Goal: Information Seeking & Learning: Compare options

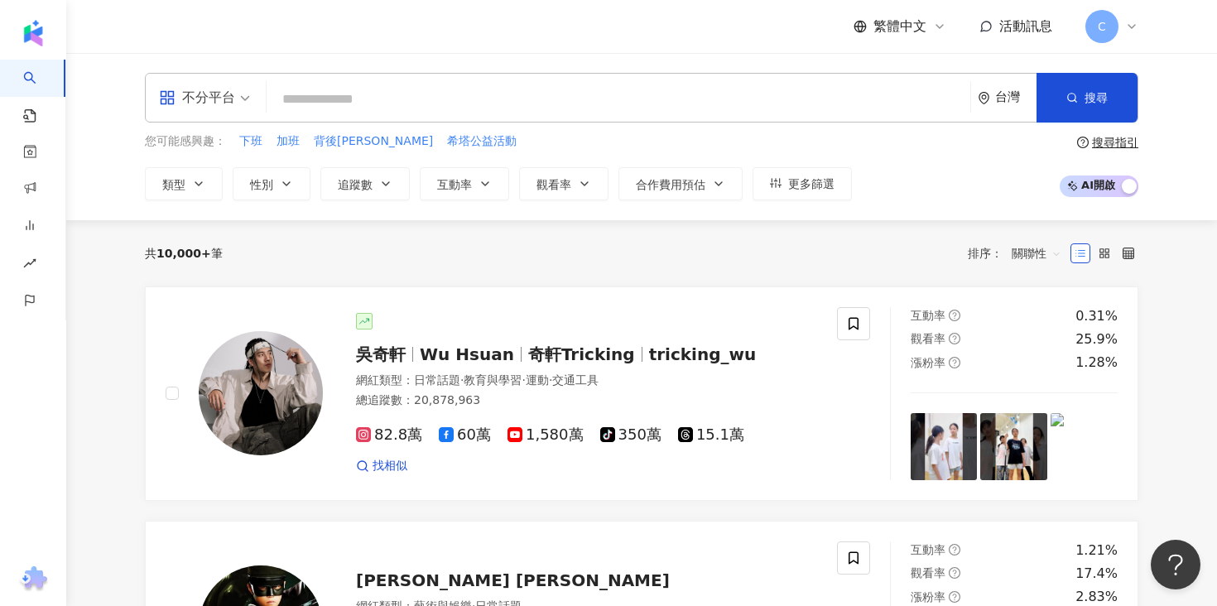
click at [529, 106] on input "search" at bounding box center [618, 99] width 690 height 31
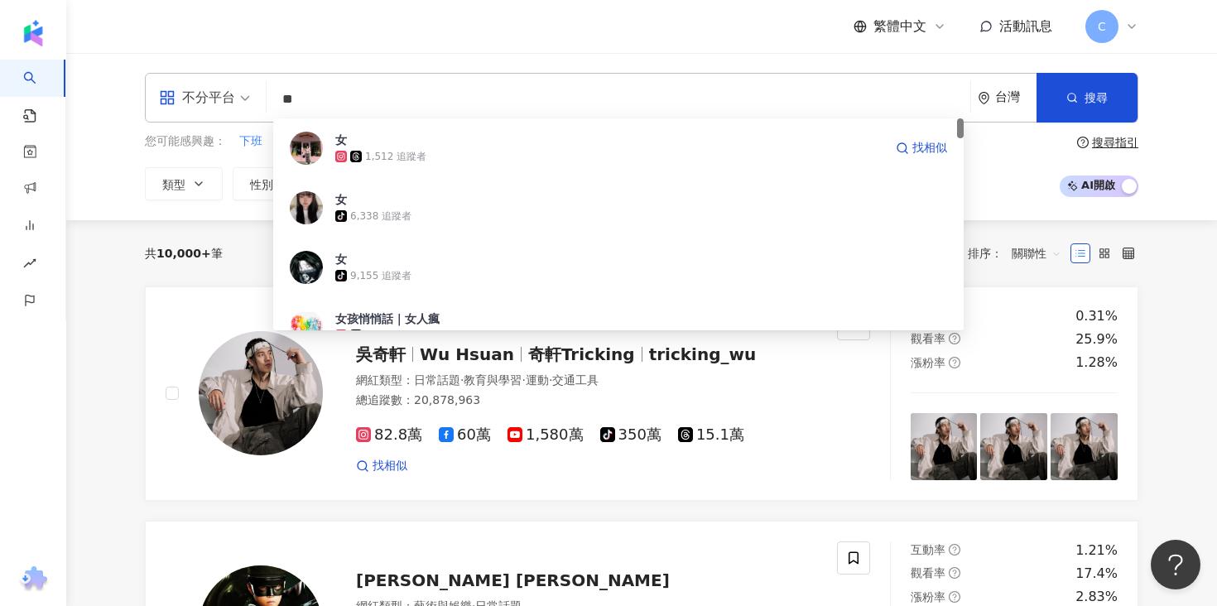
type input "**"
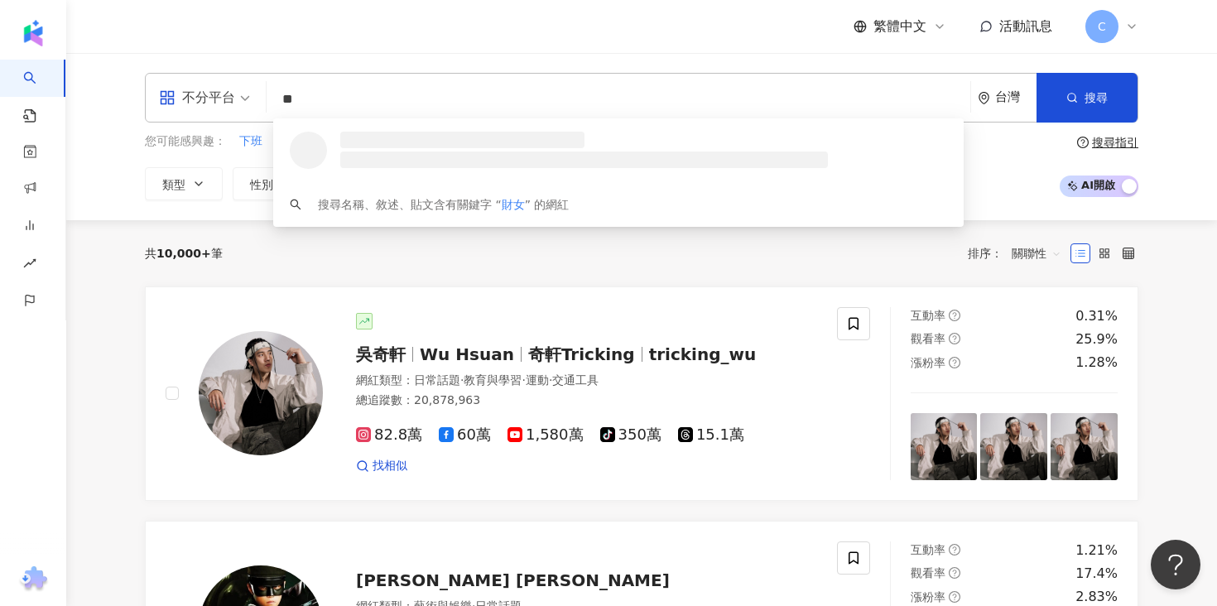
click at [598, 89] on input "**" at bounding box center [618, 99] width 690 height 31
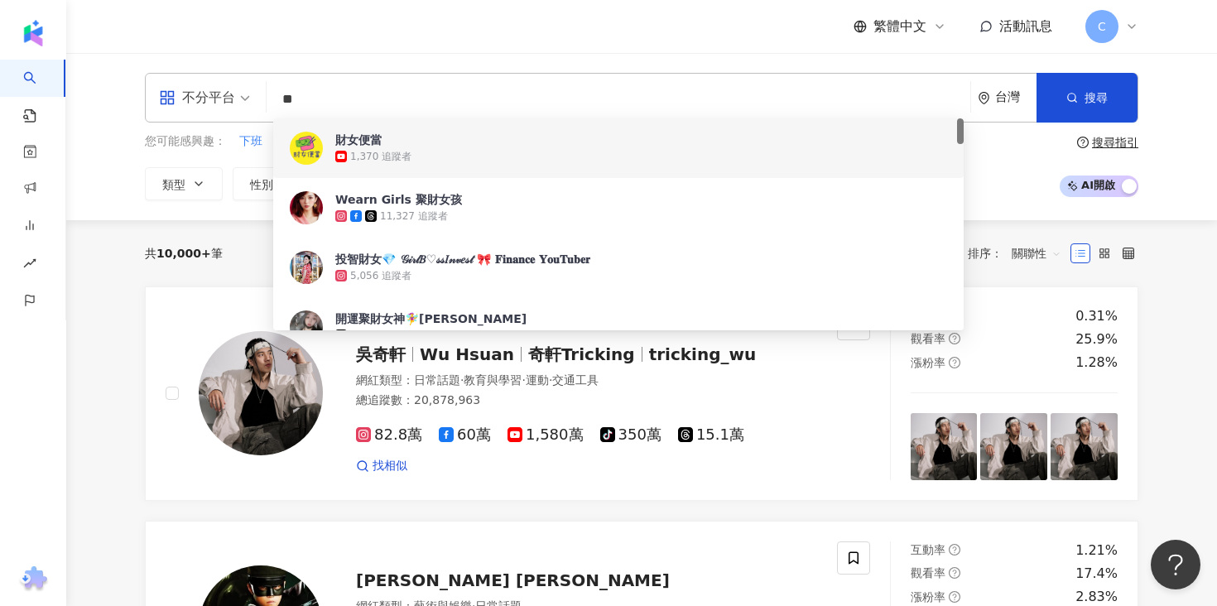
drag, startPoint x: 307, startPoint y: 101, endPoint x: 262, endPoint y: 101, distance: 45.5
click at [262, 101] on div "不分平台 ** 台灣 搜尋 401d032e-df52-4693-81cf-8f012dc43ebf 53151a98-ac3d-4ed5-bcfe-73df…" at bounding box center [641, 98] width 993 height 50
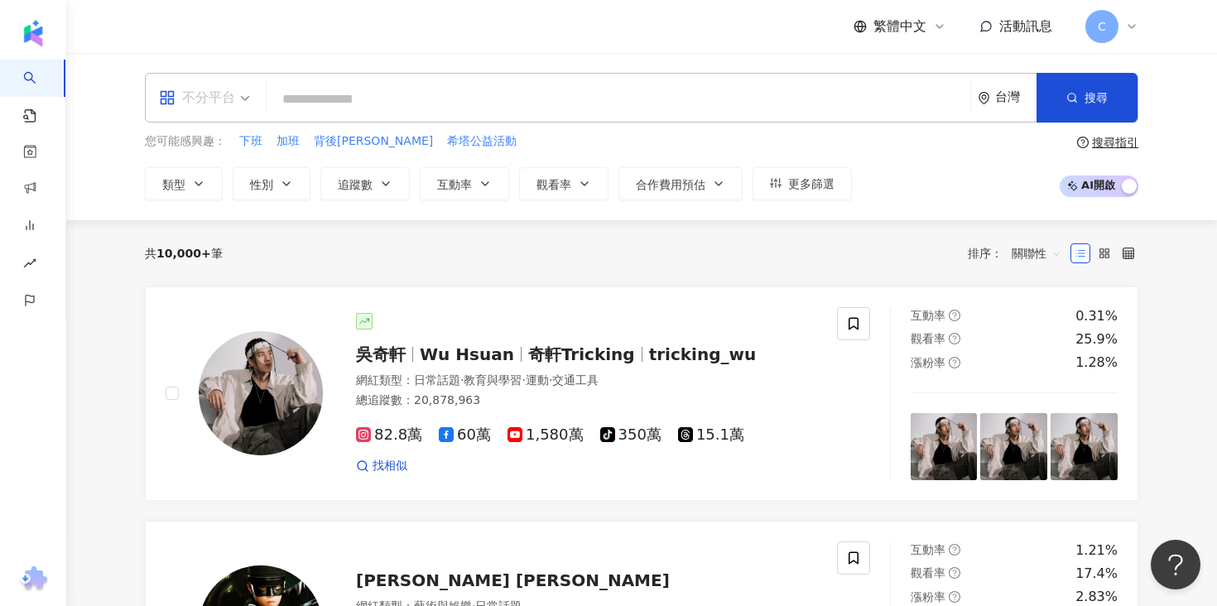
click at [215, 99] on div "不分平台" at bounding box center [197, 97] width 76 height 26
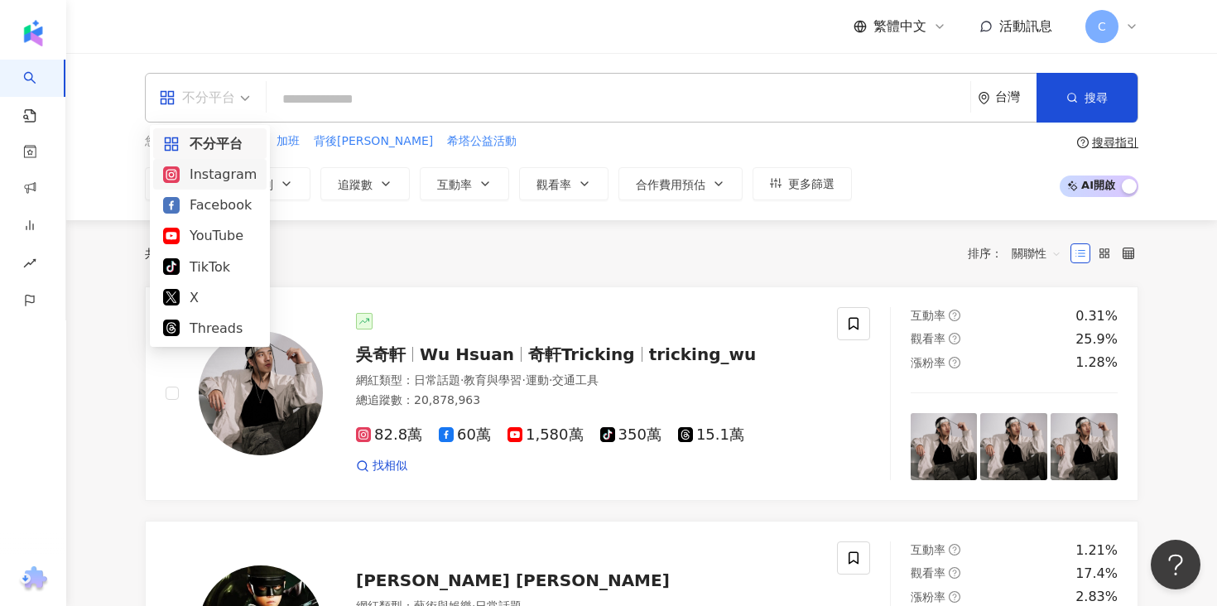
click at [246, 174] on div "Instagram" at bounding box center [210, 174] width 94 height 21
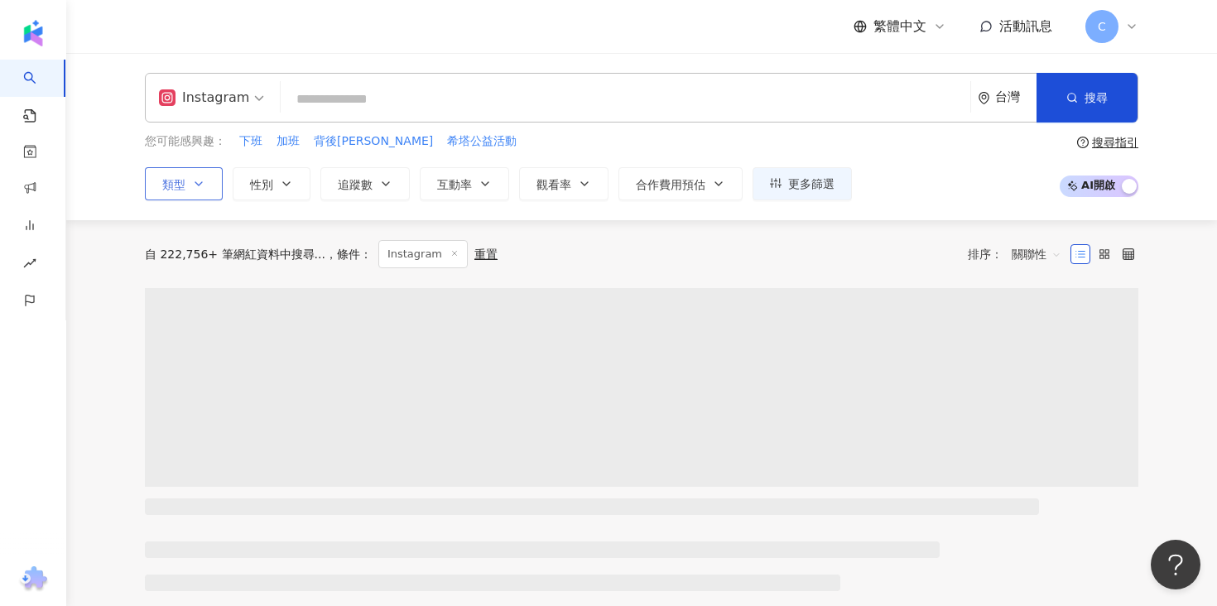
click at [208, 186] on button "類型" at bounding box center [184, 183] width 78 height 33
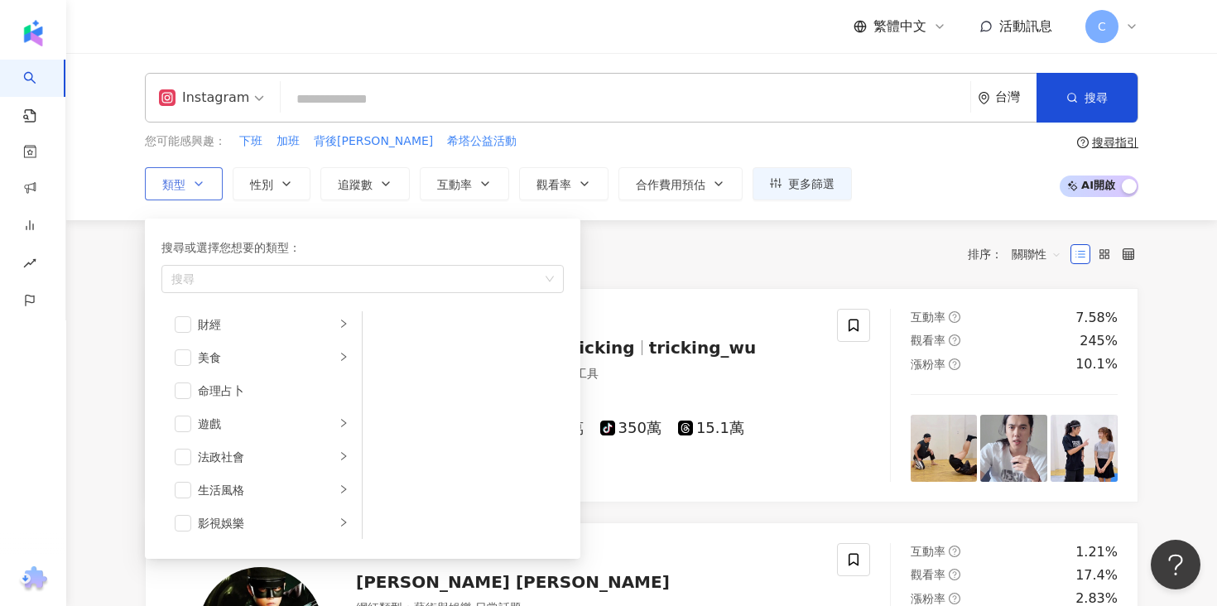
scroll to position [182, 0]
click at [186, 347] on span "button" at bounding box center [183, 347] width 17 height 17
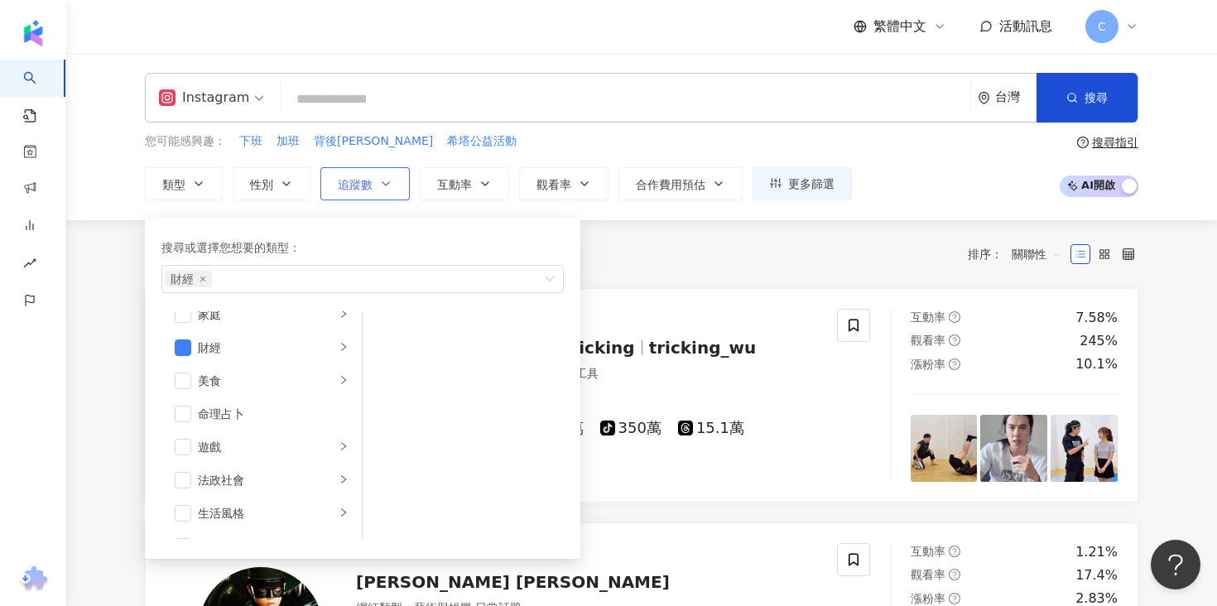
click at [383, 181] on icon "button" at bounding box center [385, 183] width 13 height 13
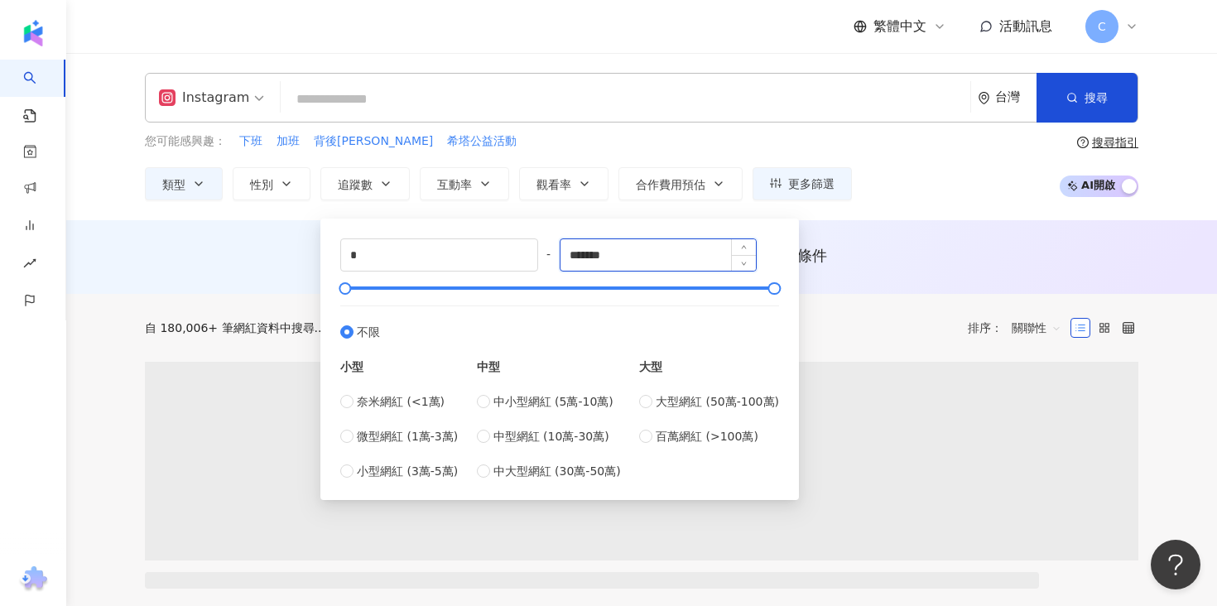
click at [629, 260] on input "*******" at bounding box center [658, 254] width 196 height 31
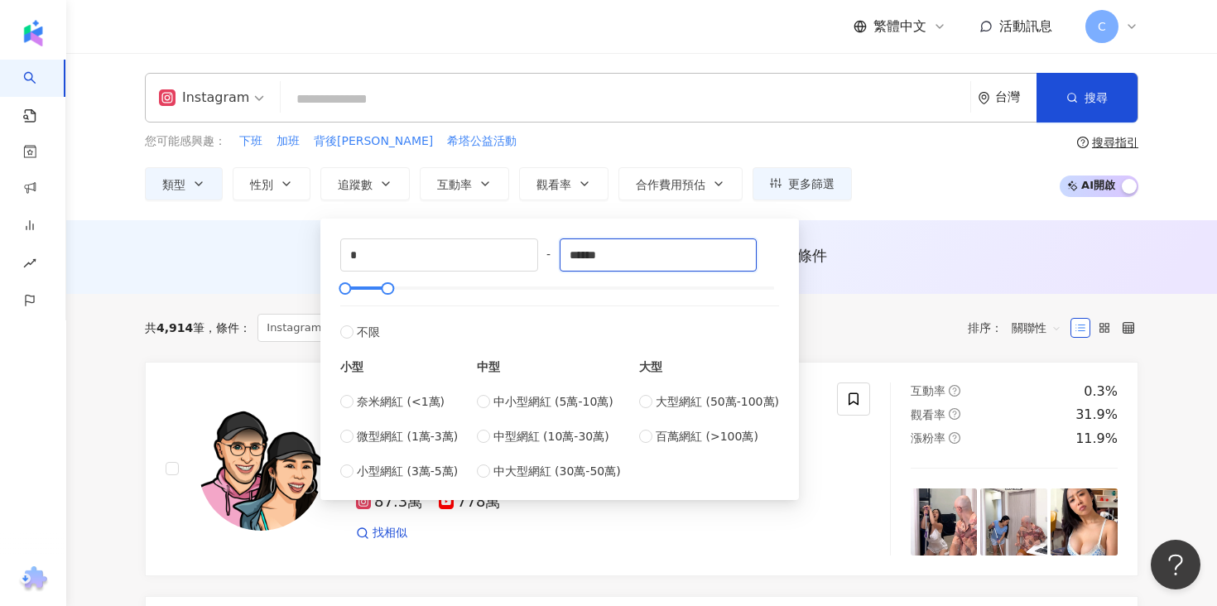
type input "******"
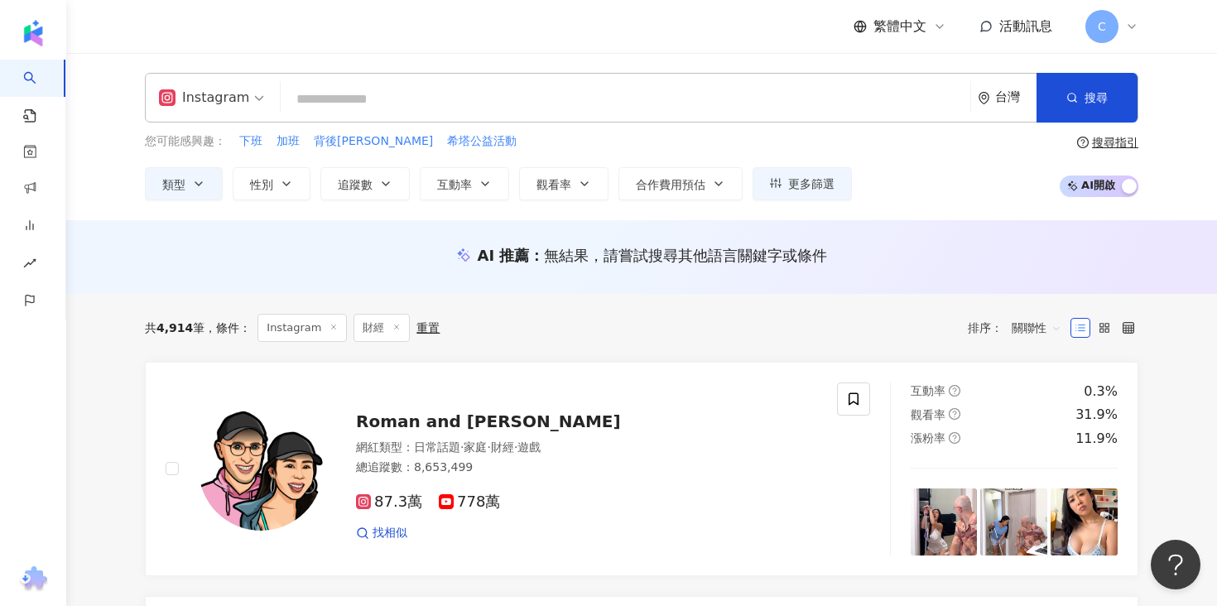
click at [913, 217] on div "Instagram 台灣 搜尋 401d032e-df52-4693-81cf-8f012dc43ebf 財女便當 1,370 追蹤者 Wearn Girls…" at bounding box center [641, 136] width 1150 height 167
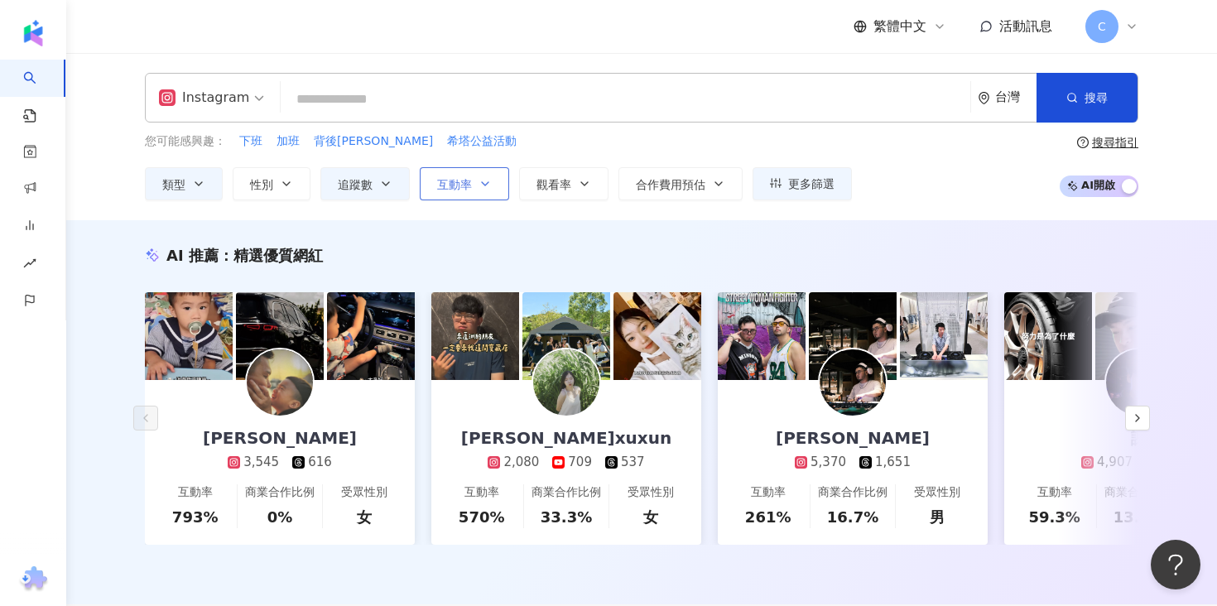
click at [459, 188] on span "互動率" at bounding box center [454, 184] width 35 height 13
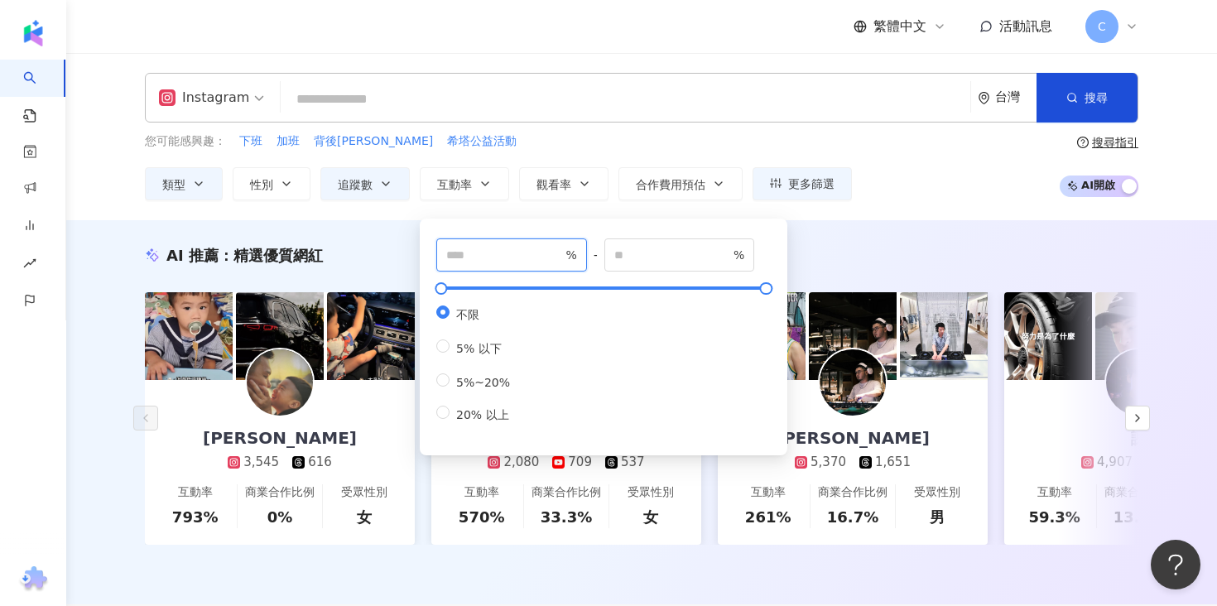
click at [536, 247] on input "number" at bounding box center [504, 255] width 116 height 18
type input "***"
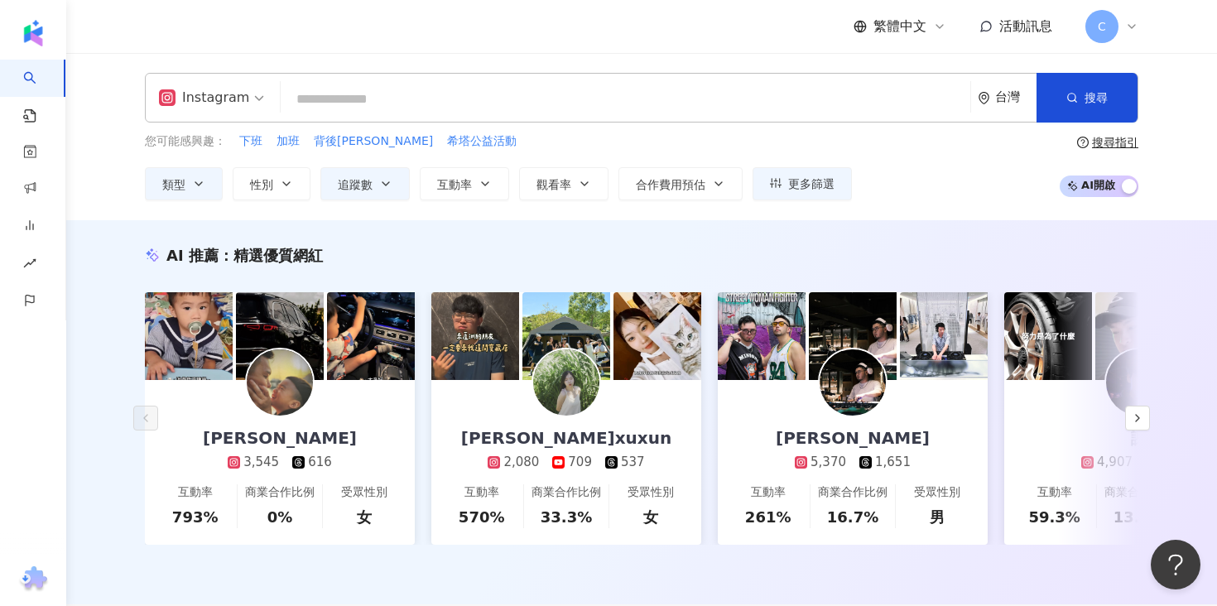
click at [882, 169] on div "您可能感興趣： 下班 加班 背後花花衛衣 希塔公益活動 類型 性別 追蹤數 互動率 觀看率 合作費用預估 更多篩選 * - ****** 不限 小型 奈米網紅…" at bounding box center [641, 166] width 993 height 68
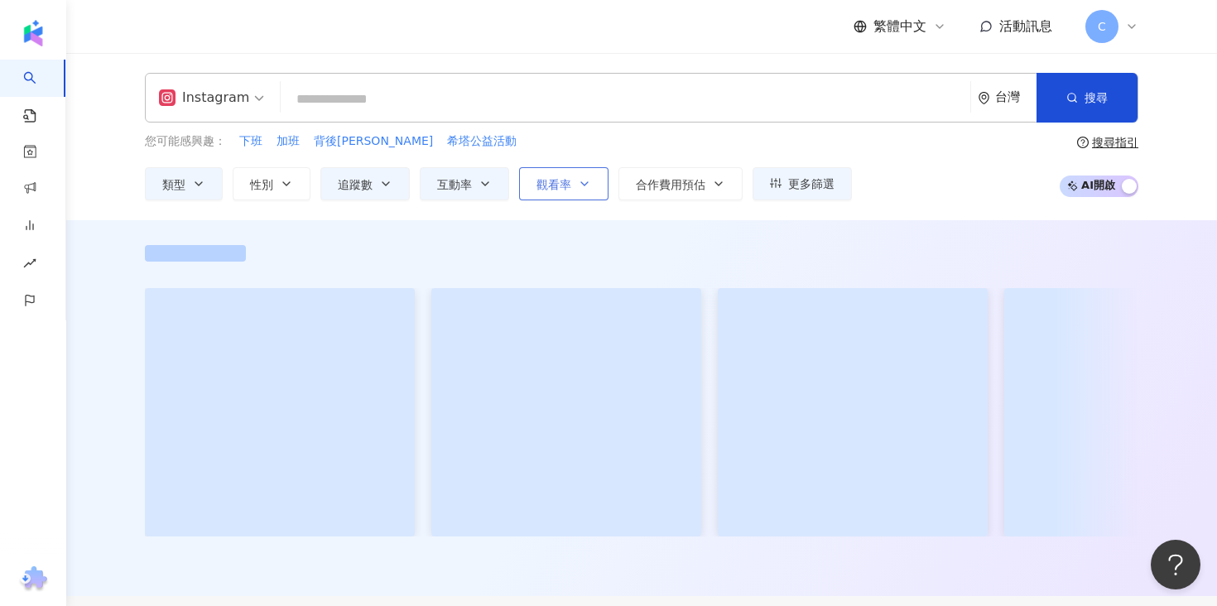
click at [578, 186] on icon "button" at bounding box center [584, 183] width 13 height 13
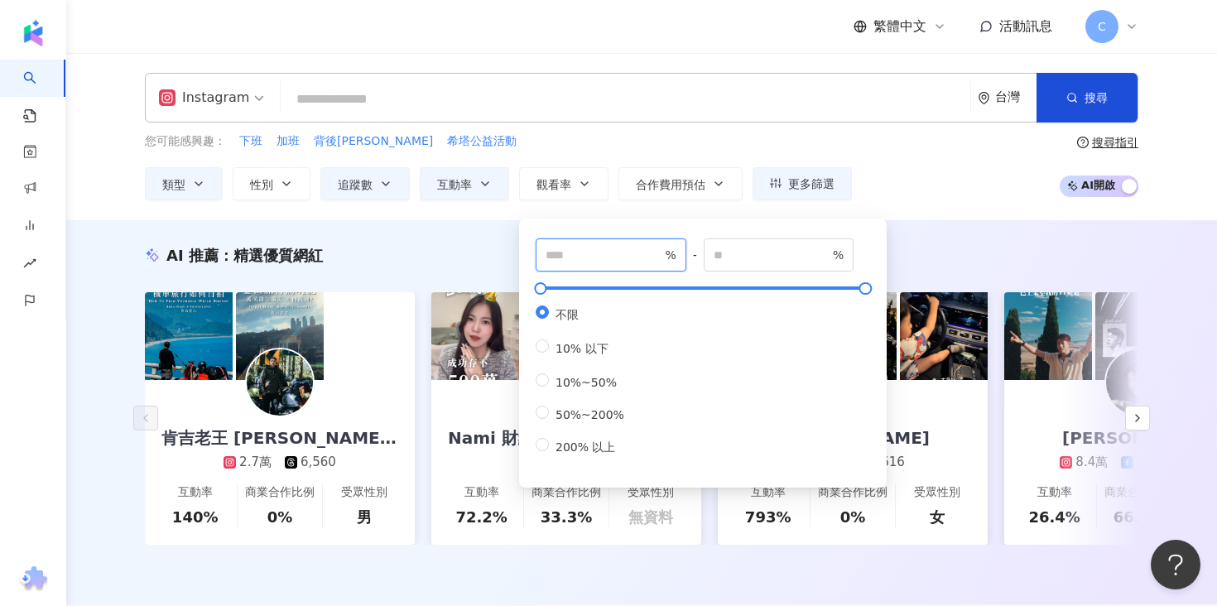
click at [582, 257] on input "number" at bounding box center [603, 255] width 116 height 18
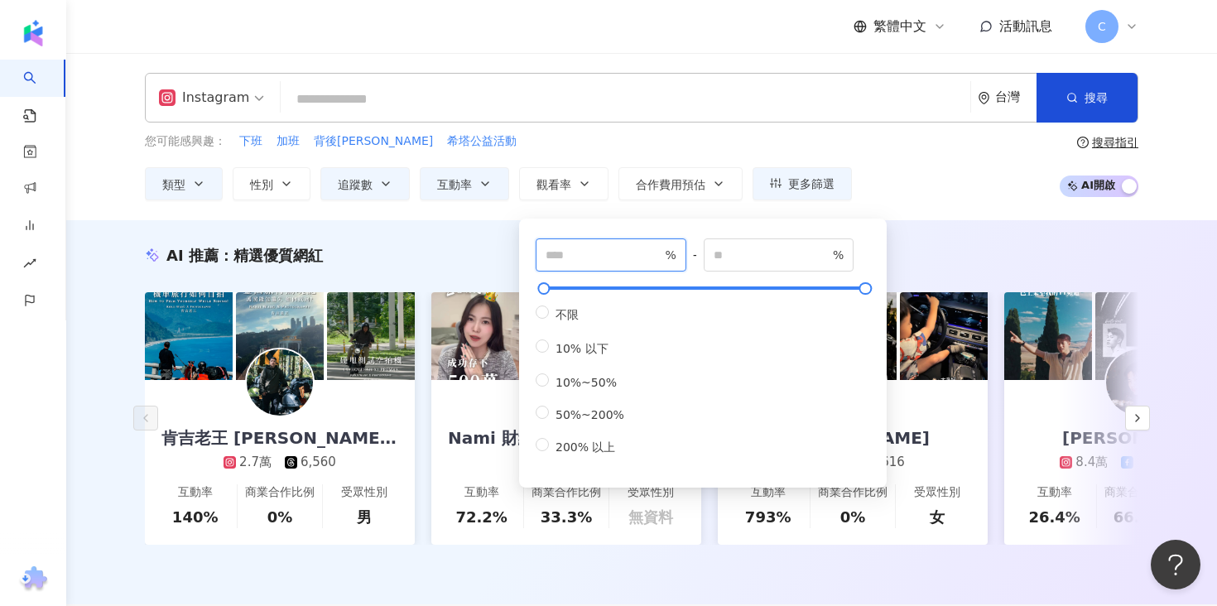
type input "***"
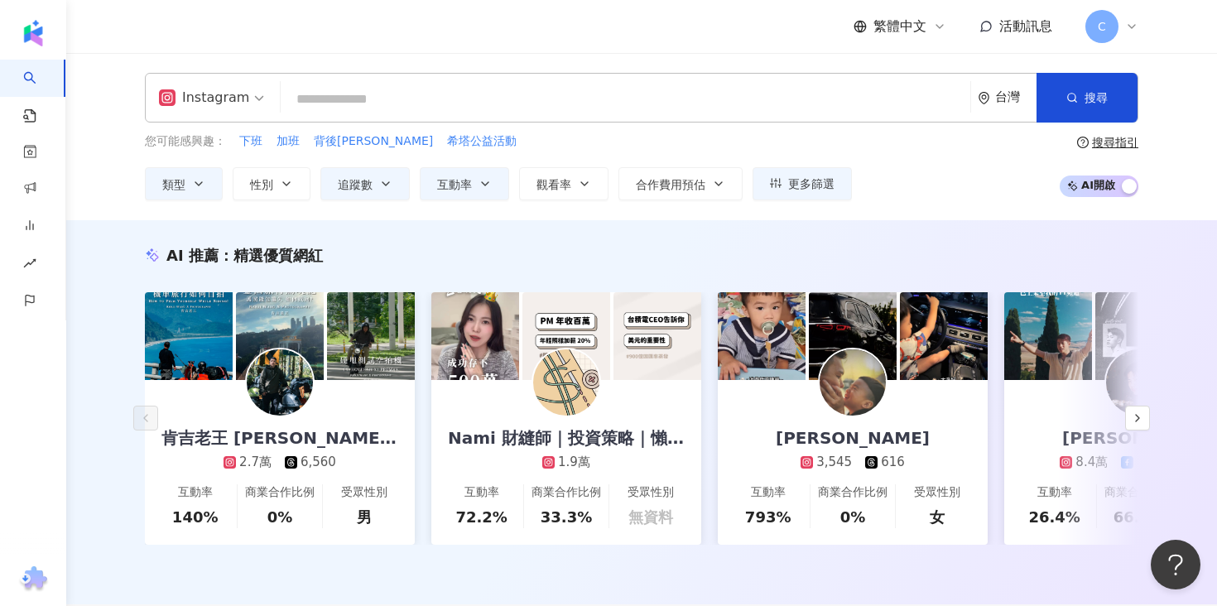
click at [925, 160] on div "您可能感興趣： 下班 加班 背後花花衛衣 希塔公益活動 類型 性別 追蹤數 互動率 觀看率 合作費用預估 更多篩選 * - ****** 不限 小型 奈米網紅…" at bounding box center [641, 166] width 993 height 68
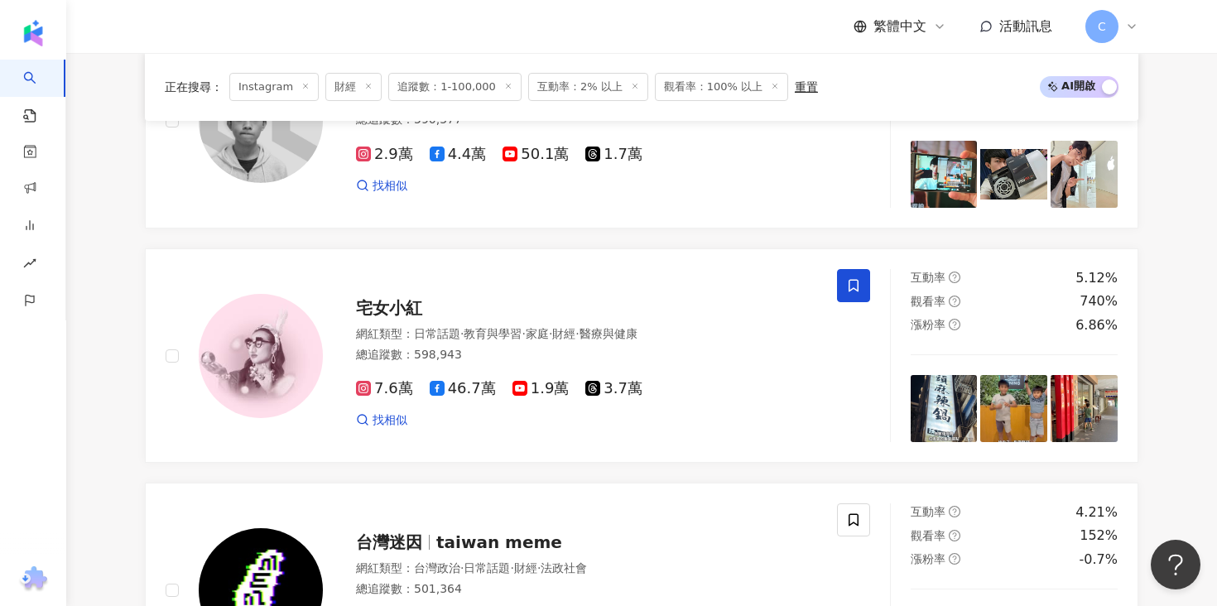
scroll to position [2621, 0]
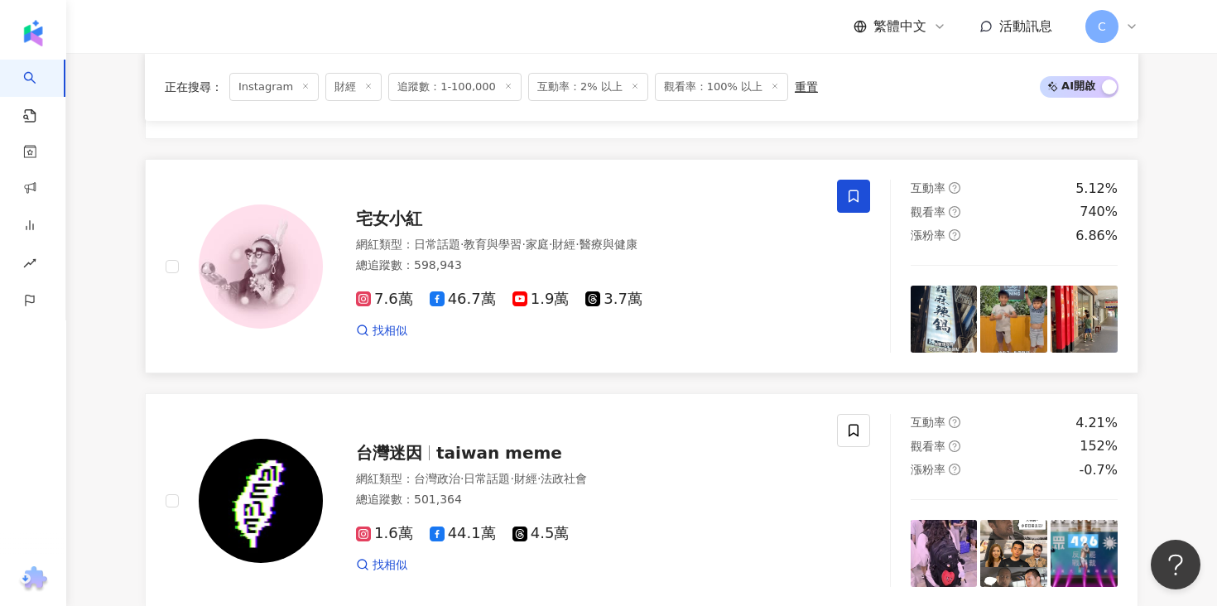
click at [410, 216] on span "宅女小紅" at bounding box center [389, 219] width 66 height 20
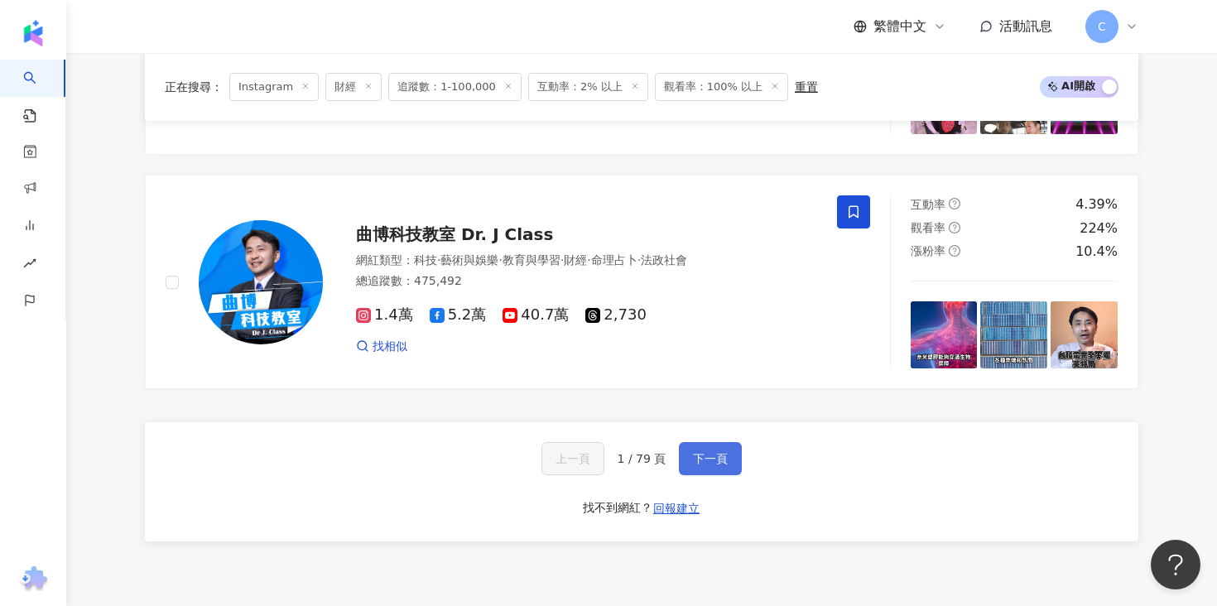
click at [737, 461] on button "下一頁" at bounding box center [710, 458] width 63 height 33
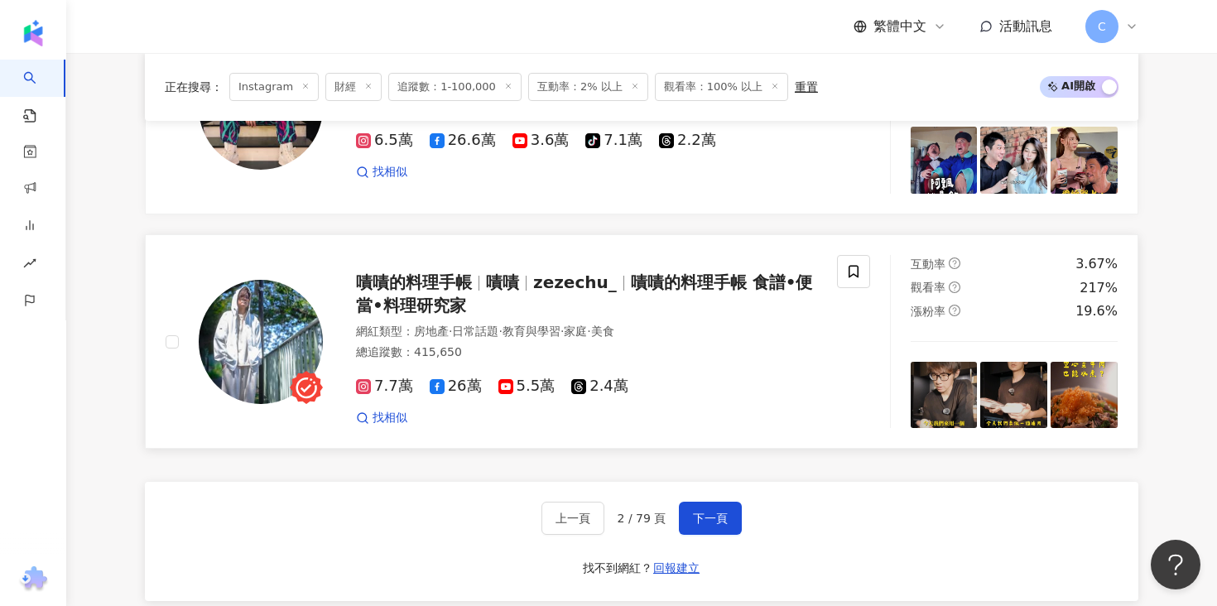
scroll to position [3192, 0]
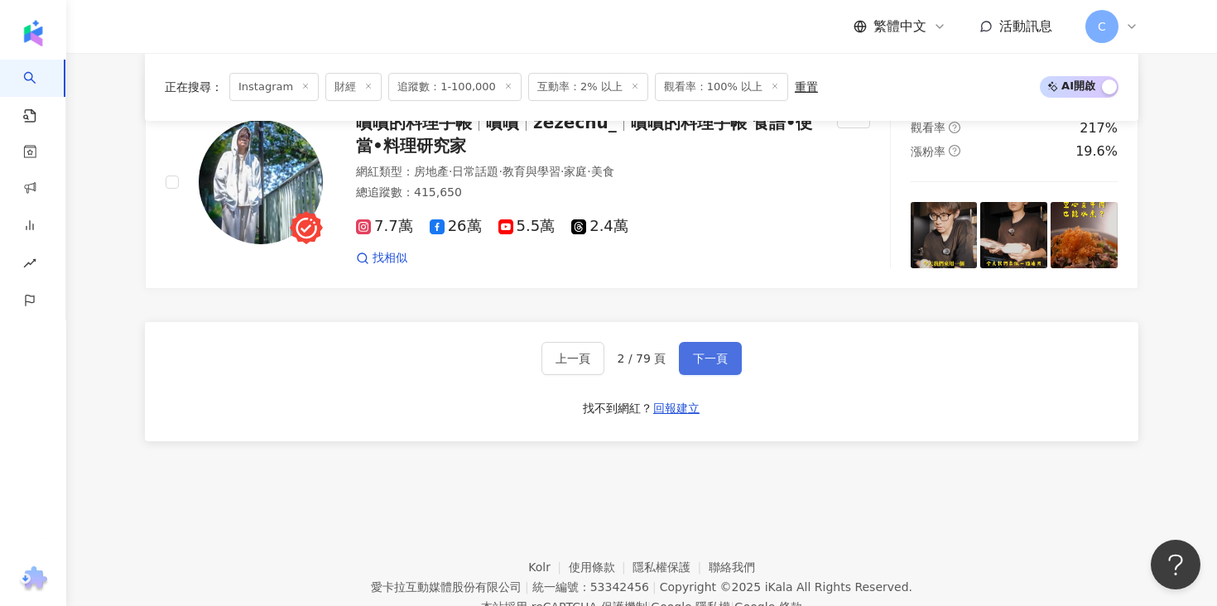
click at [710, 342] on button "下一頁" at bounding box center [710, 358] width 63 height 33
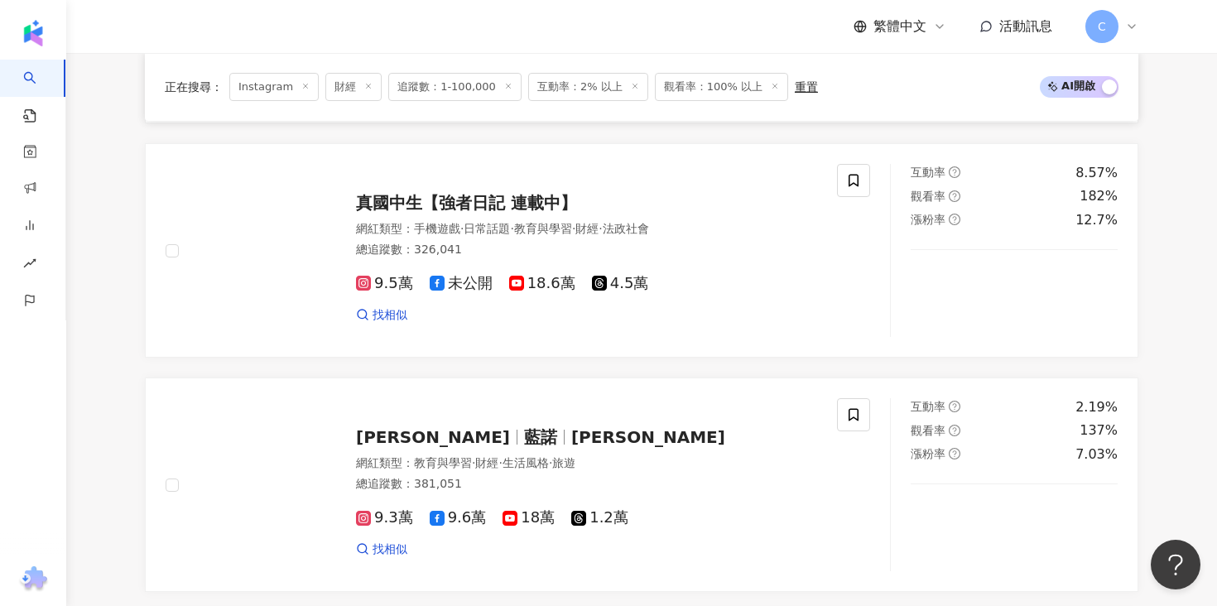
scroll to position [2650, 0]
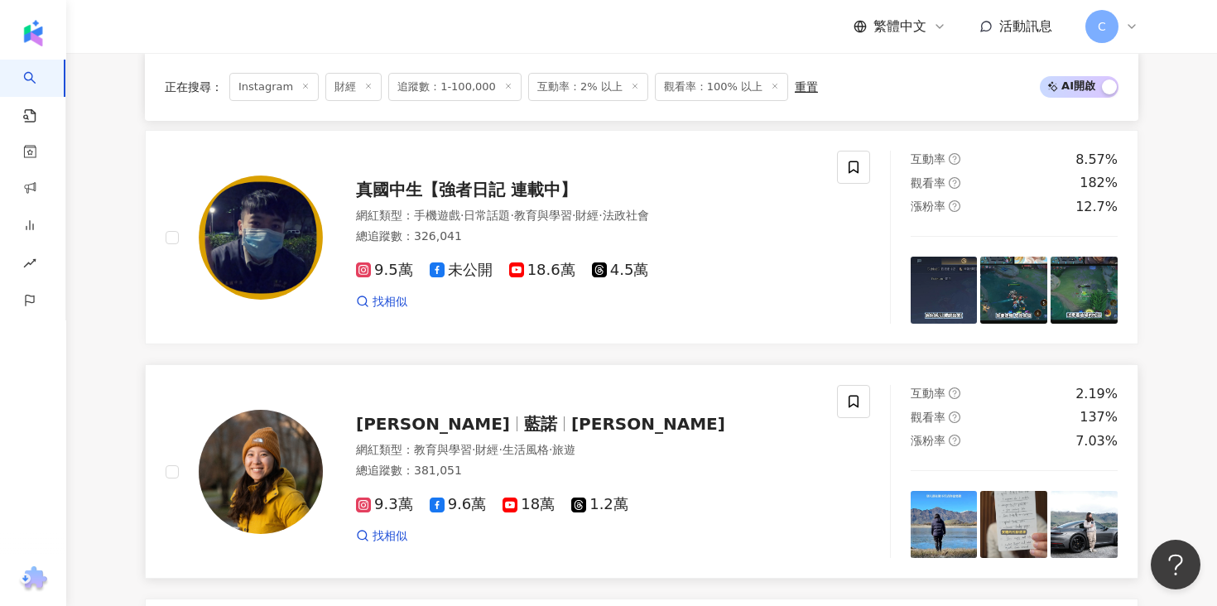
click at [395, 491] on div "9.3萬 9.6萬 18萬 1.2萬 找相似" at bounding box center [586, 512] width 461 height 61
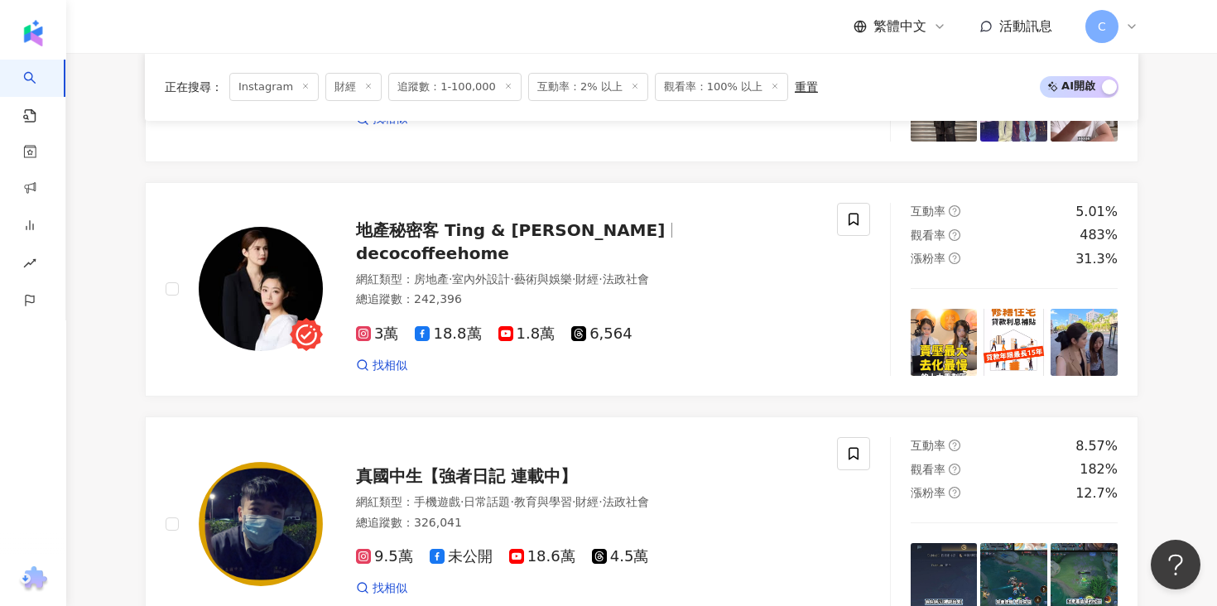
scroll to position [2273, 0]
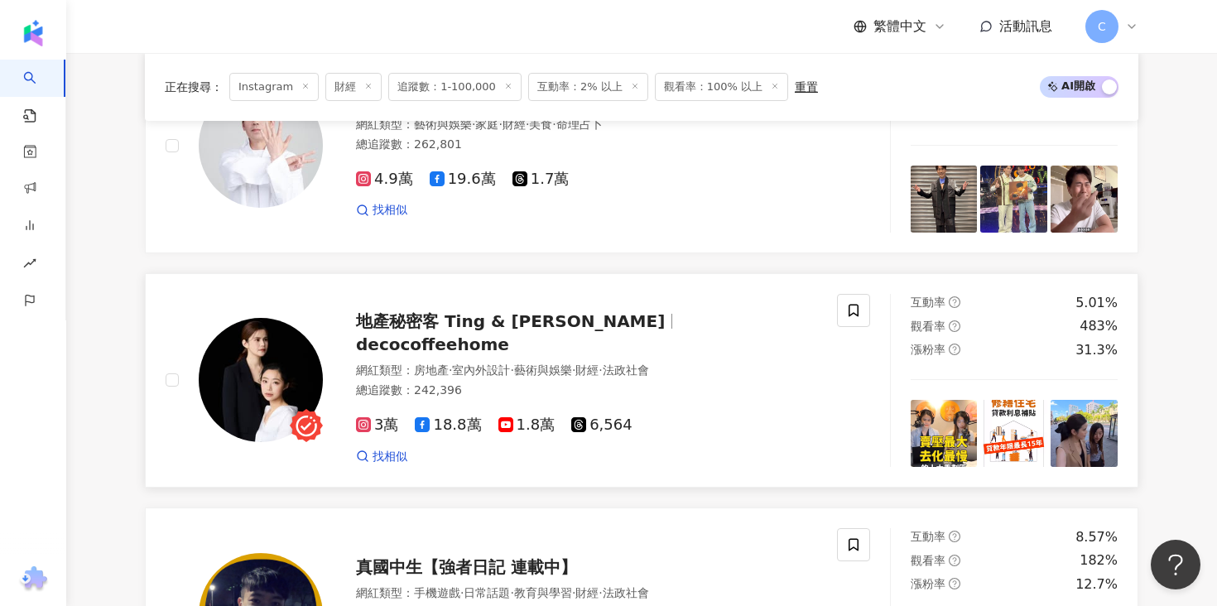
click at [509, 335] on span "decocoffeehome" at bounding box center [432, 344] width 153 height 20
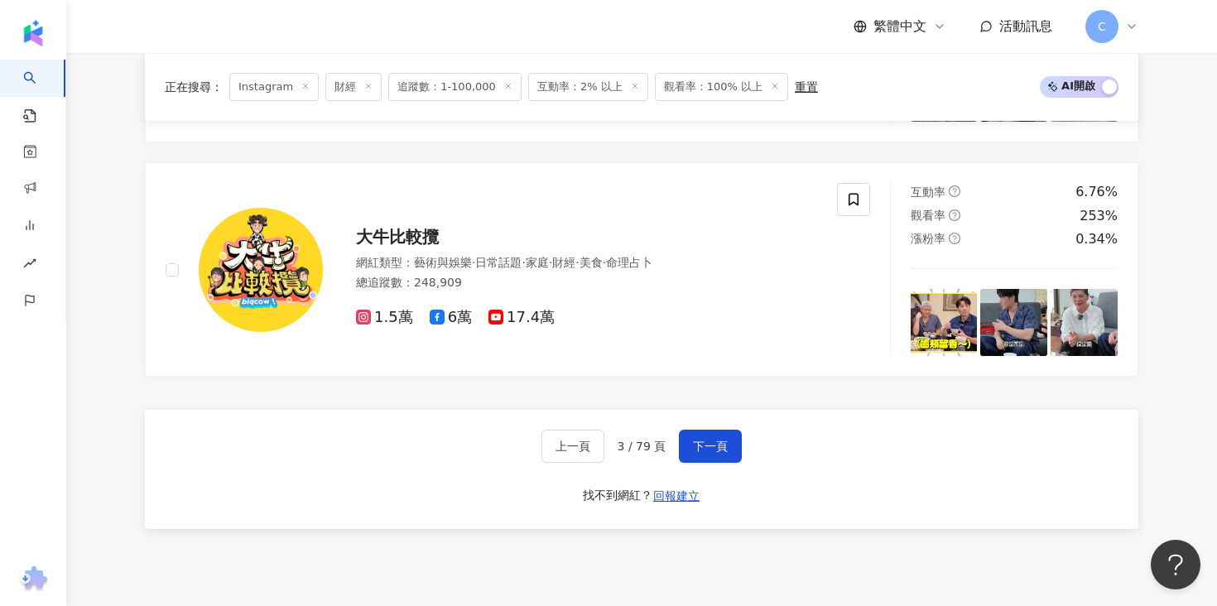
scroll to position [3234, 0]
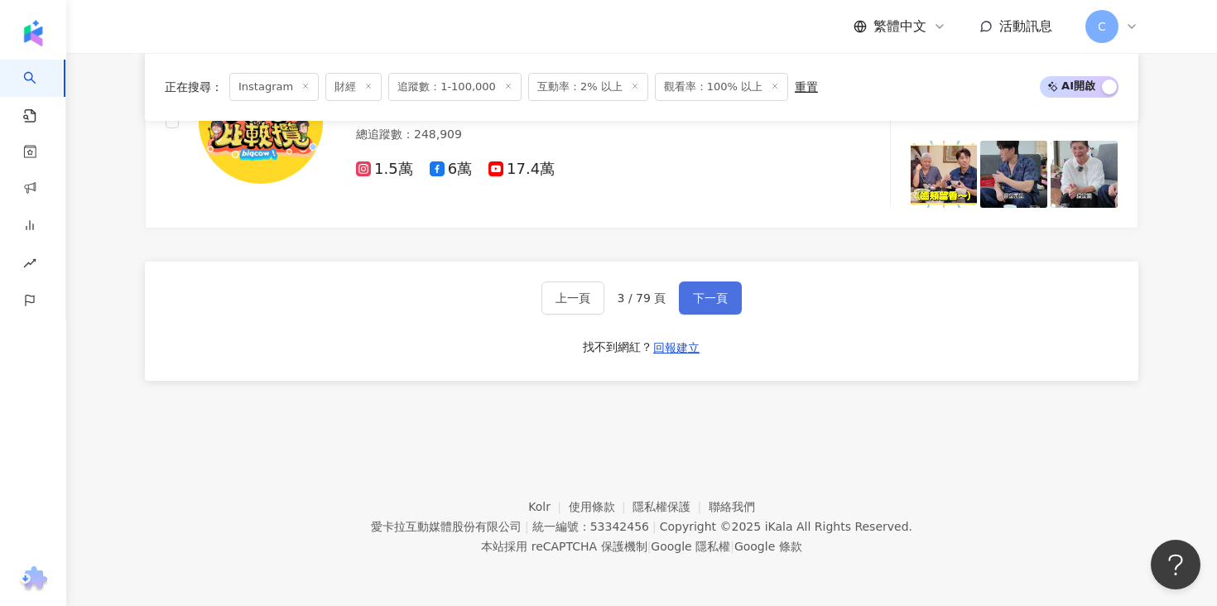
click at [714, 292] on span "下一頁" at bounding box center [710, 297] width 35 height 13
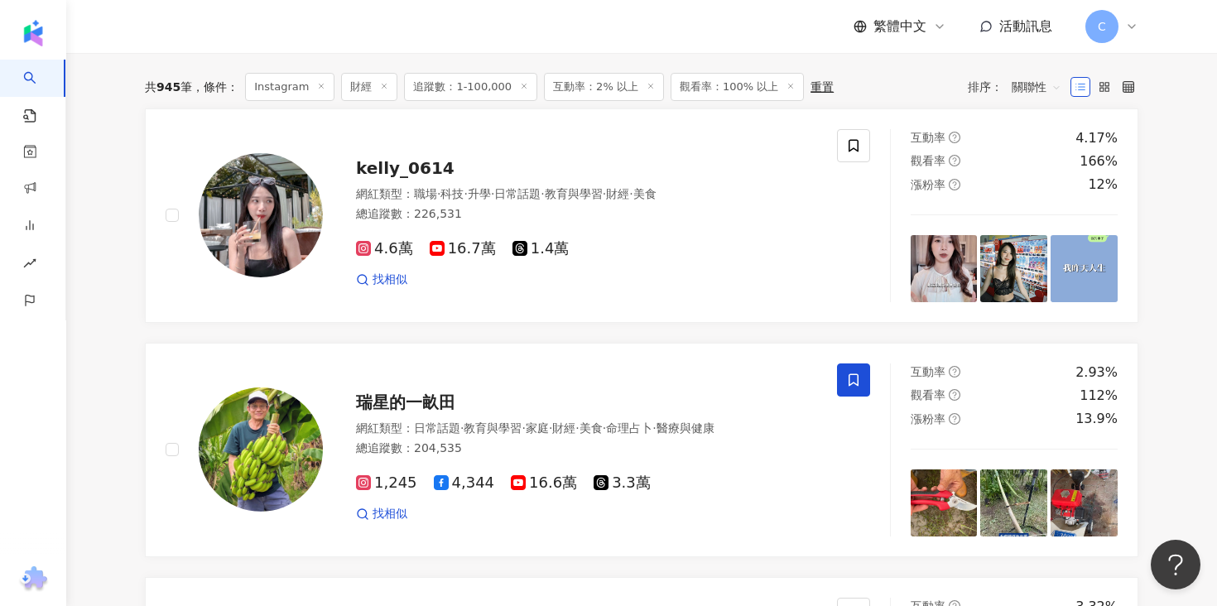
scroll to position [444, 0]
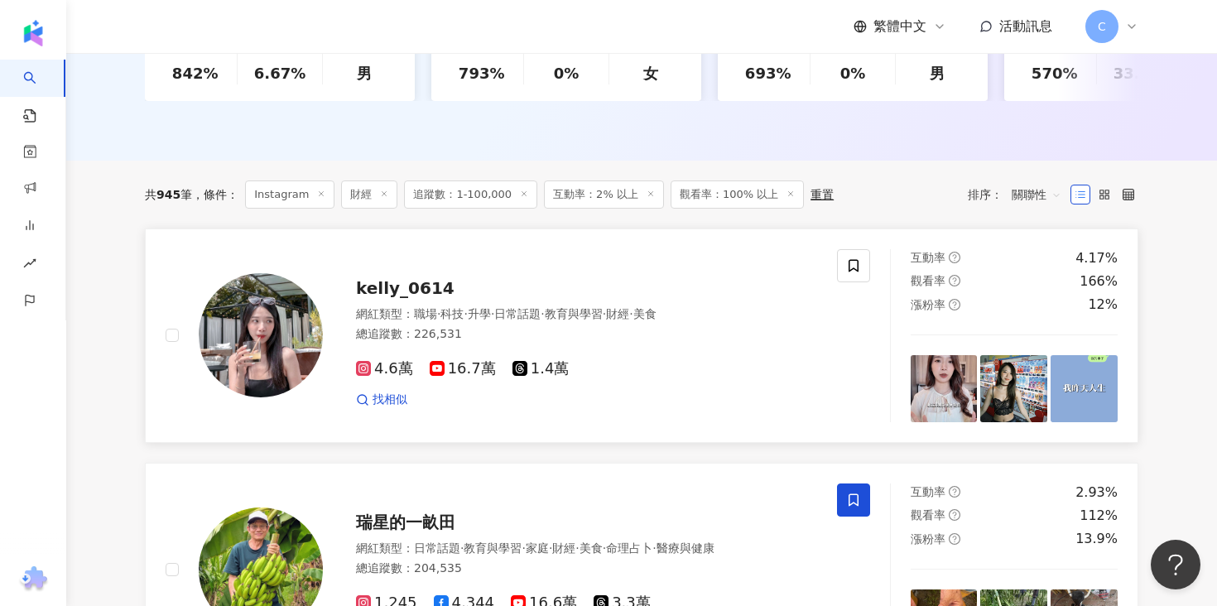
click at [396, 291] on span "kelly_0614" at bounding box center [405, 288] width 98 height 20
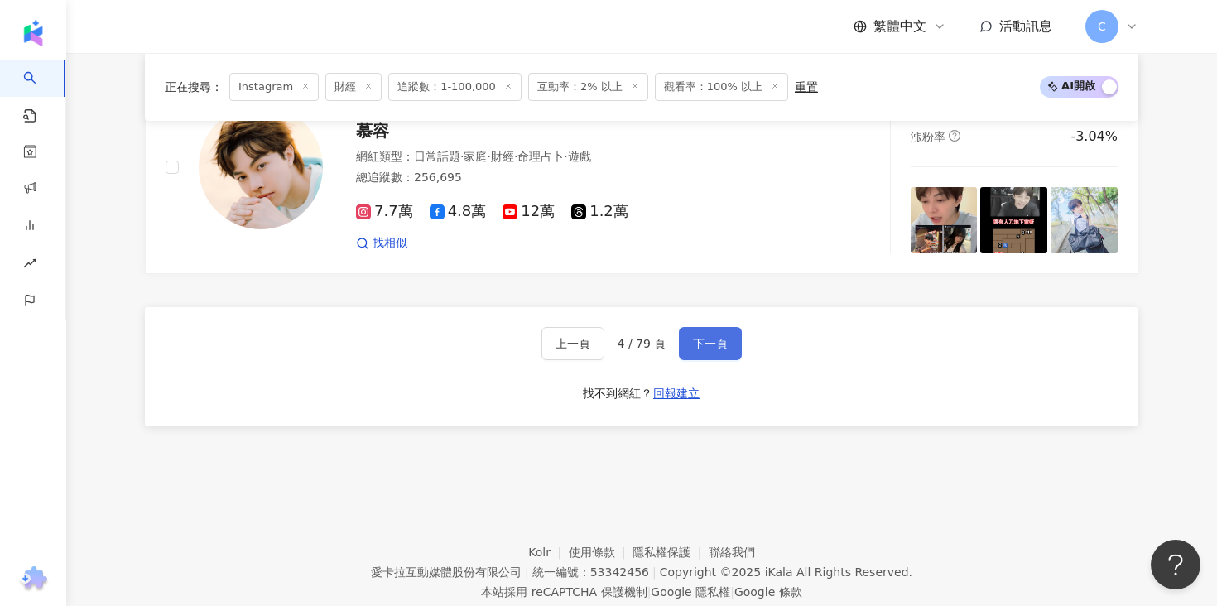
click at [721, 337] on span "下一頁" at bounding box center [710, 343] width 35 height 13
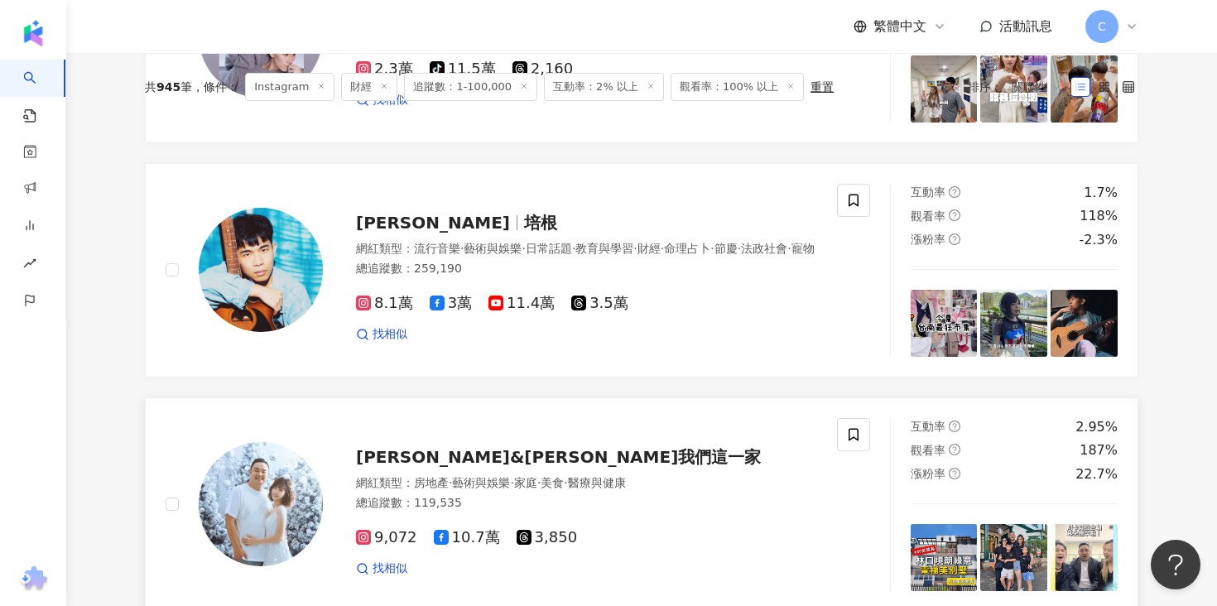
scroll to position [0, 0]
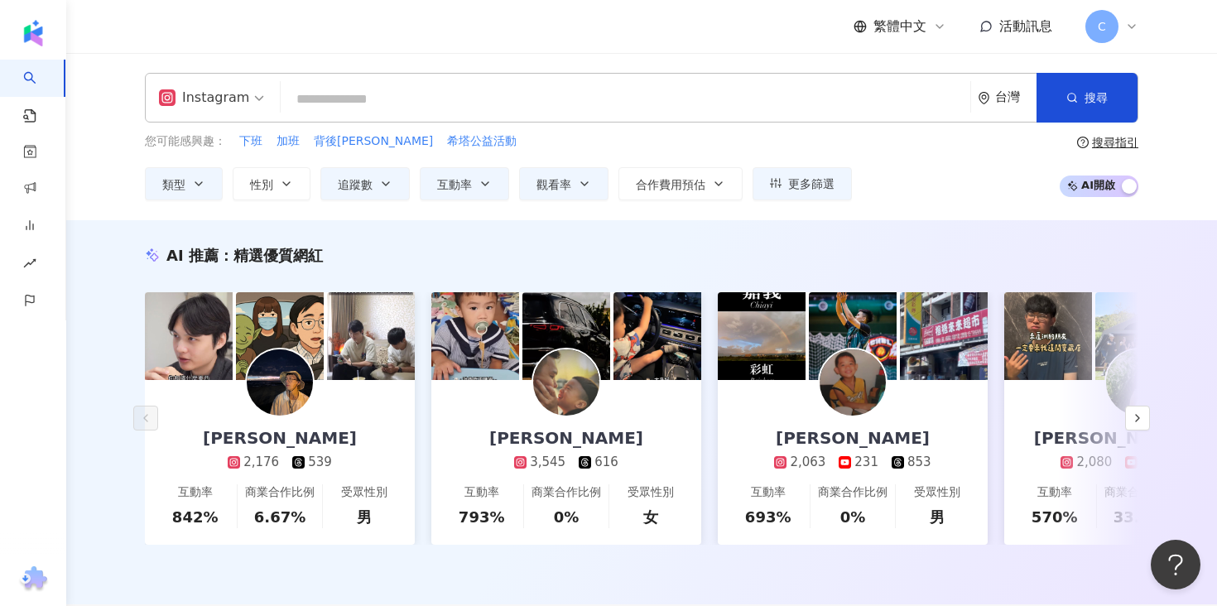
click at [489, 92] on input "search" at bounding box center [625, 99] width 676 height 31
paste input "**"
type input "**"
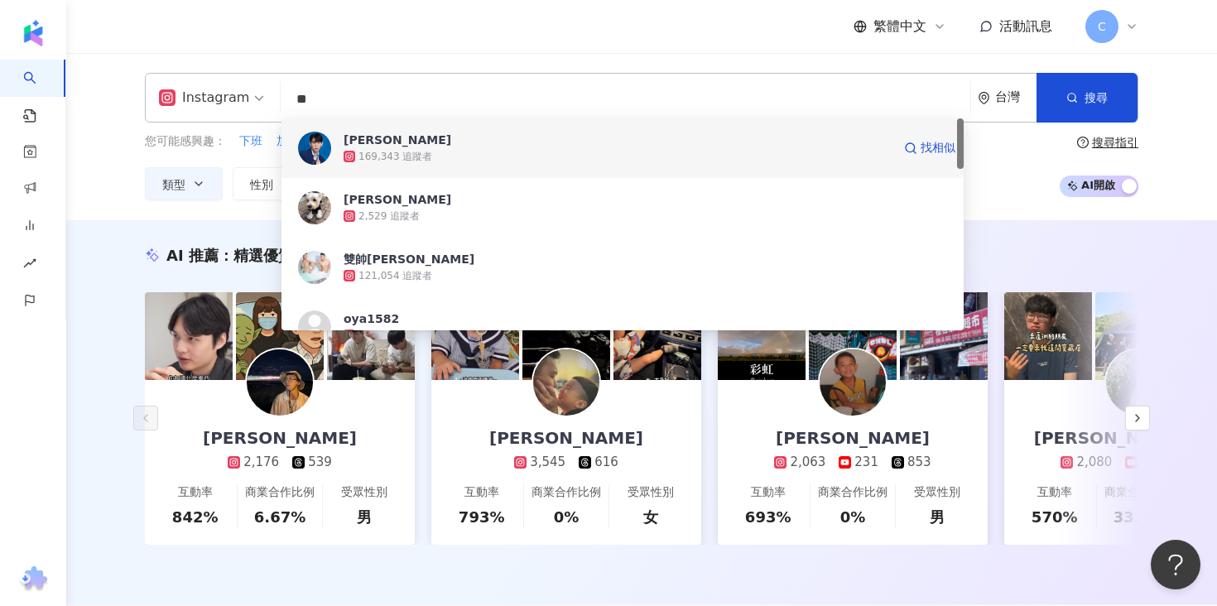
click at [464, 148] on div "169,343 追蹤者" at bounding box center [617, 156] width 548 height 17
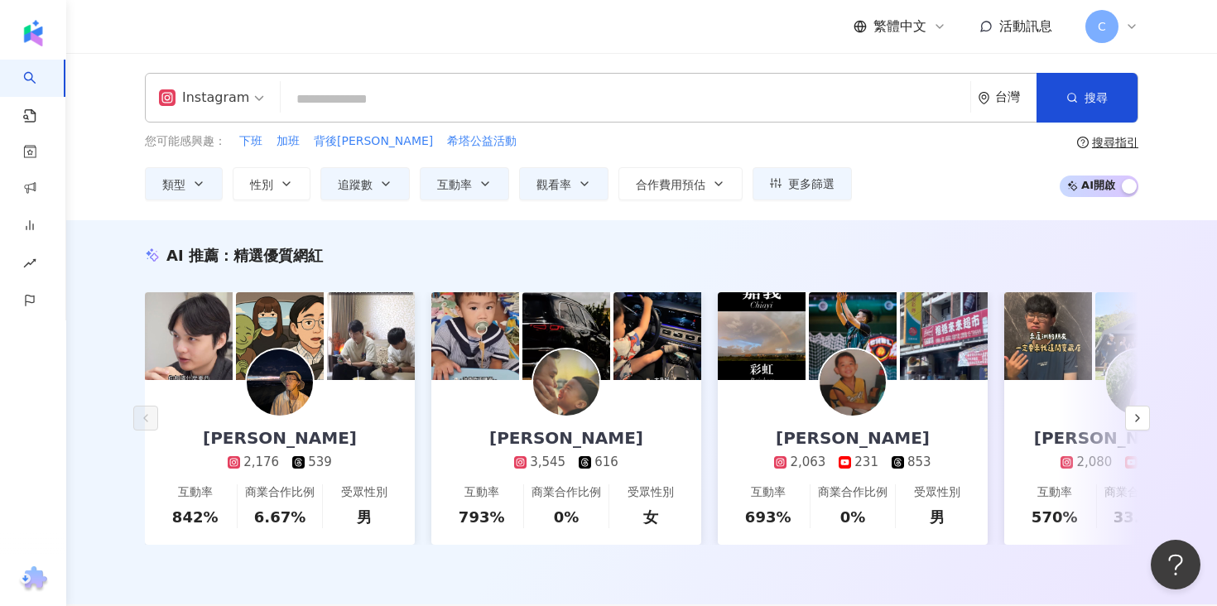
click at [737, 84] on input "search" at bounding box center [625, 99] width 676 height 31
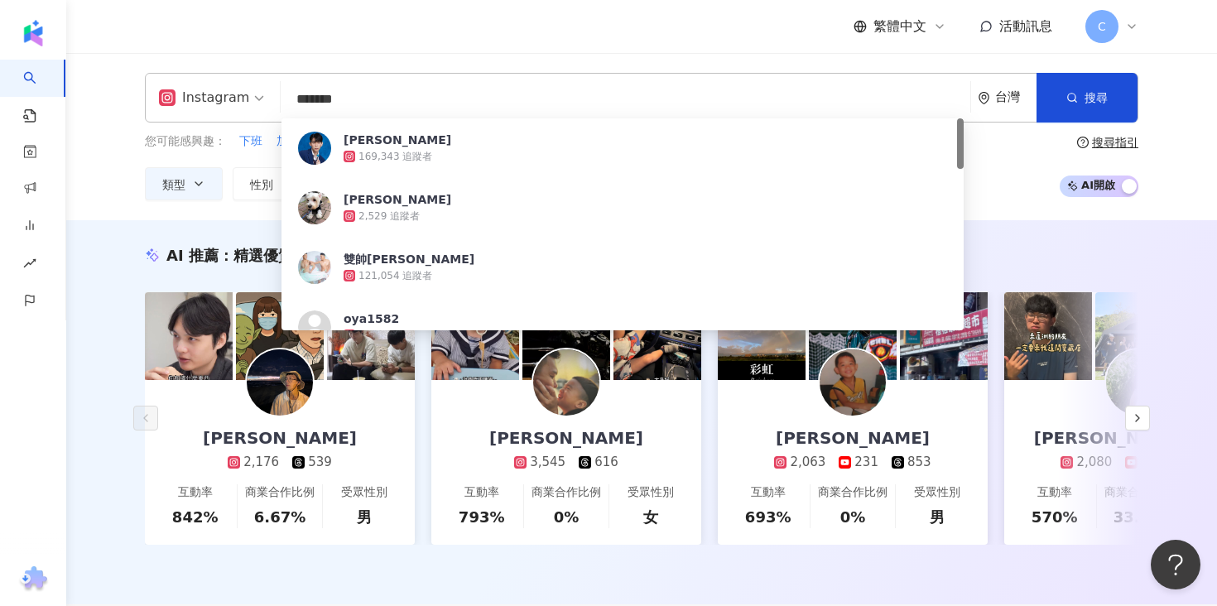
type input "*****"
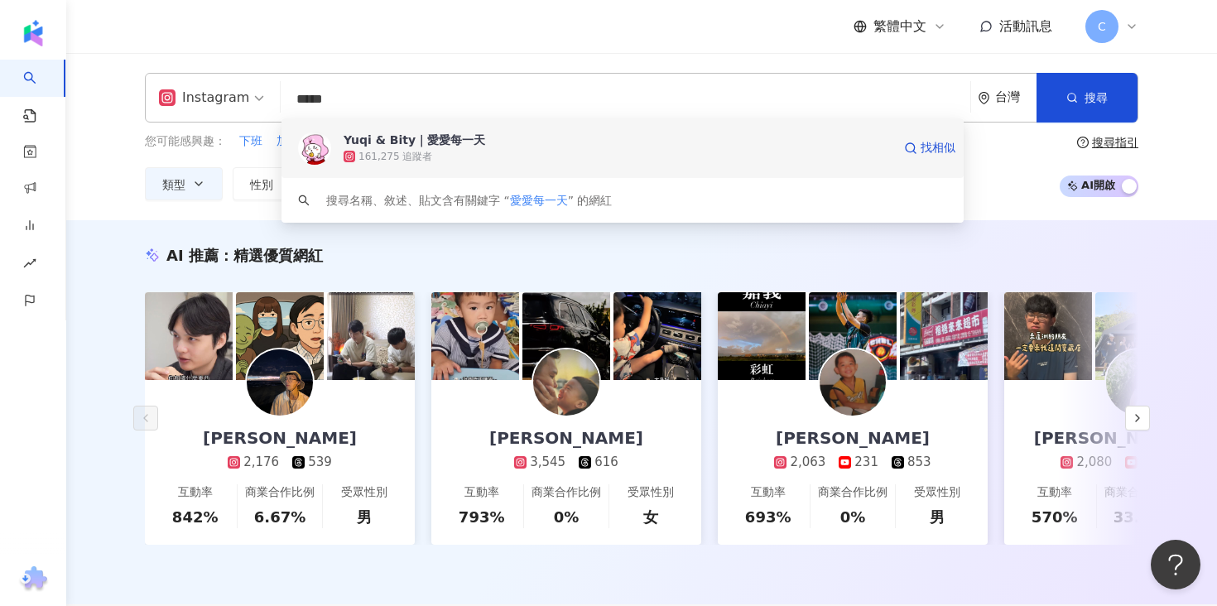
click at [630, 151] on div "161,275 追蹤者" at bounding box center [617, 156] width 548 height 17
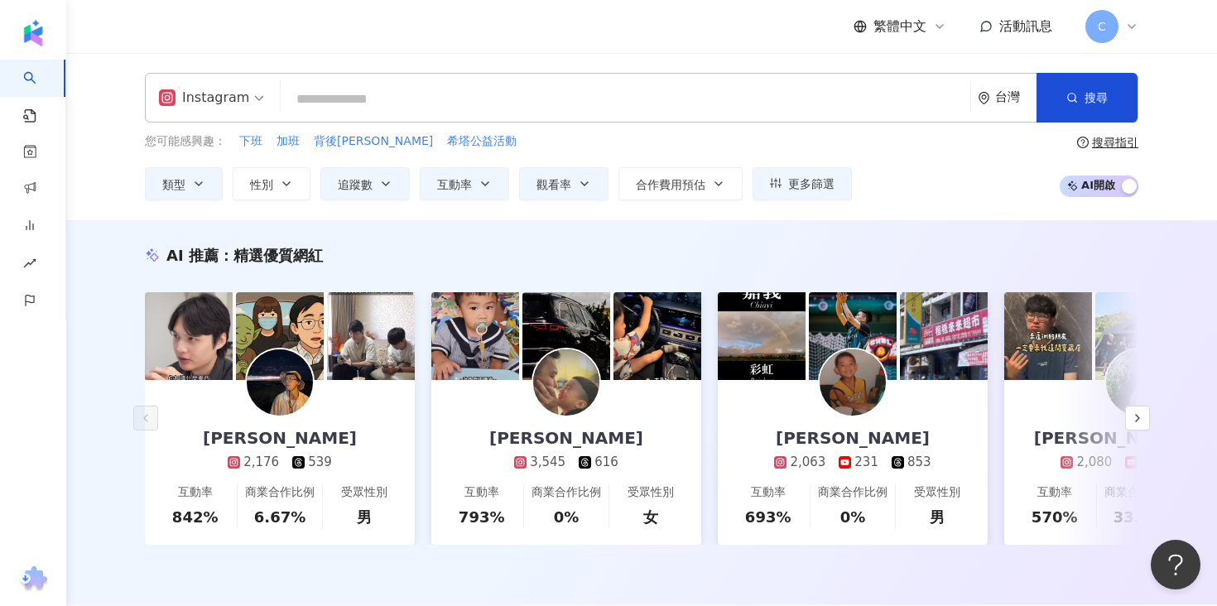
paste input "***"
type input "***"
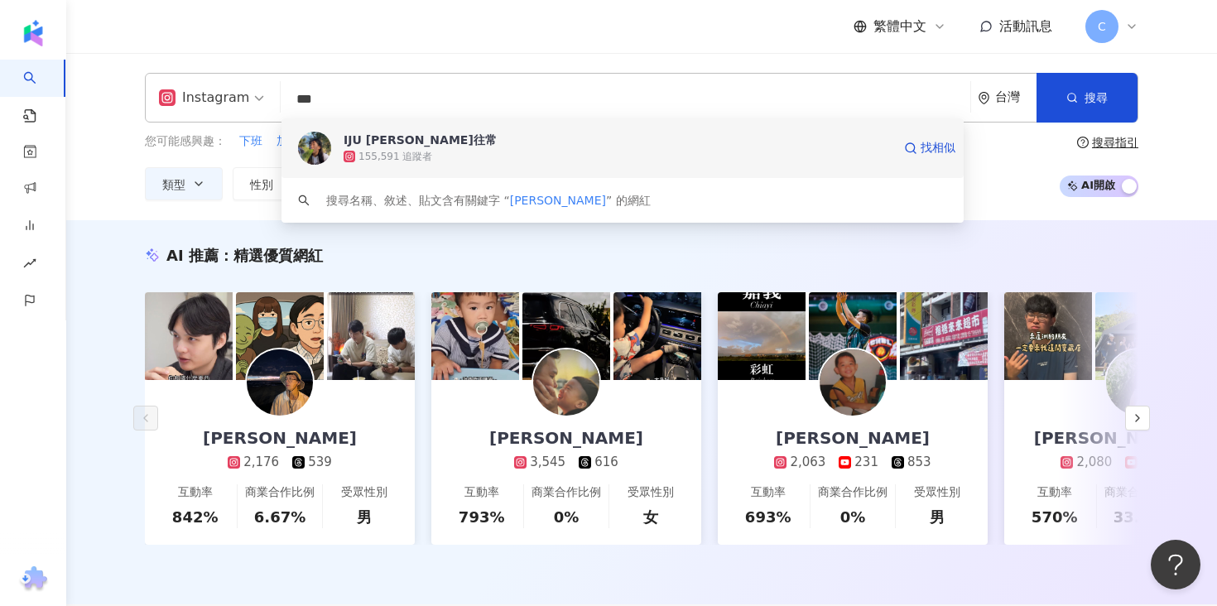
click at [434, 137] on span "IJU 賴一如往常" at bounding box center [617, 140] width 548 height 17
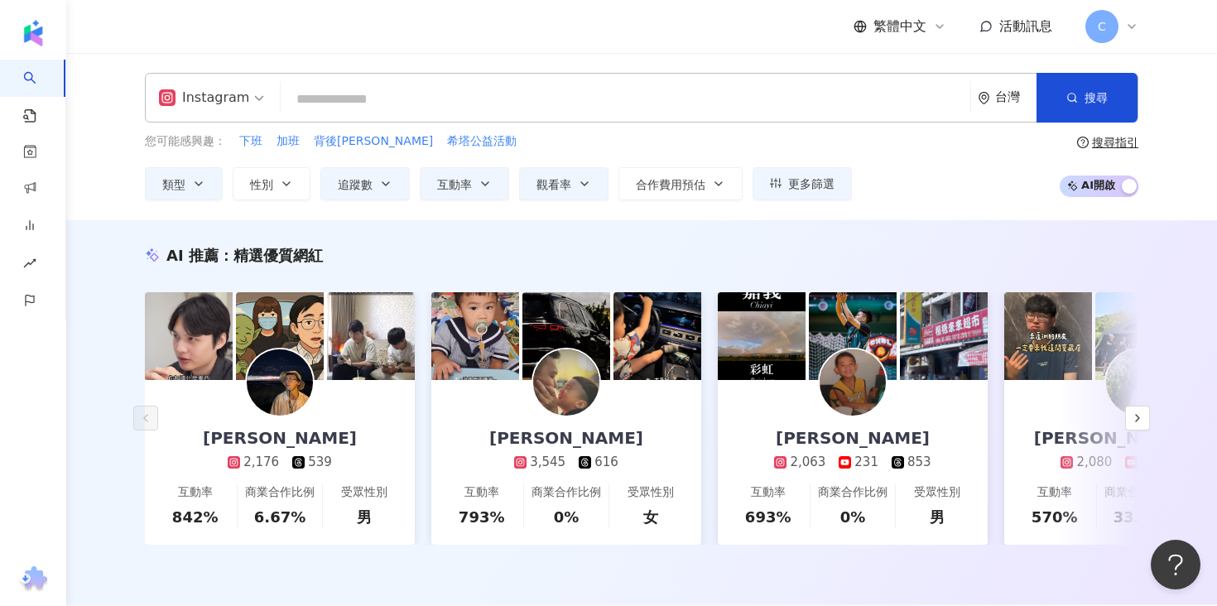
click at [487, 98] on input "search" at bounding box center [625, 99] width 676 height 31
paste input "**********"
type input "**********"
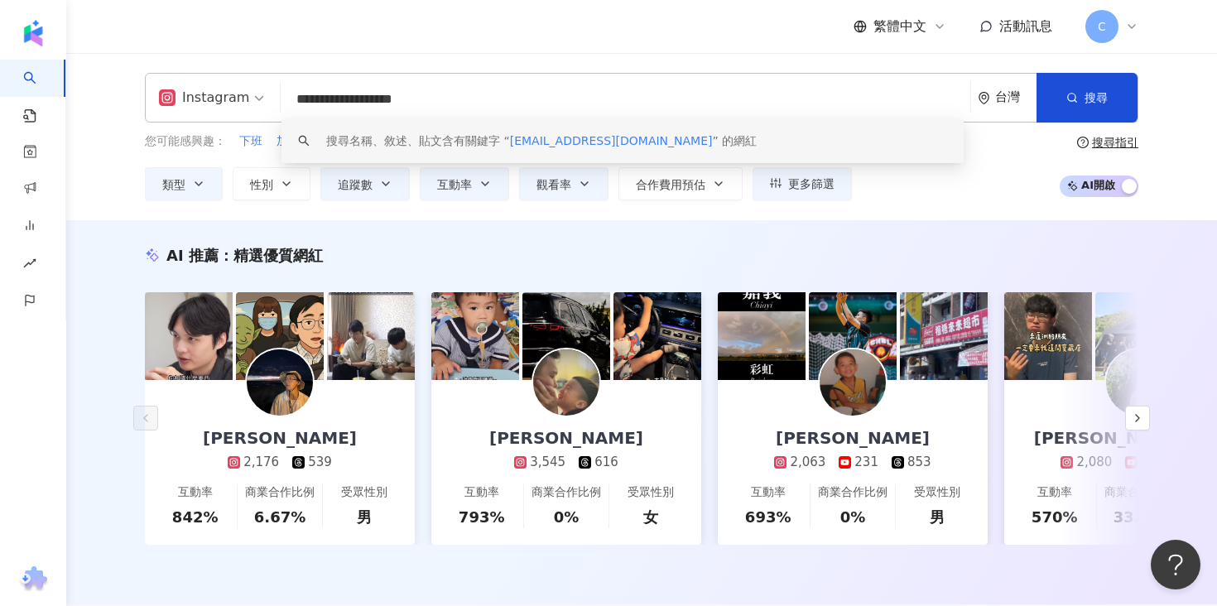
click at [415, 93] on input "**********" at bounding box center [625, 99] width 676 height 31
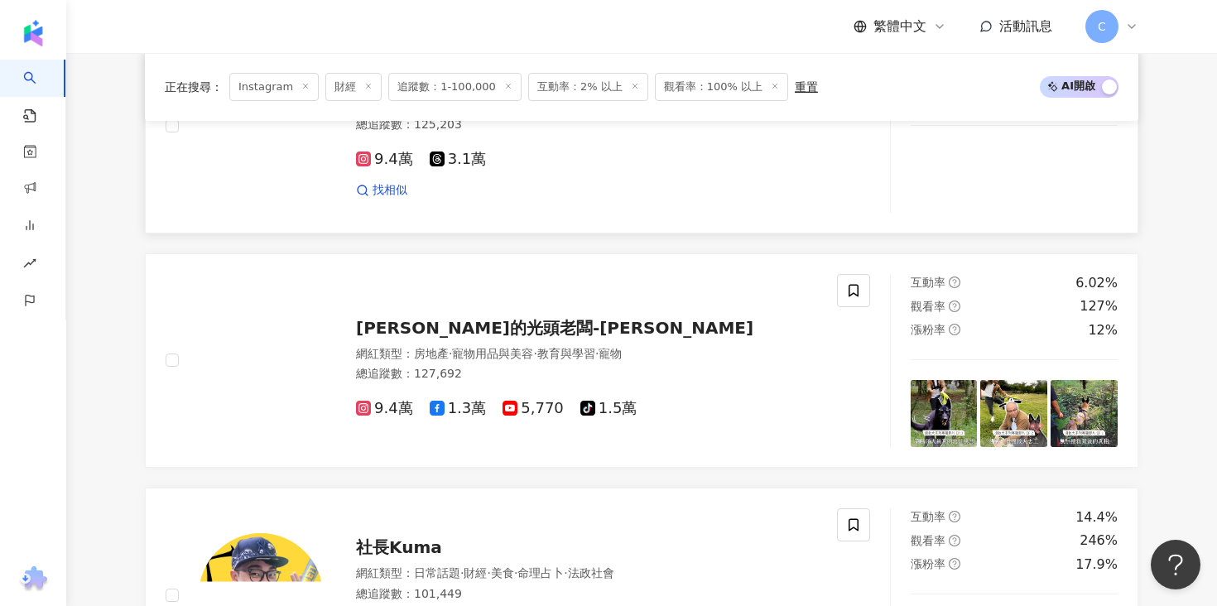
scroll to position [3234, 0]
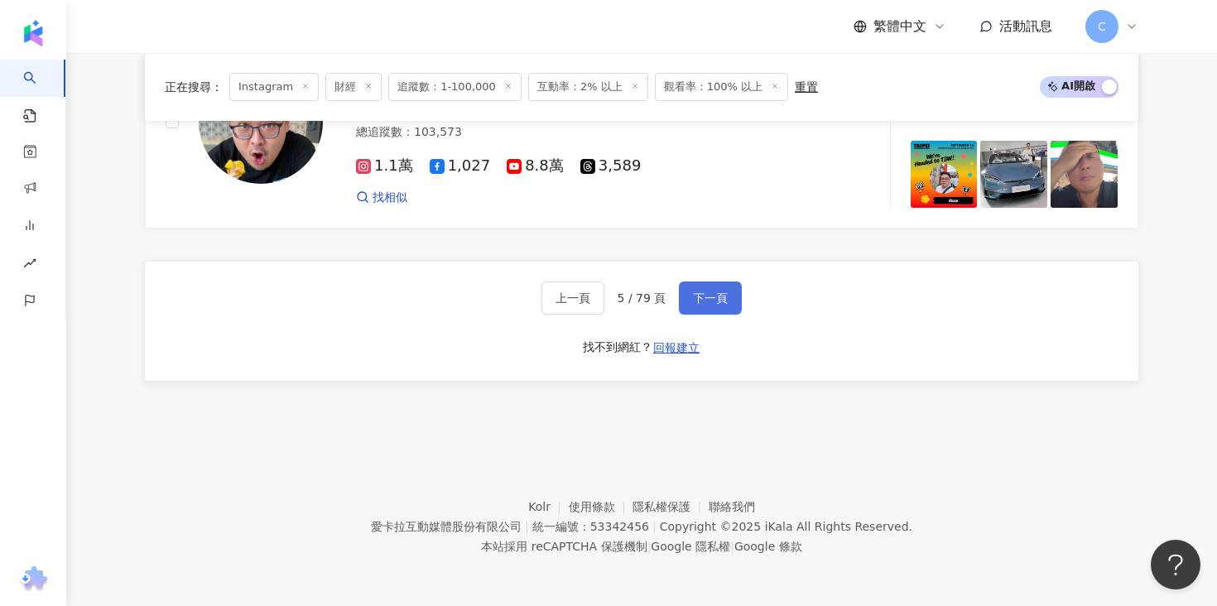
click at [704, 291] on span "下一頁" at bounding box center [710, 297] width 35 height 13
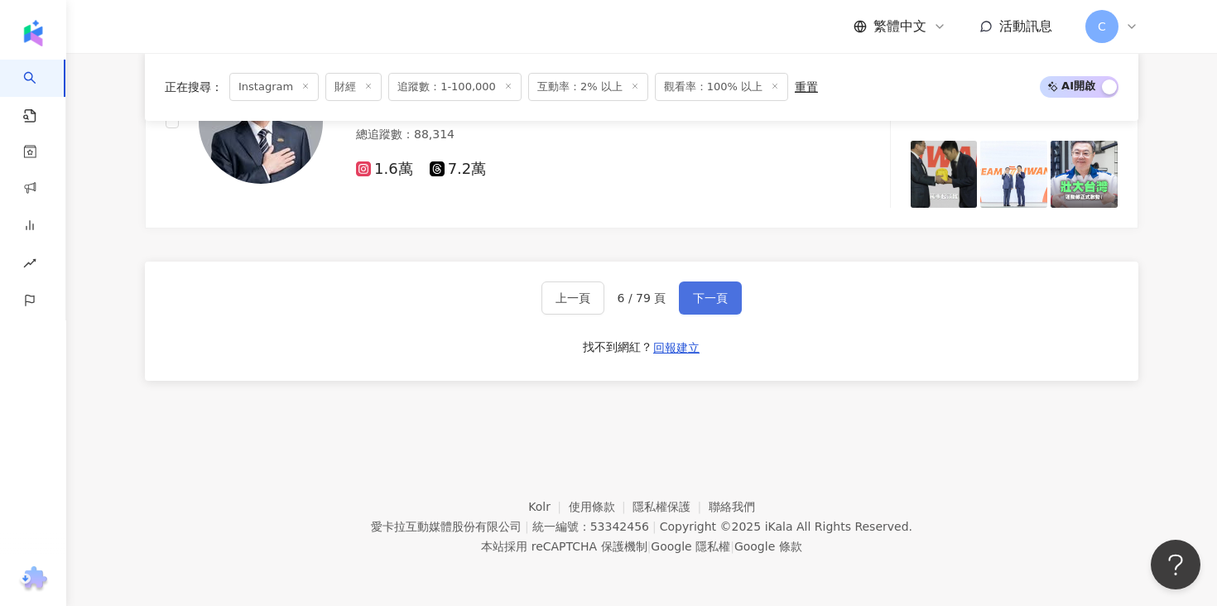
click at [725, 289] on button "下一頁" at bounding box center [710, 297] width 63 height 33
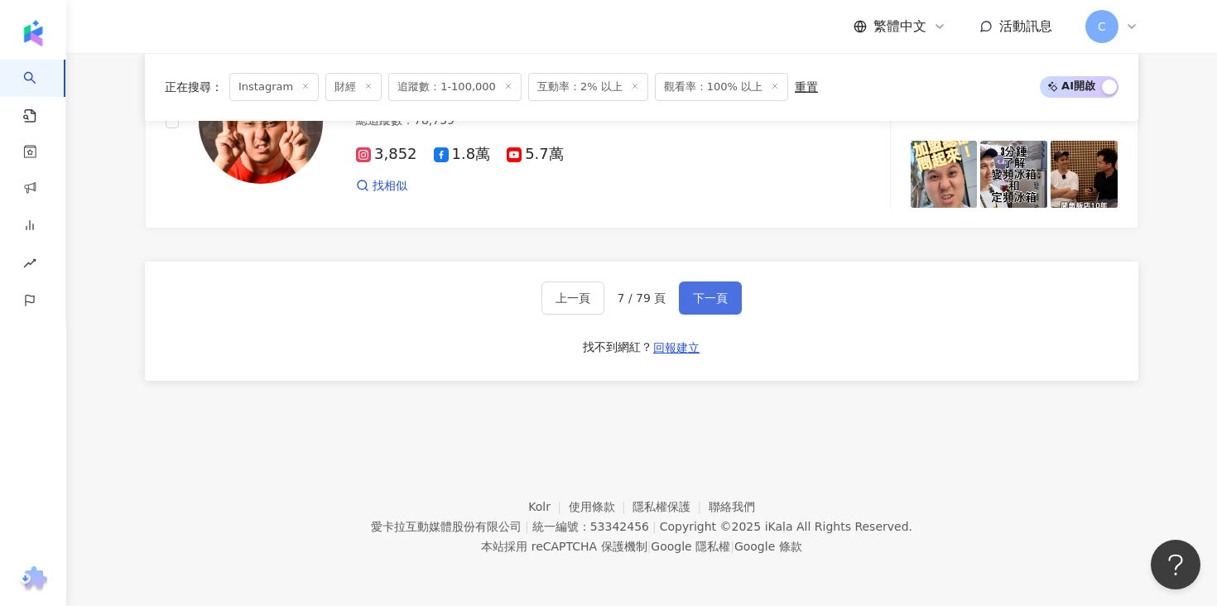
click at [708, 307] on button "下一頁" at bounding box center [710, 297] width 63 height 33
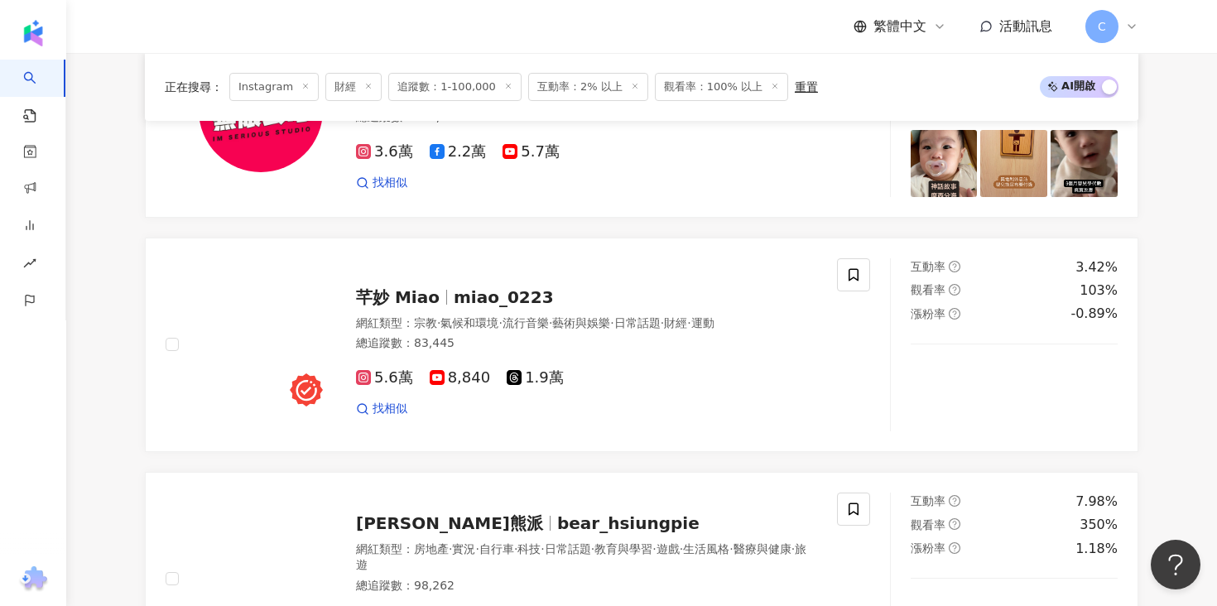
scroll to position [664, 0]
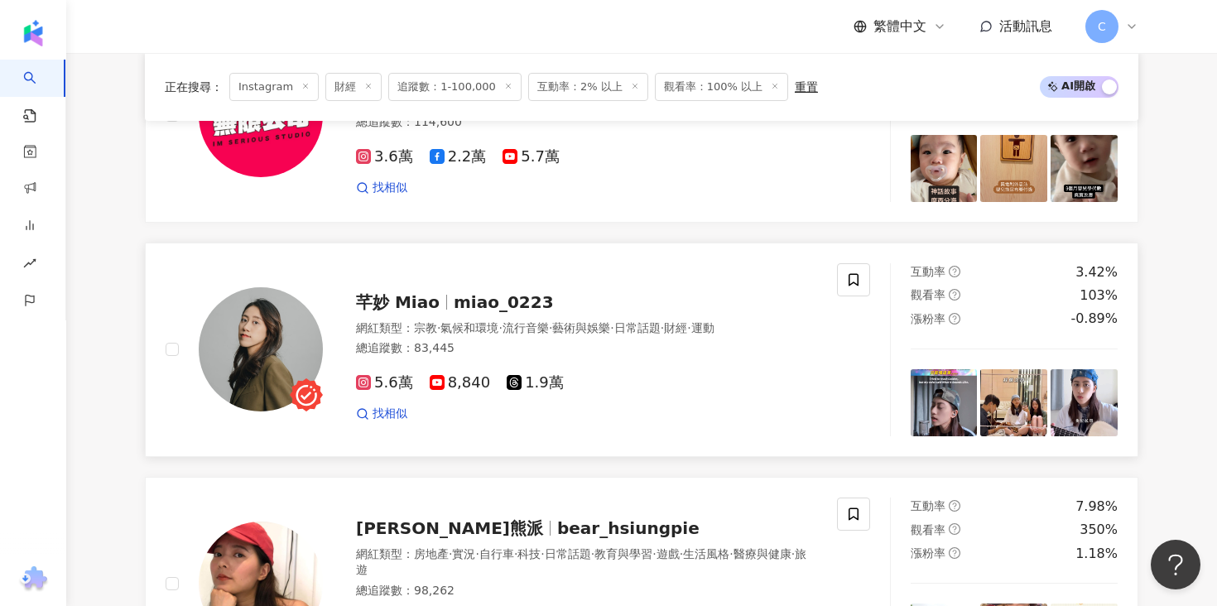
click at [528, 310] on span "miao_0223" at bounding box center [504, 302] width 100 height 20
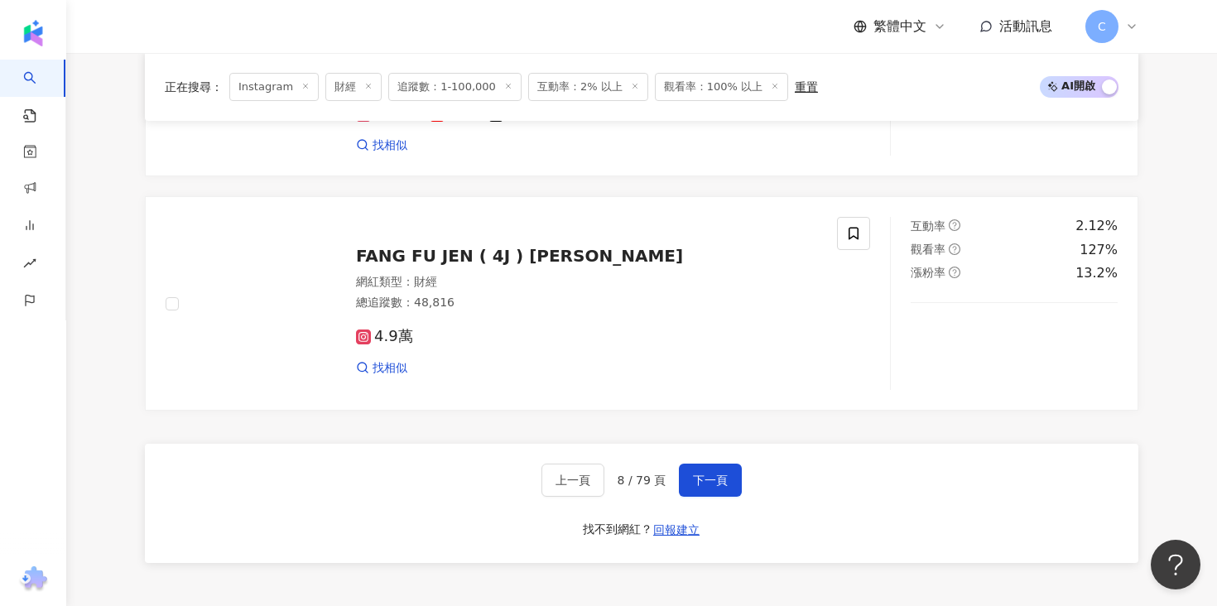
scroll to position [3234, 0]
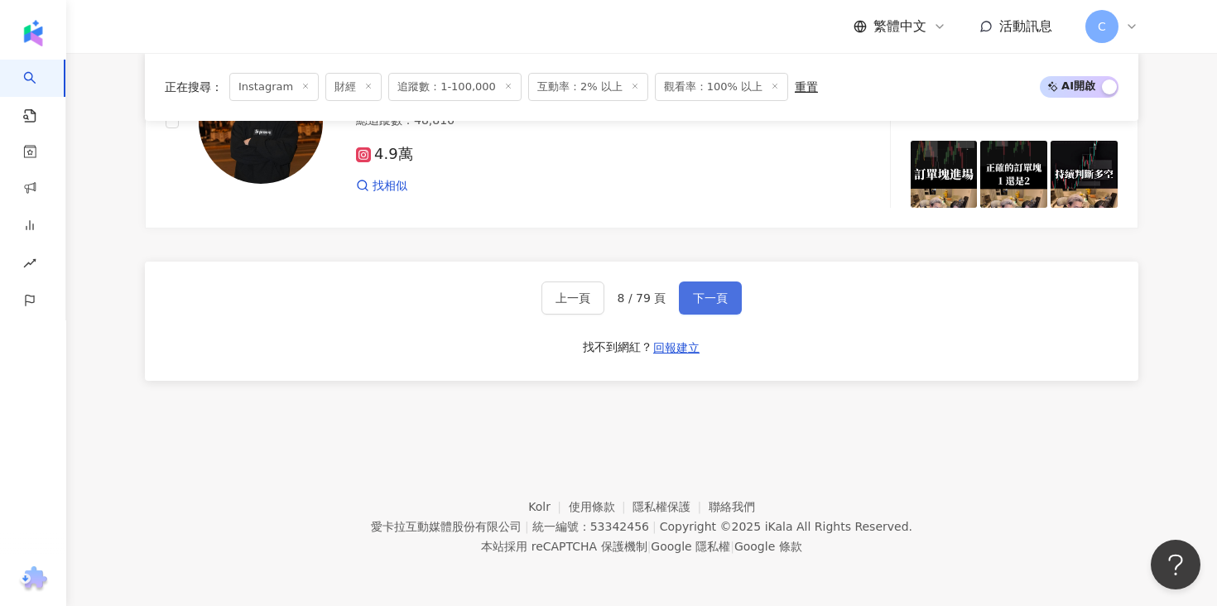
click at [713, 305] on button "下一頁" at bounding box center [710, 297] width 63 height 33
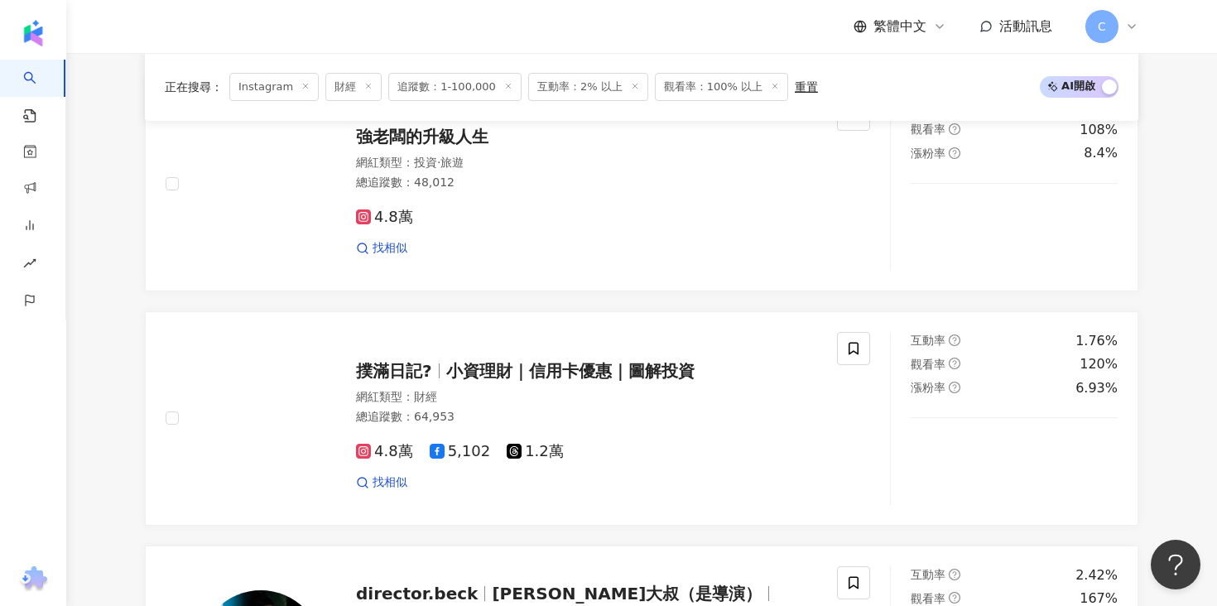
scroll to position [830, 0]
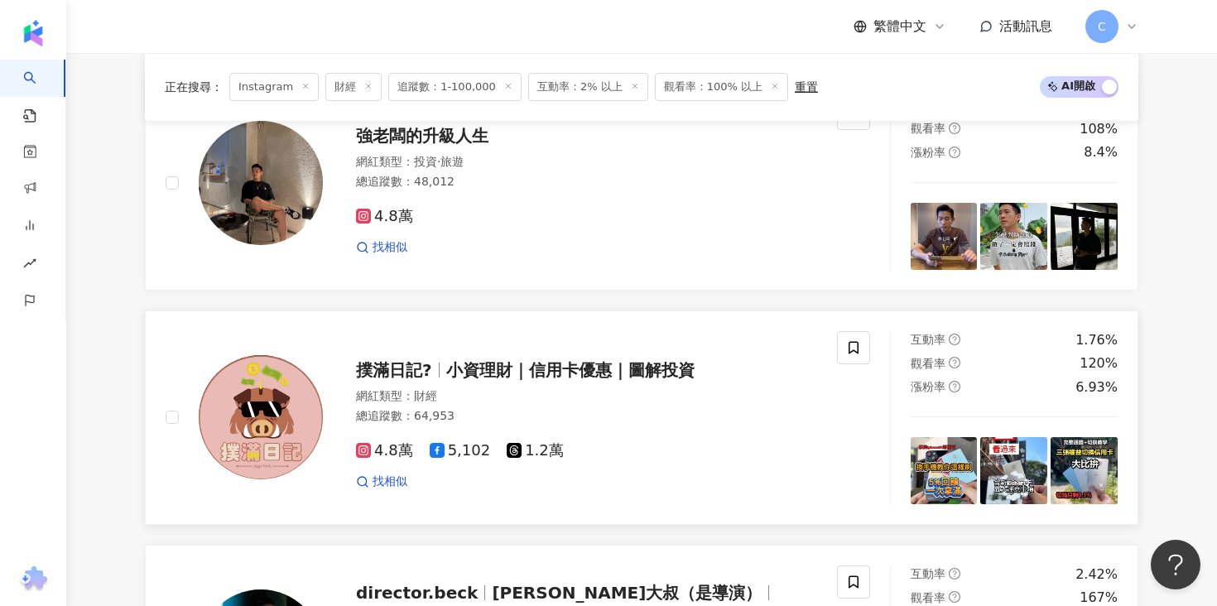
click at [455, 367] on span "小資理財｜信用卡優惠｜圖解投資" at bounding box center [570, 370] width 248 height 20
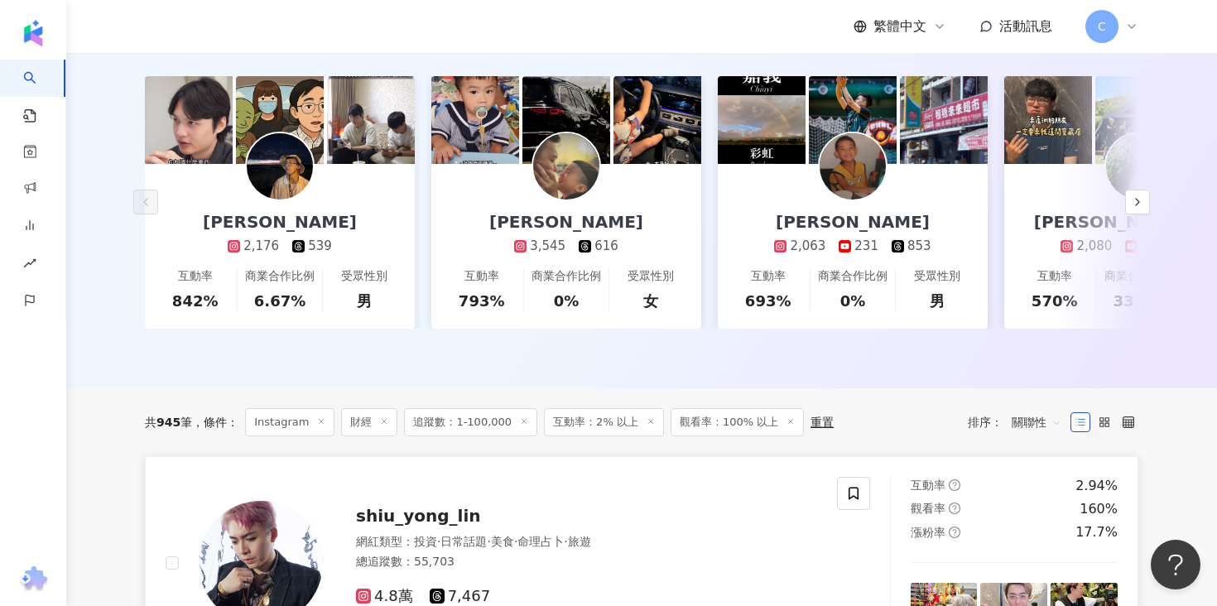
scroll to position [0, 0]
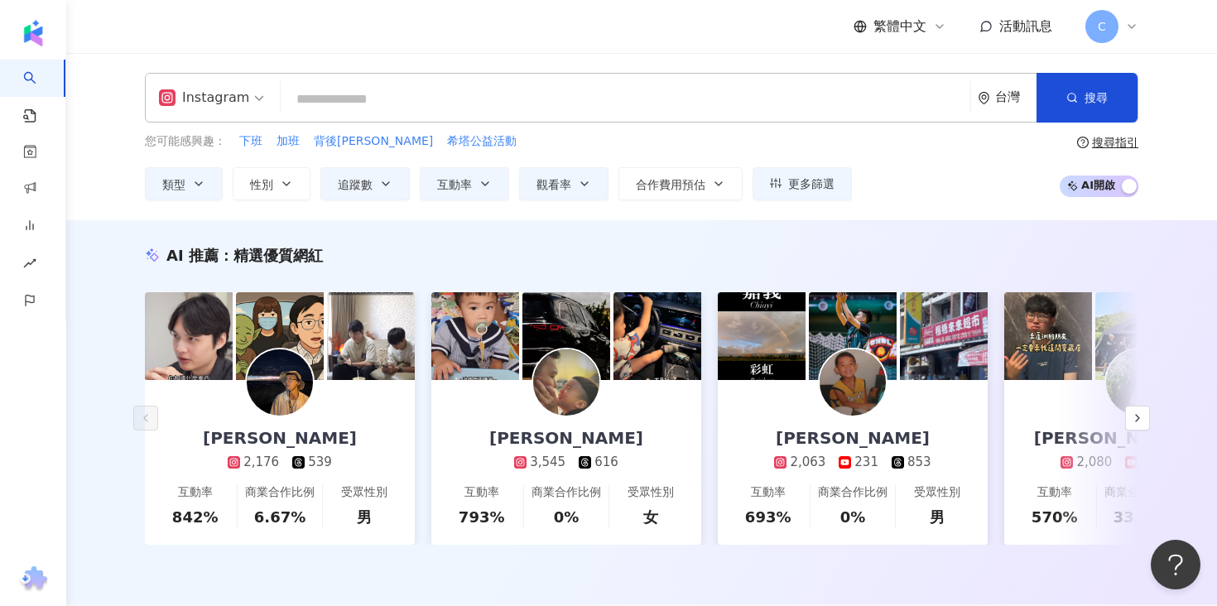
click at [435, 88] on input "search" at bounding box center [625, 99] width 676 height 31
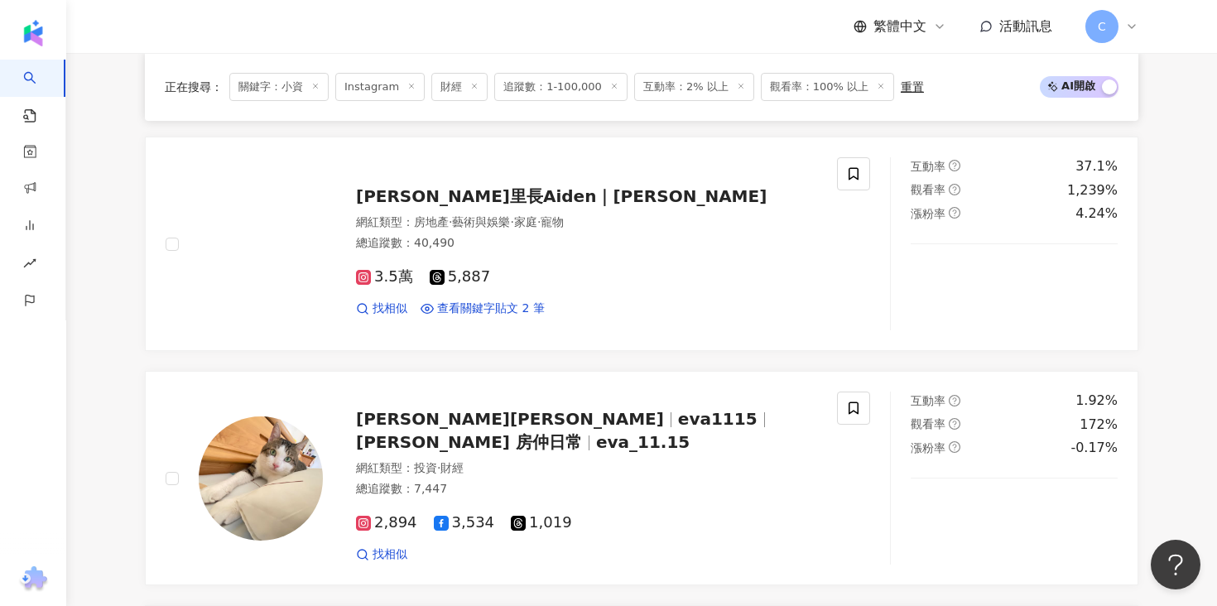
scroll to position [2655, 0]
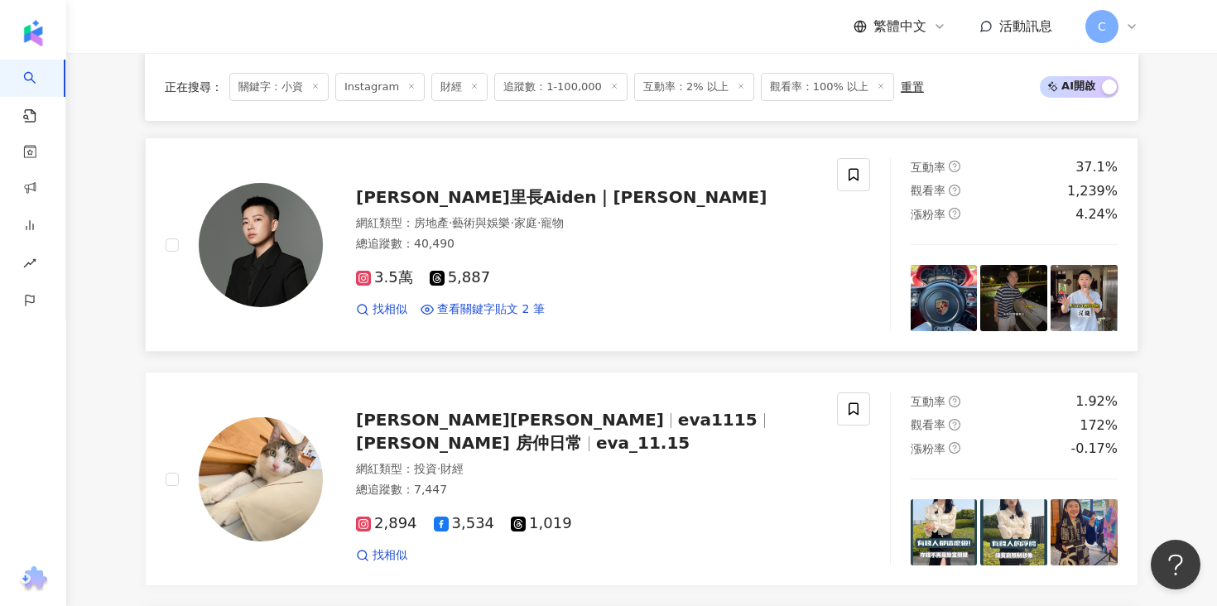
click at [479, 190] on span "艾登里長Aiden｜許瑞秢" at bounding box center [561, 197] width 410 height 20
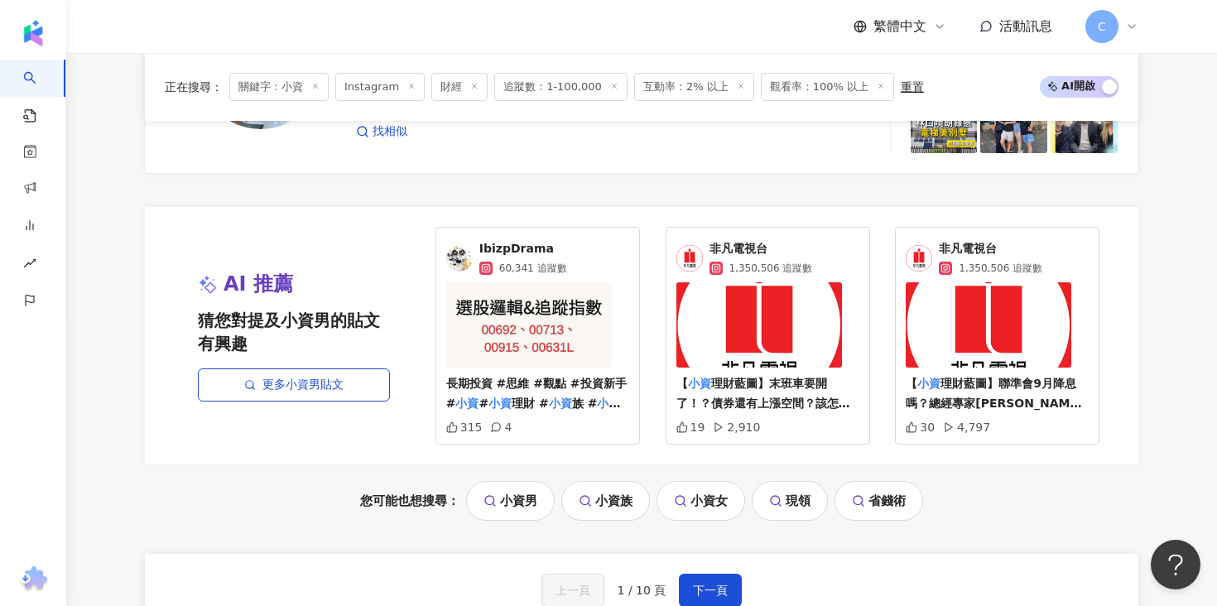
scroll to position [3593, 0]
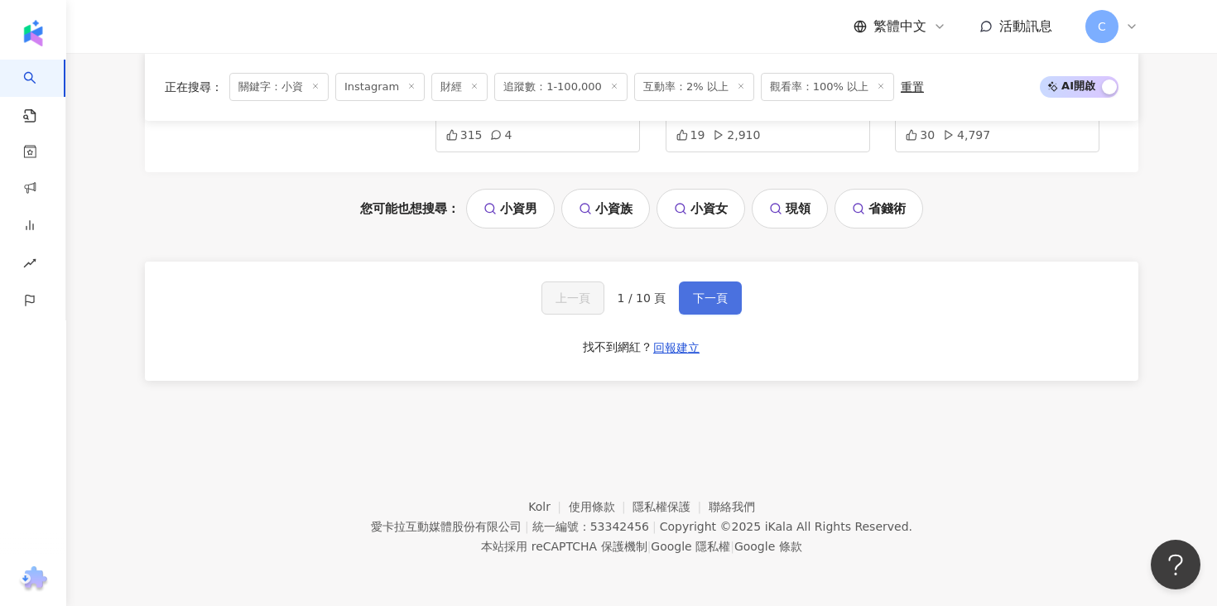
click at [710, 299] on span "下一頁" at bounding box center [710, 297] width 35 height 13
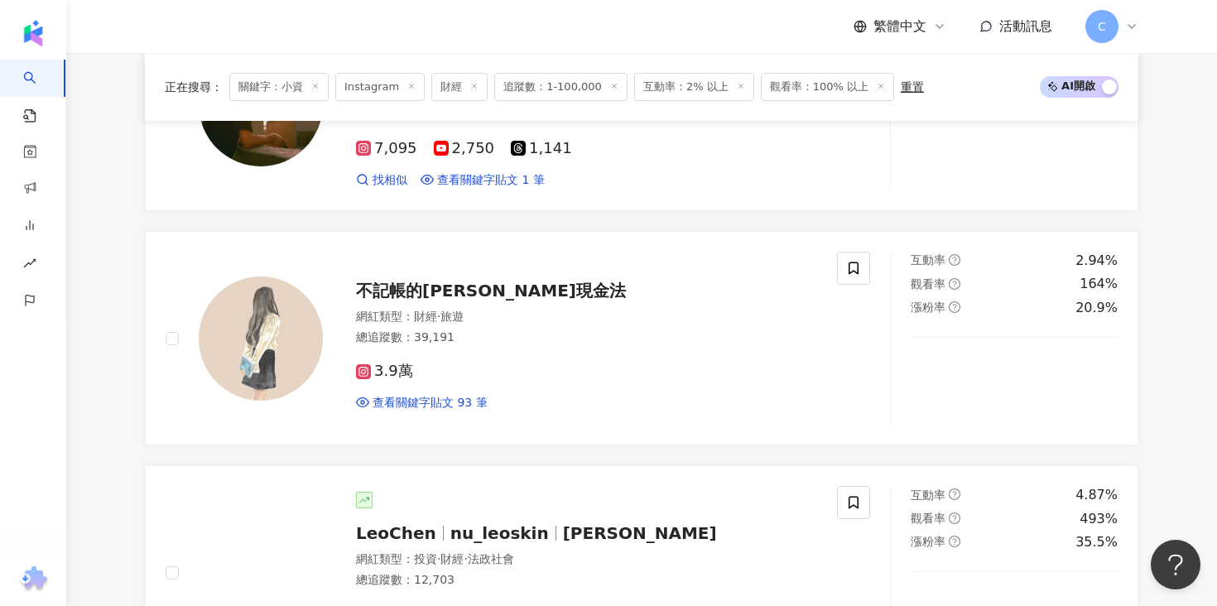
scroll to position [1388, 0]
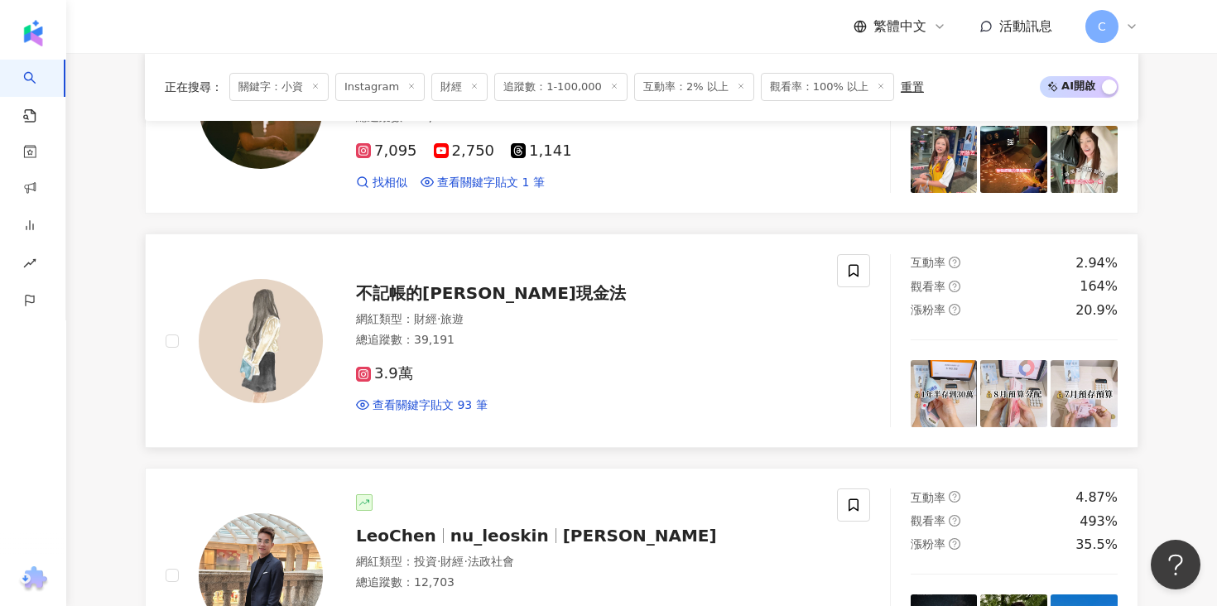
click at [416, 285] on span "不記帳的安妮現金法" at bounding box center [491, 293] width 270 height 20
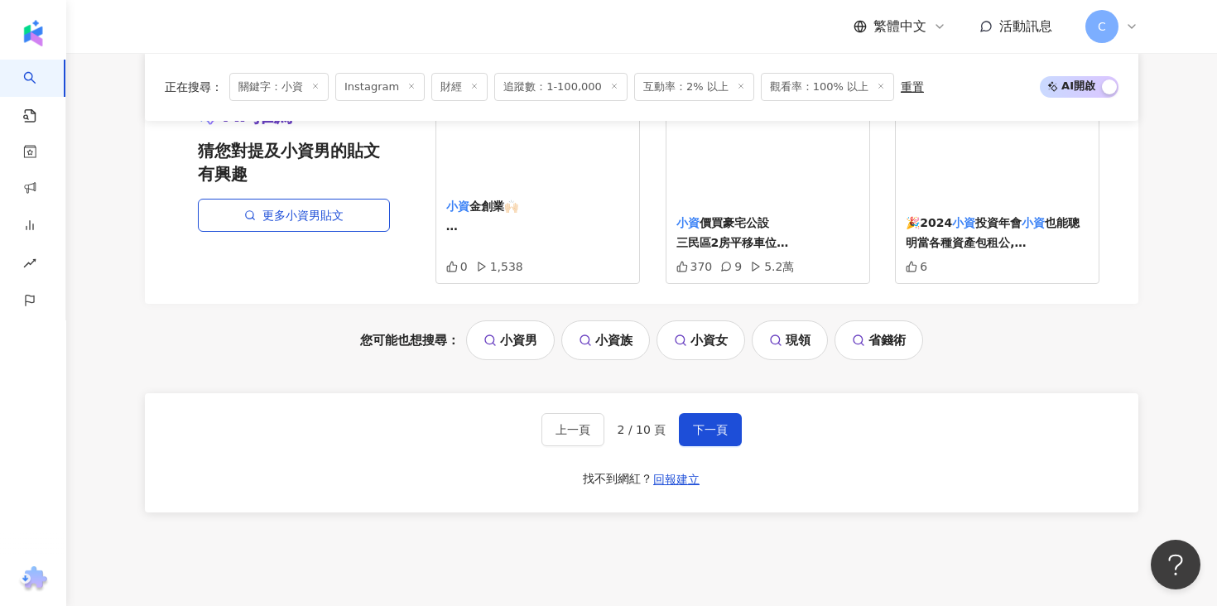
scroll to position [3510, 0]
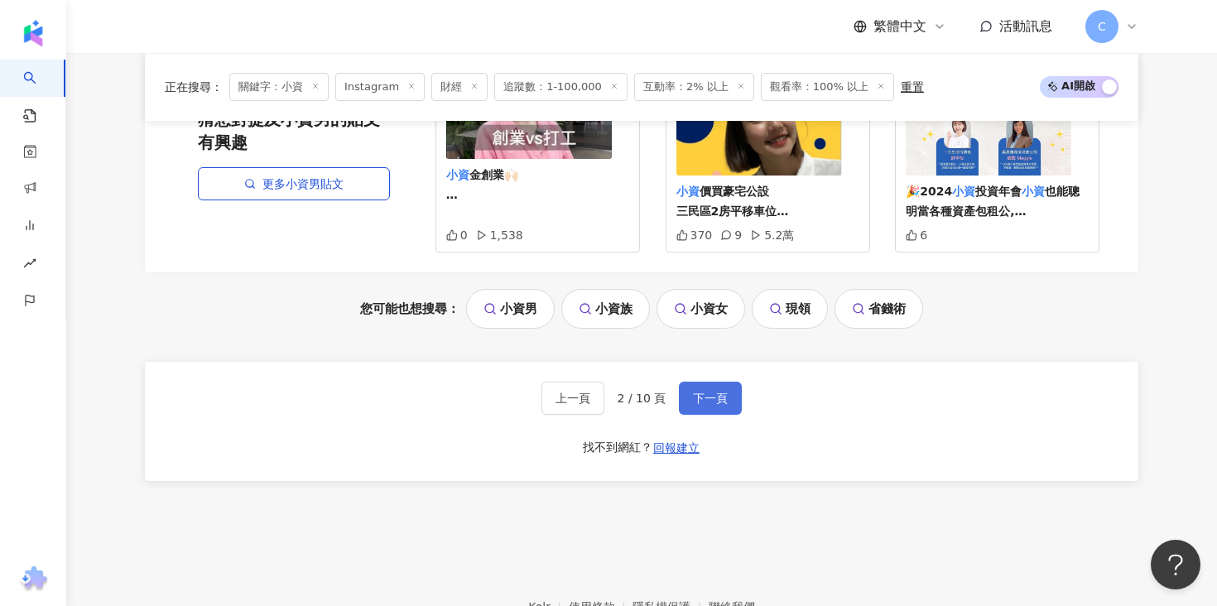
click at [709, 395] on span "下一頁" at bounding box center [710, 397] width 35 height 13
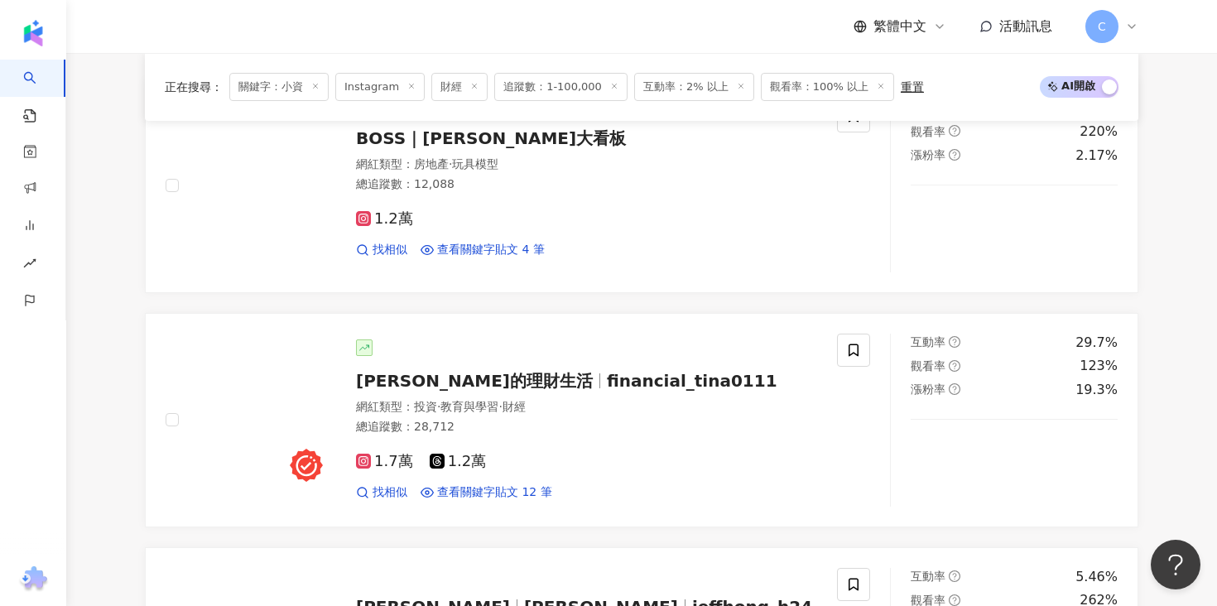
scroll to position [606, 0]
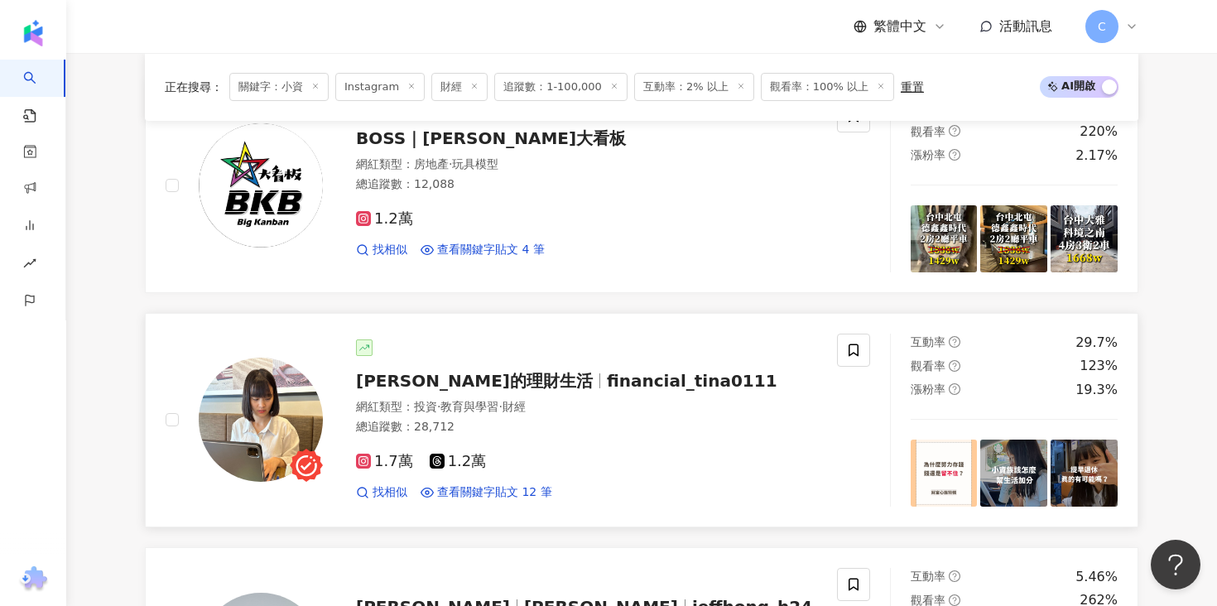
click at [444, 372] on span "Tina的理財生活" at bounding box center [474, 381] width 237 height 20
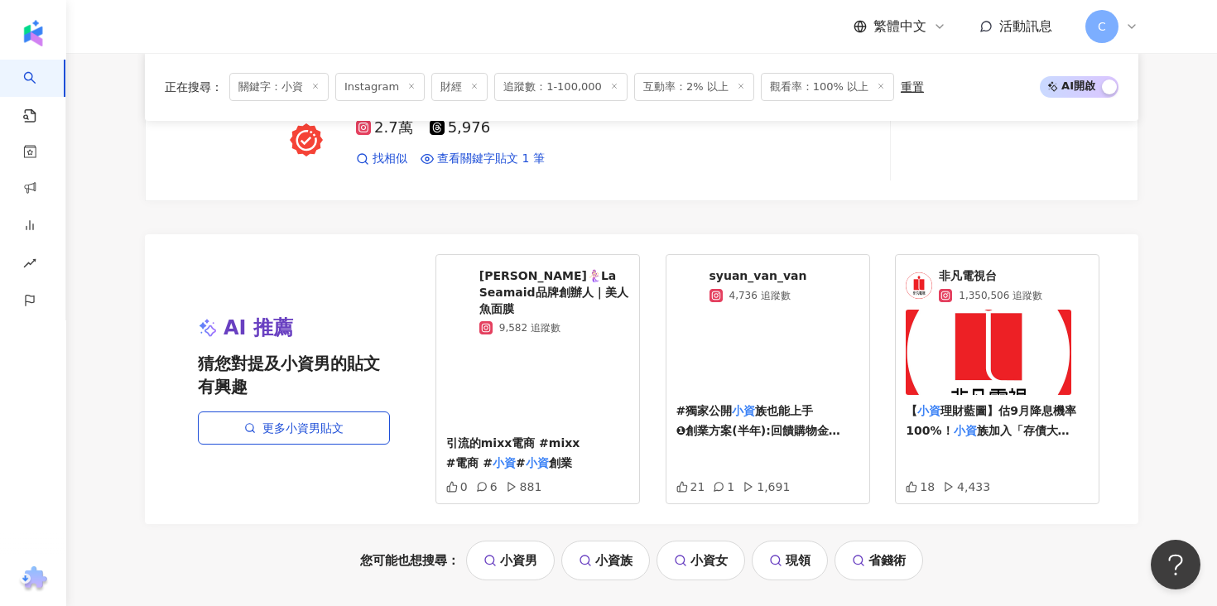
scroll to position [3609, 0]
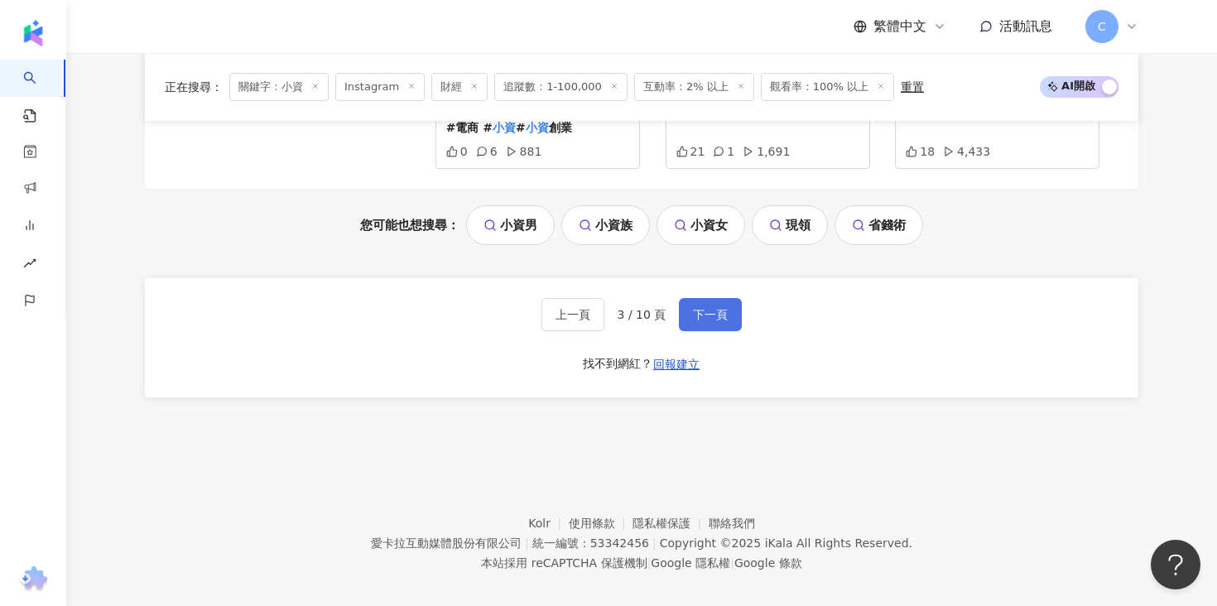
click at [701, 308] on span "下一頁" at bounding box center [710, 314] width 35 height 13
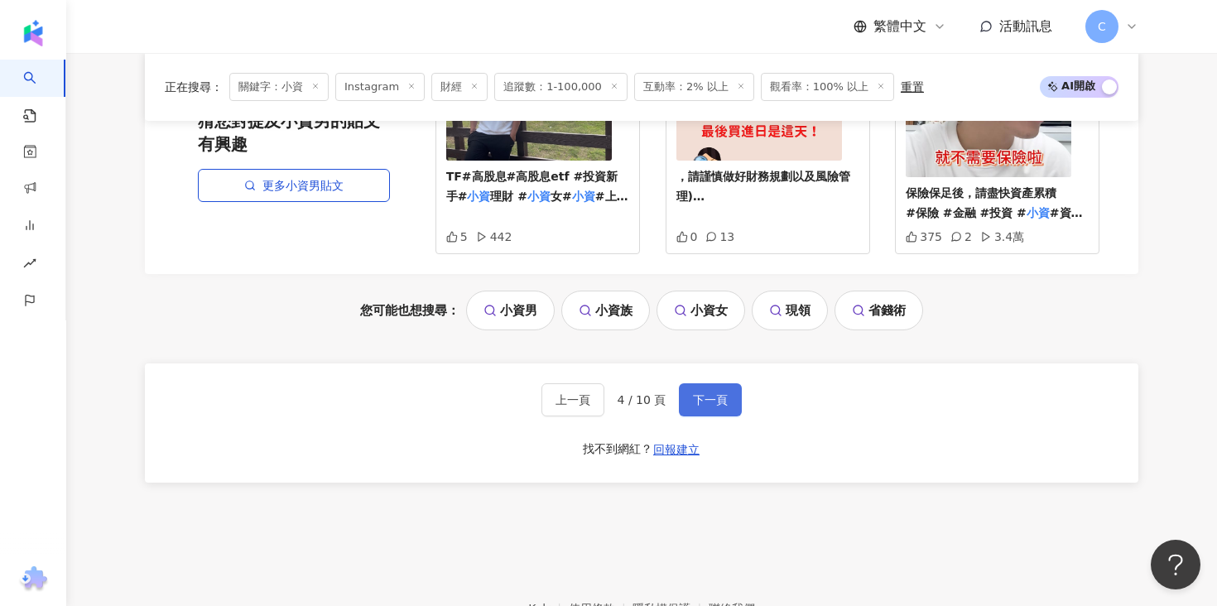
scroll to position [3593, 0]
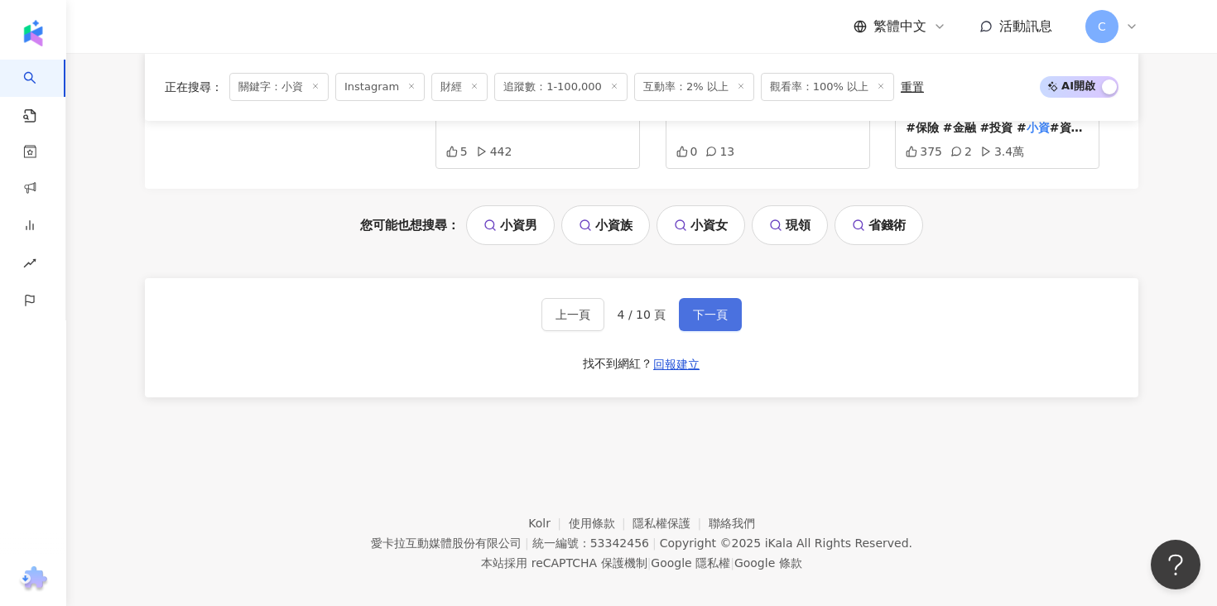
click at [714, 308] on span "下一頁" at bounding box center [710, 314] width 35 height 13
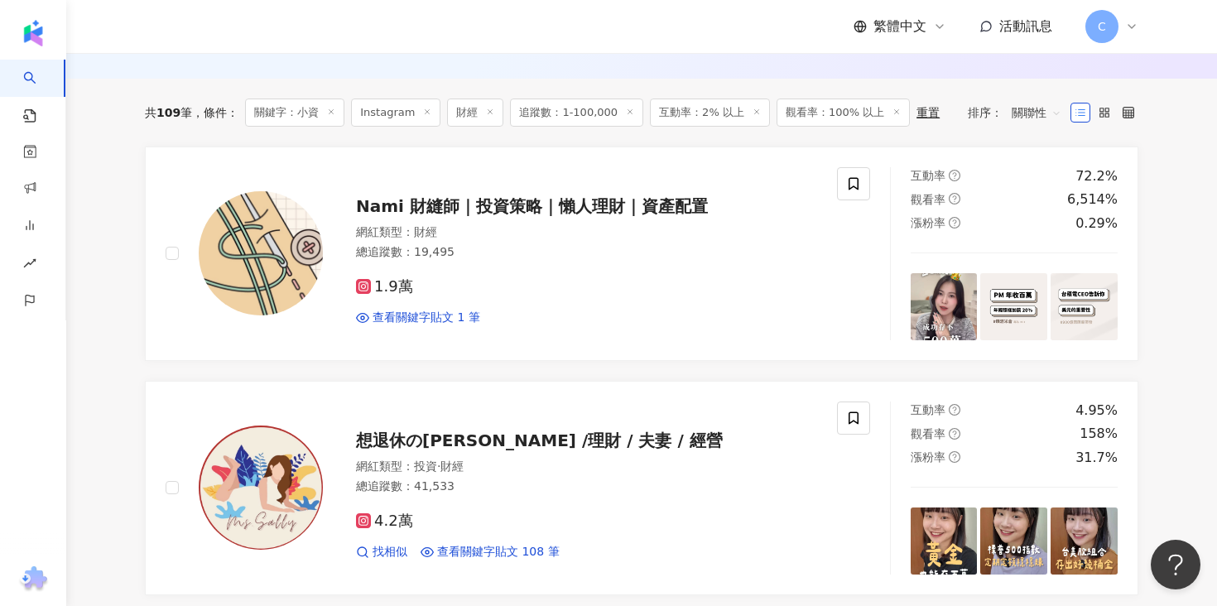
scroll to position [570, 0]
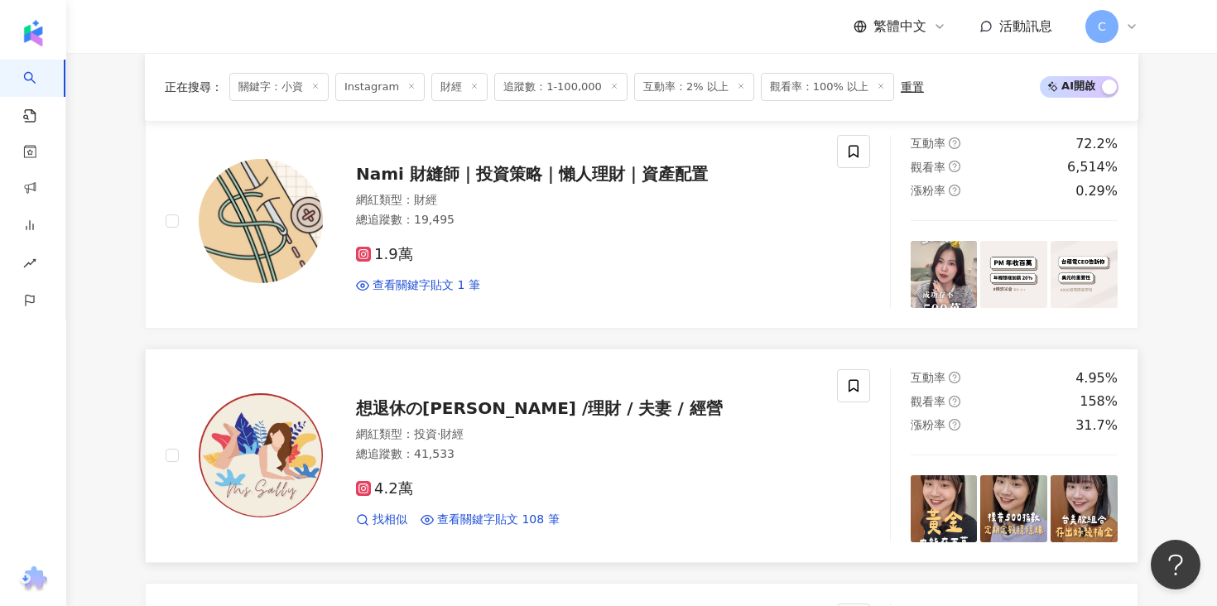
click at [557, 406] on span "想退休の莎莉 /理財 / 夫妻 / 經營" at bounding box center [539, 408] width 367 height 20
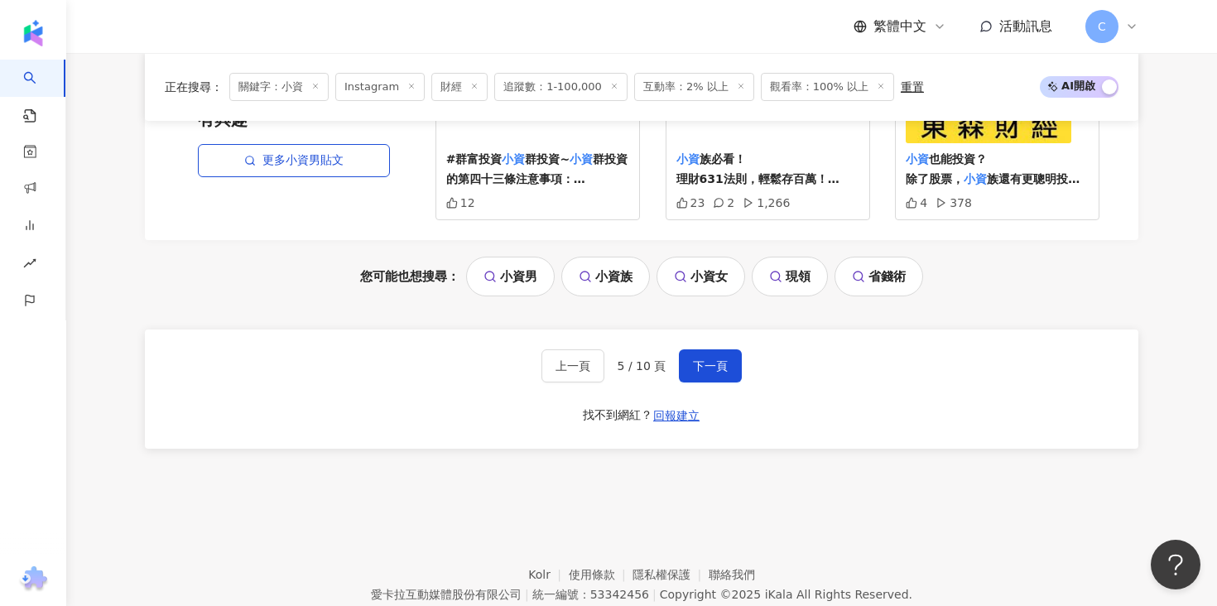
scroll to position [3593, 0]
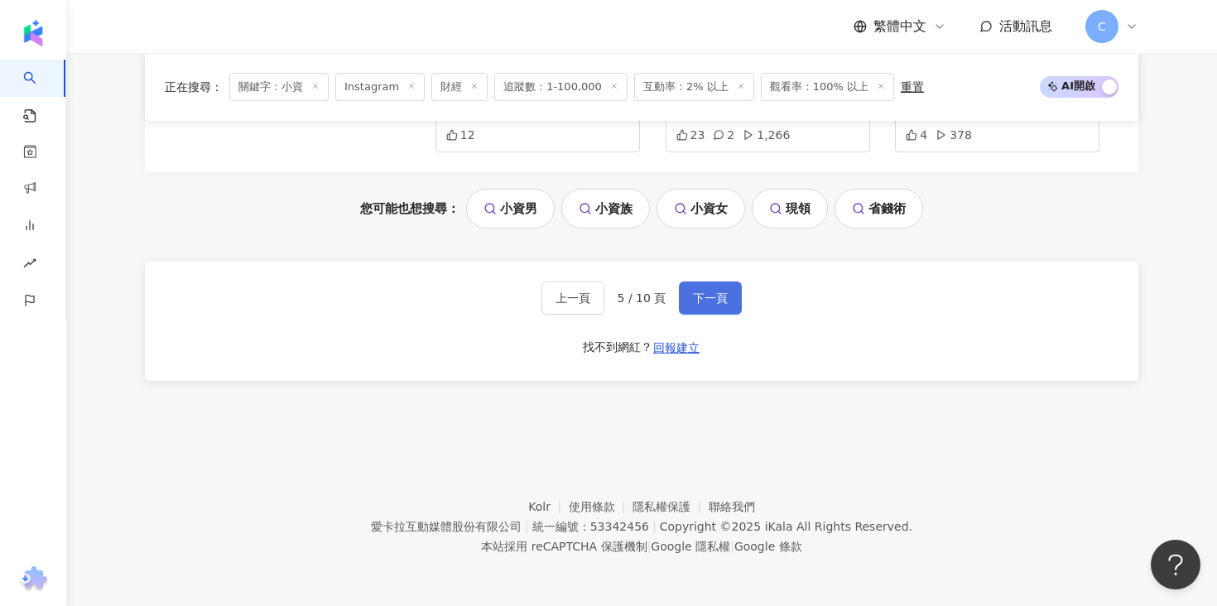
click at [725, 300] on span "下一頁" at bounding box center [710, 297] width 35 height 13
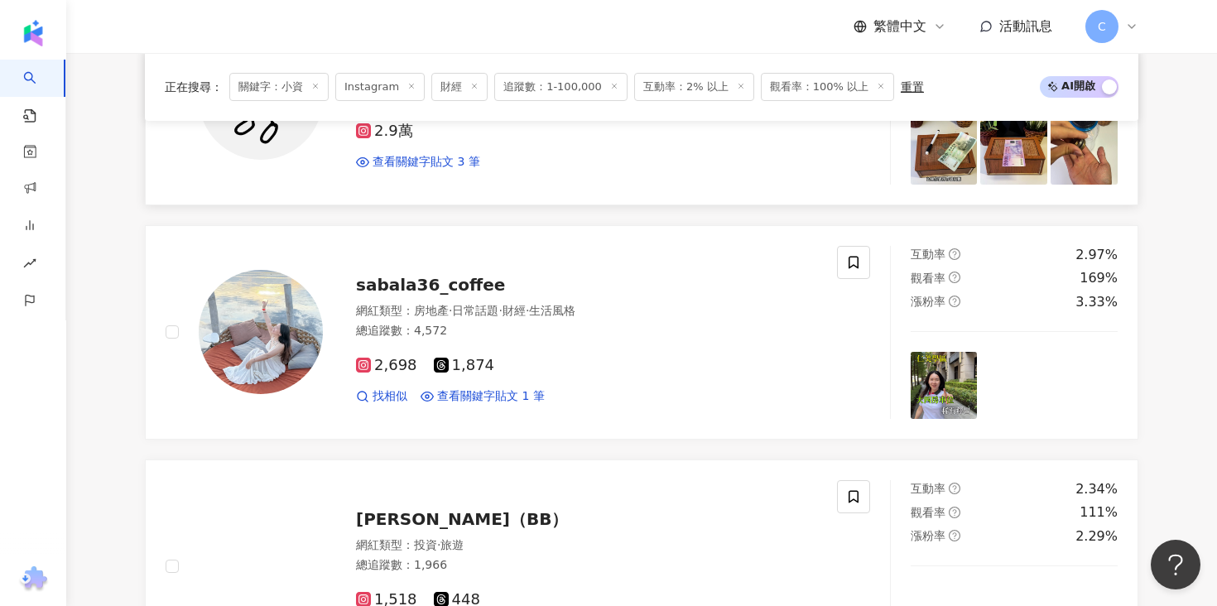
scroll to position [3733, 0]
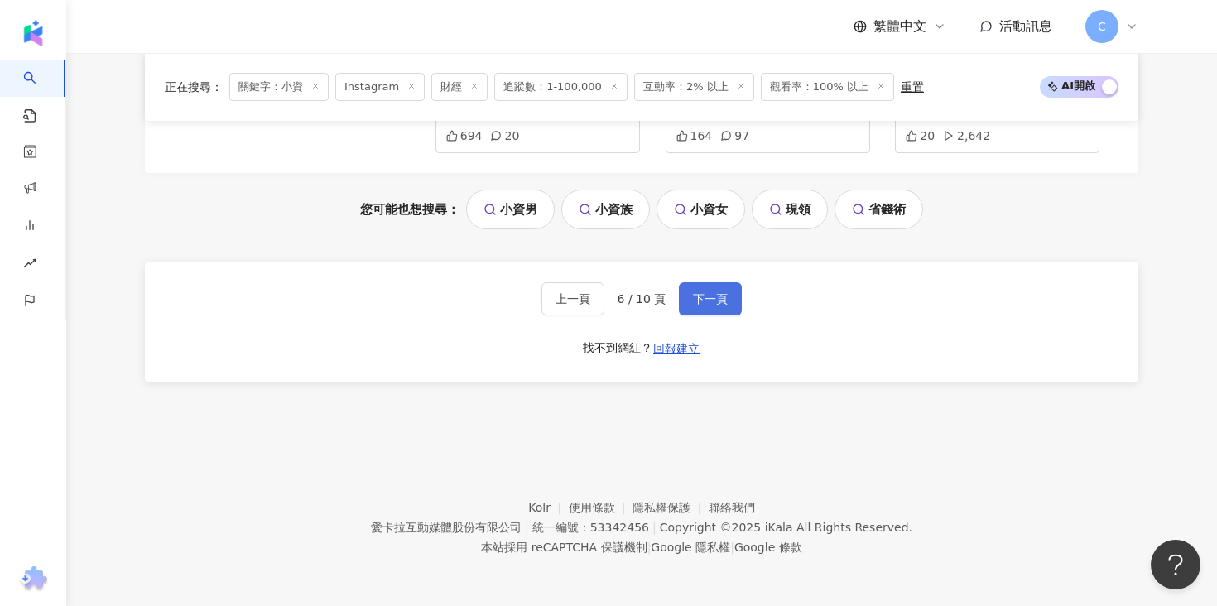
click at [718, 284] on button "下一頁" at bounding box center [710, 298] width 63 height 33
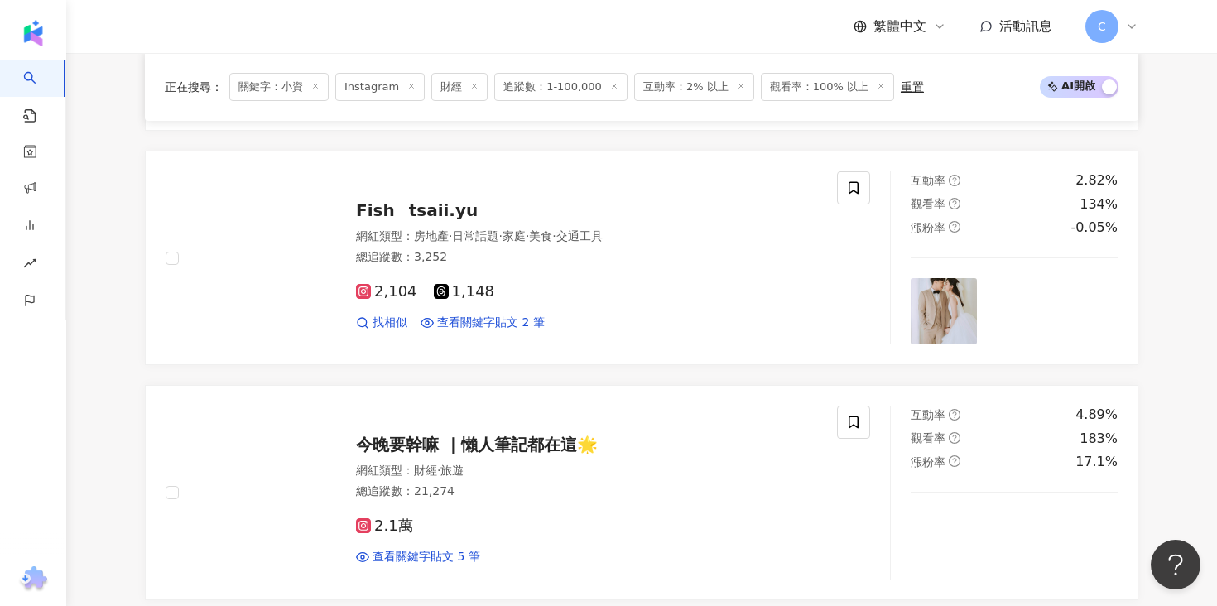
scroll to position [2425, 0]
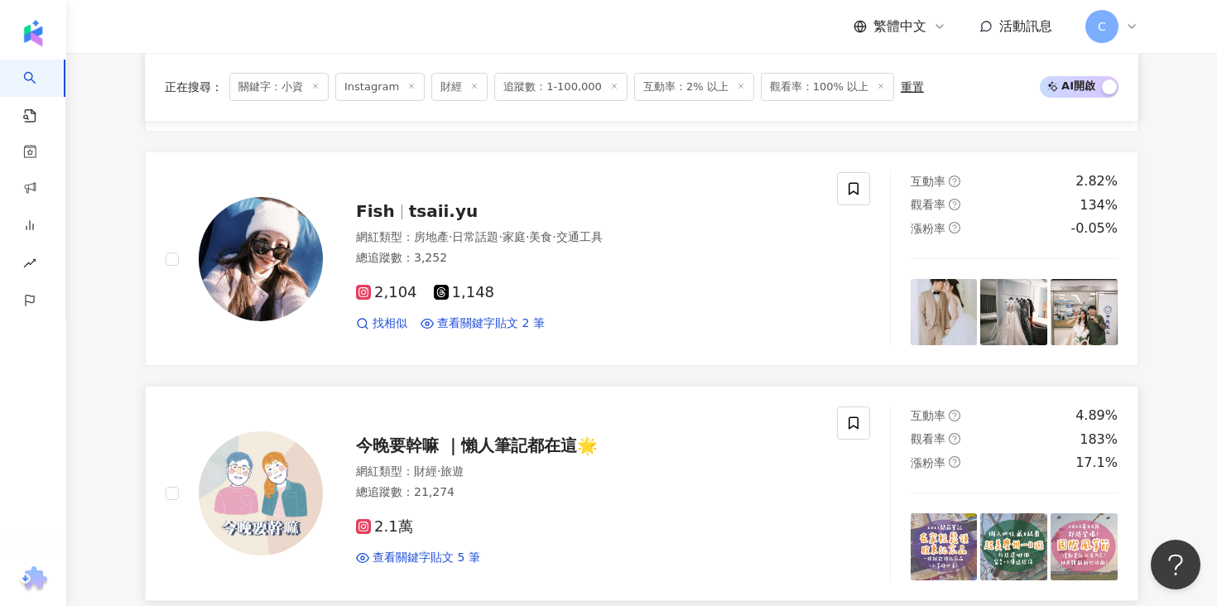
click at [548, 434] on div "今晚要幹嘛 ｜懶人筆記都在這🌟" at bounding box center [586, 445] width 461 height 23
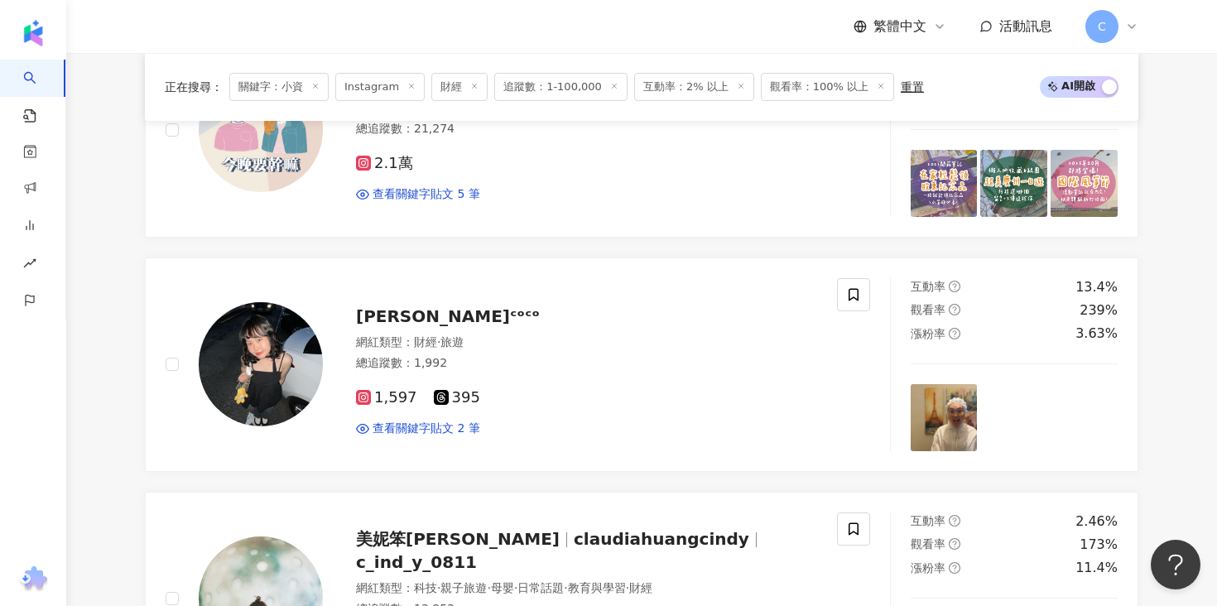
scroll to position [3566, 0]
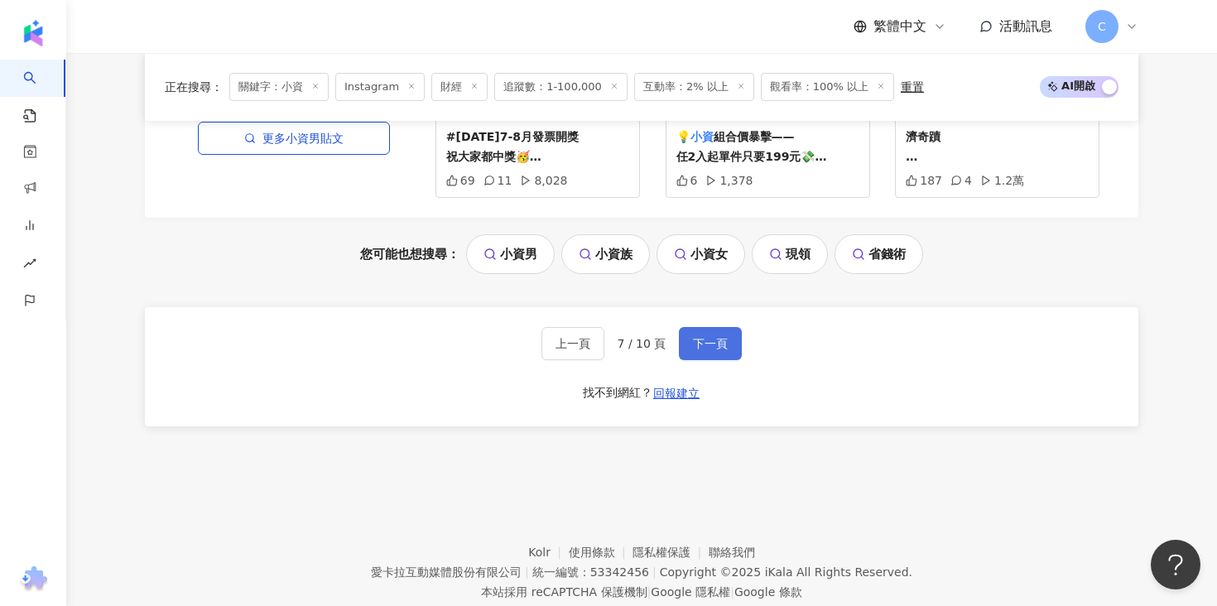
click at [728, 327] on button "下一頁" at bounding box center [710, 343] width 63 height 33
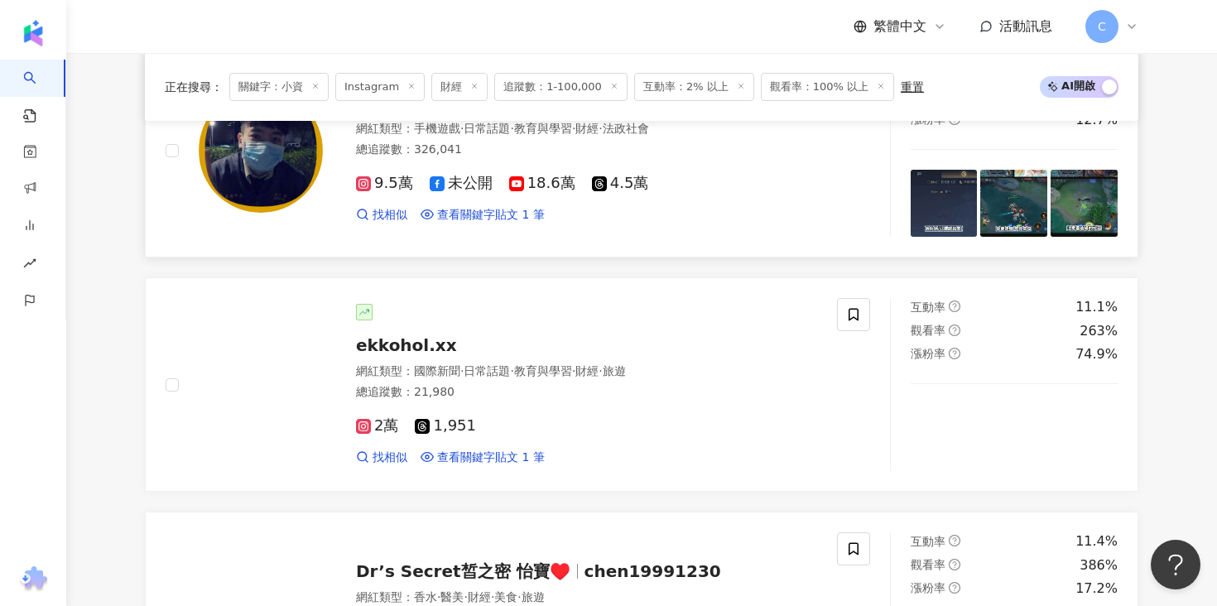
scroll to position [1580, 0]
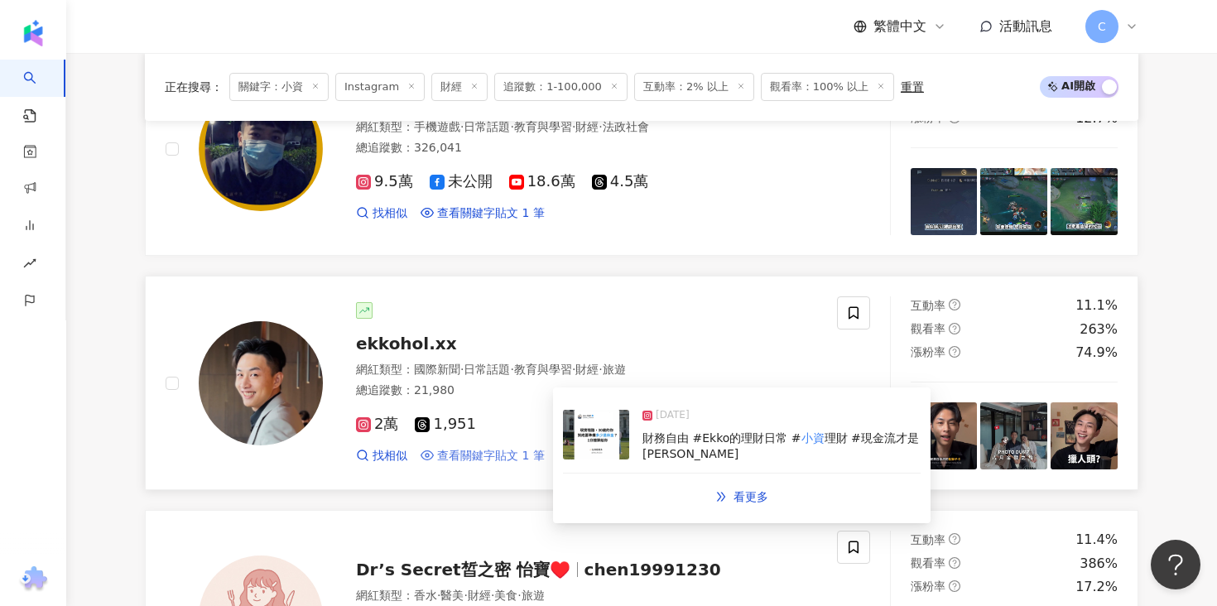
click at [492, 459] on span "查看關鍵字貼文 1 筆" at bounding box center [491, 456] width 108 height 17
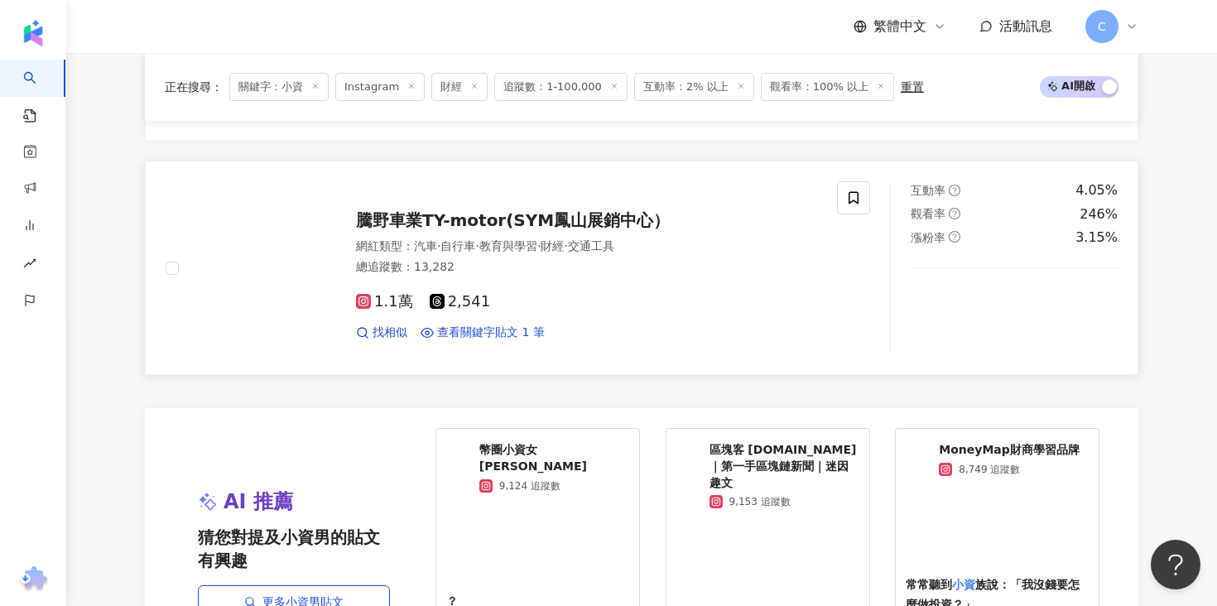
scroll to position [3609, 0]
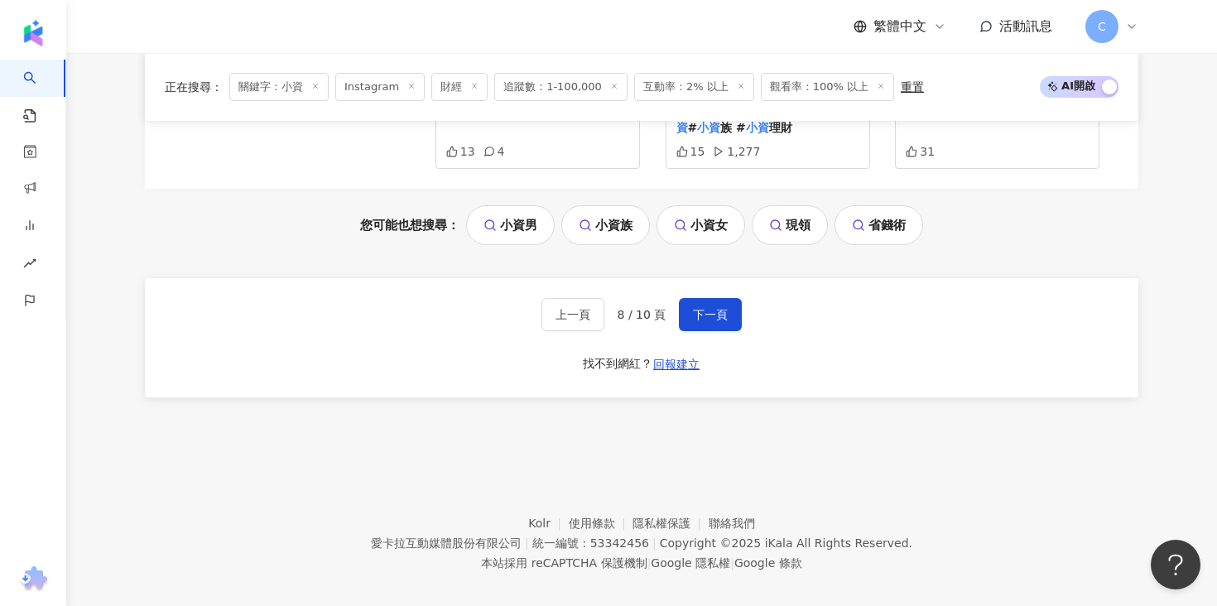
click at [726, 278] on div "上一頁 8 / 10 頁 下一頁 找不到網紅？ 回報建立" at bounding box center [641, 337] width 993 height 119
click at [726, 298] on button "下一頁" at bounding box center [710, 314] width 63 height 33
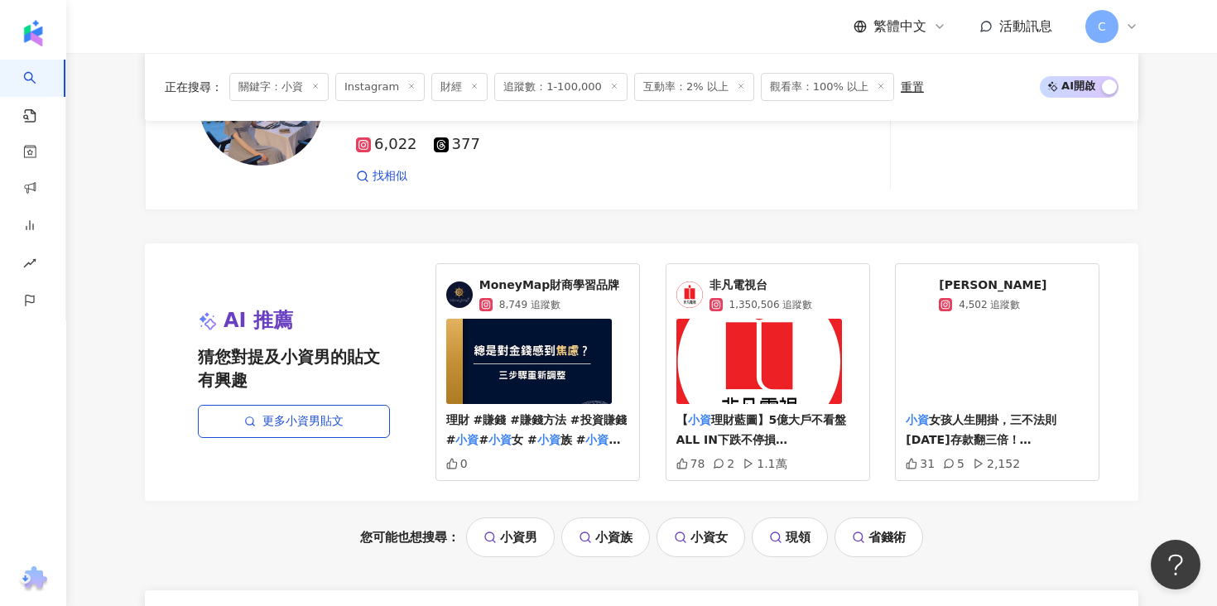
scroll to position [3593, 0]
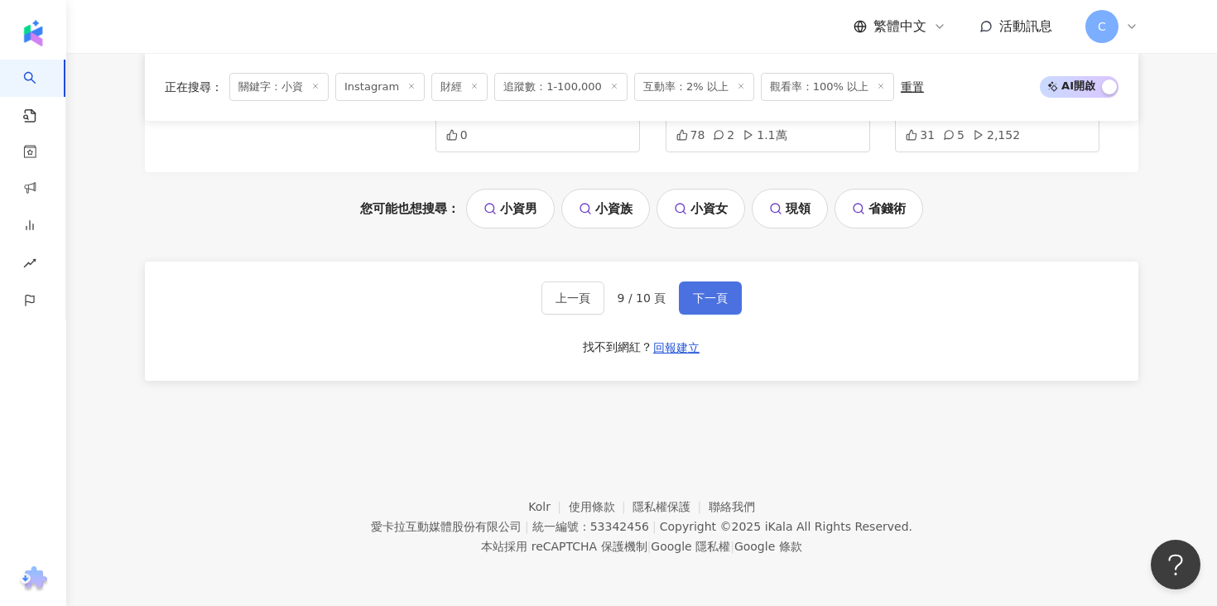
click at [729, 294] on button "下一頁" at bounding box center [710, 297] width 63 height 33
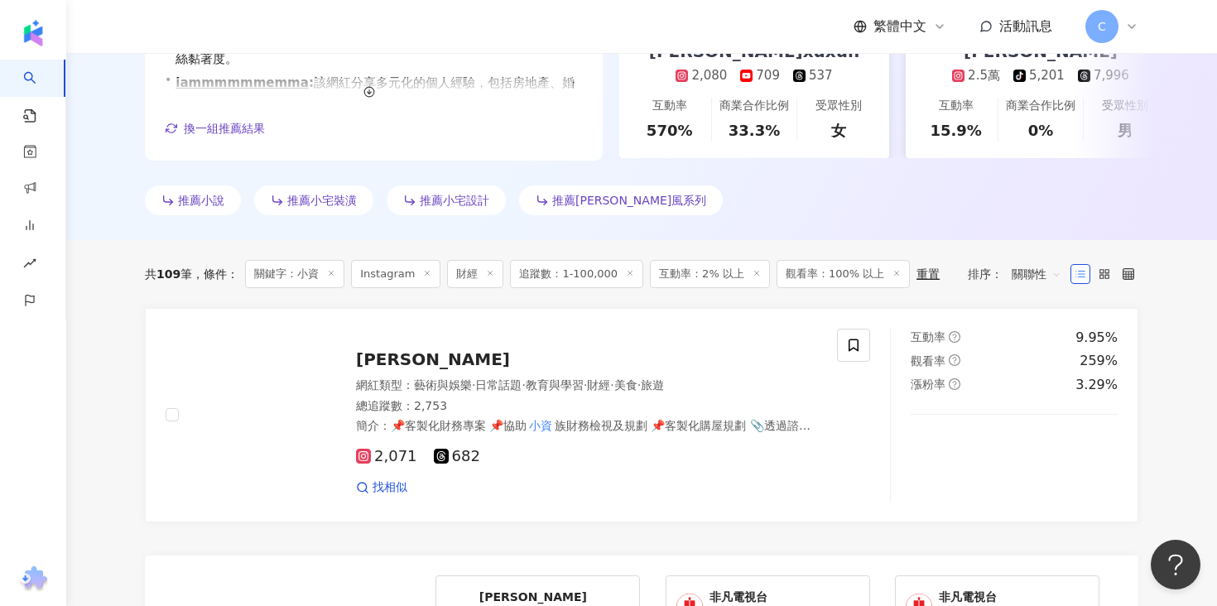
scroll to position [0, 0]
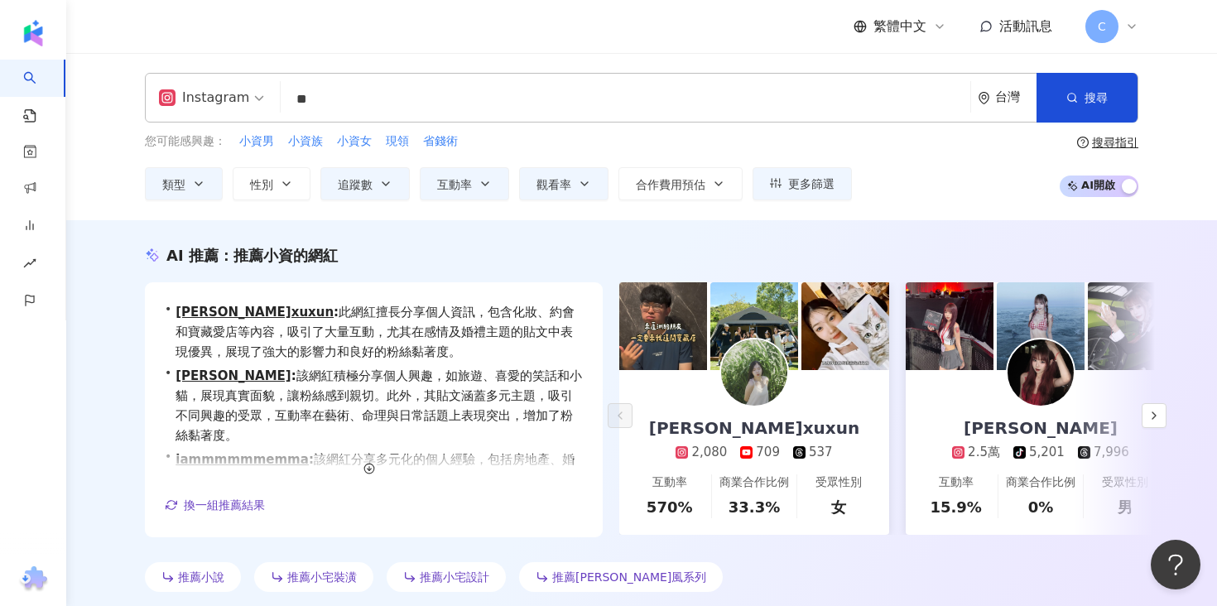
click at [428, 108] on input "**" at bounding box center [625, 99] width 676 height 31
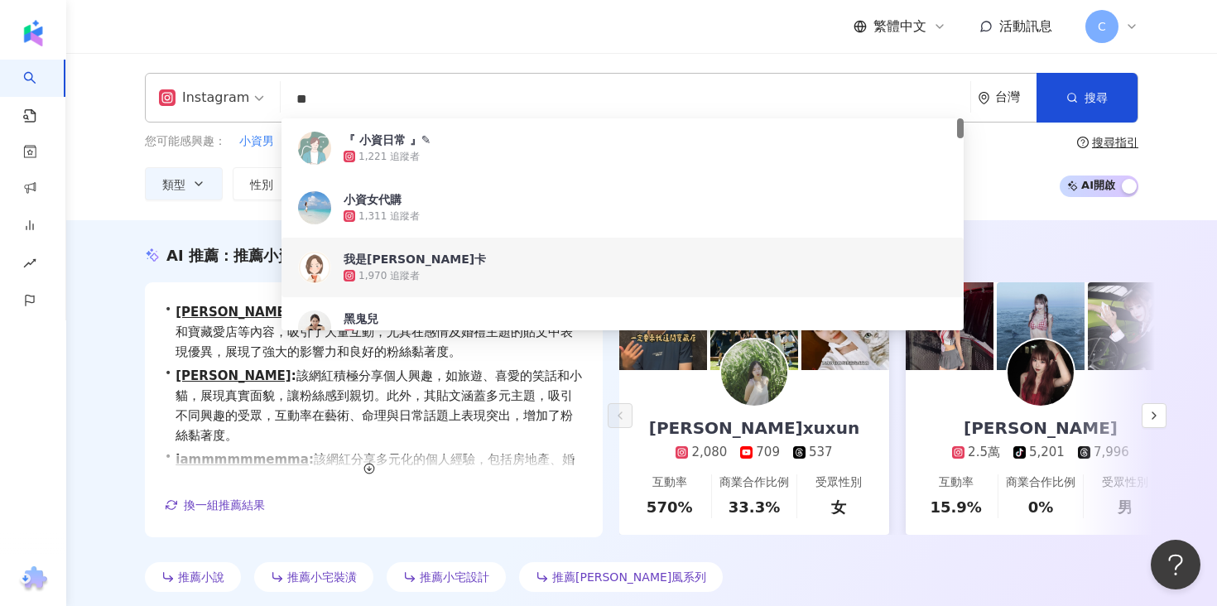
click at [428, 110] on input "**" at bounding box center [625, 99] width 676 height 31
paste input "******"
type input "********"
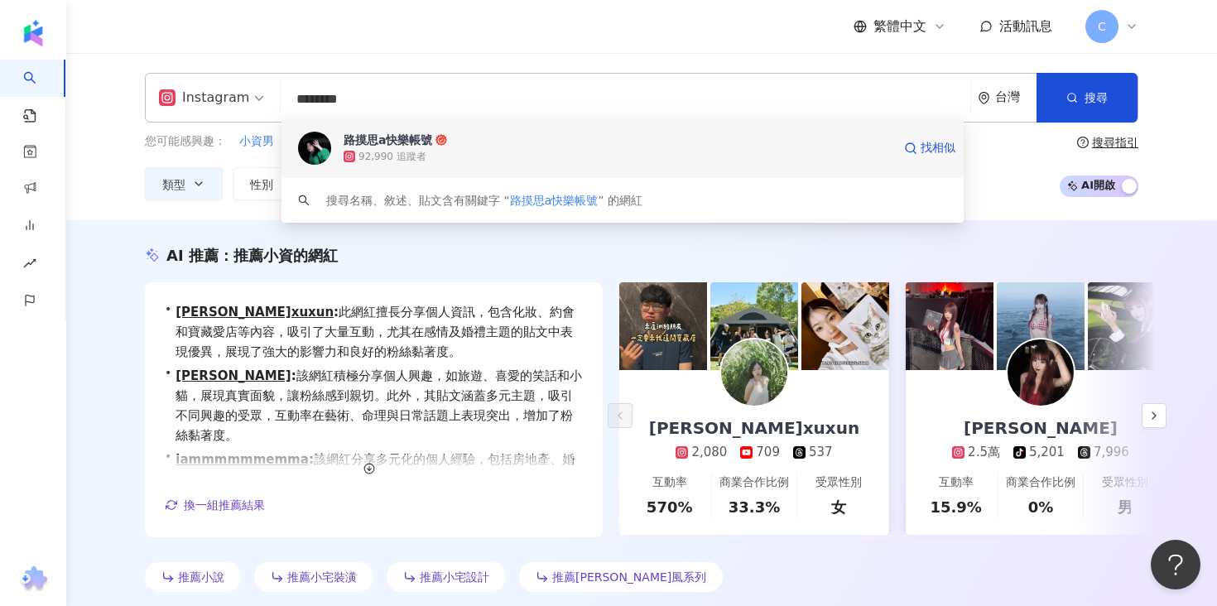
click at [454, 161] on div "92,990 追蹤者" at bounding box center [617, 156] width 548 height 17
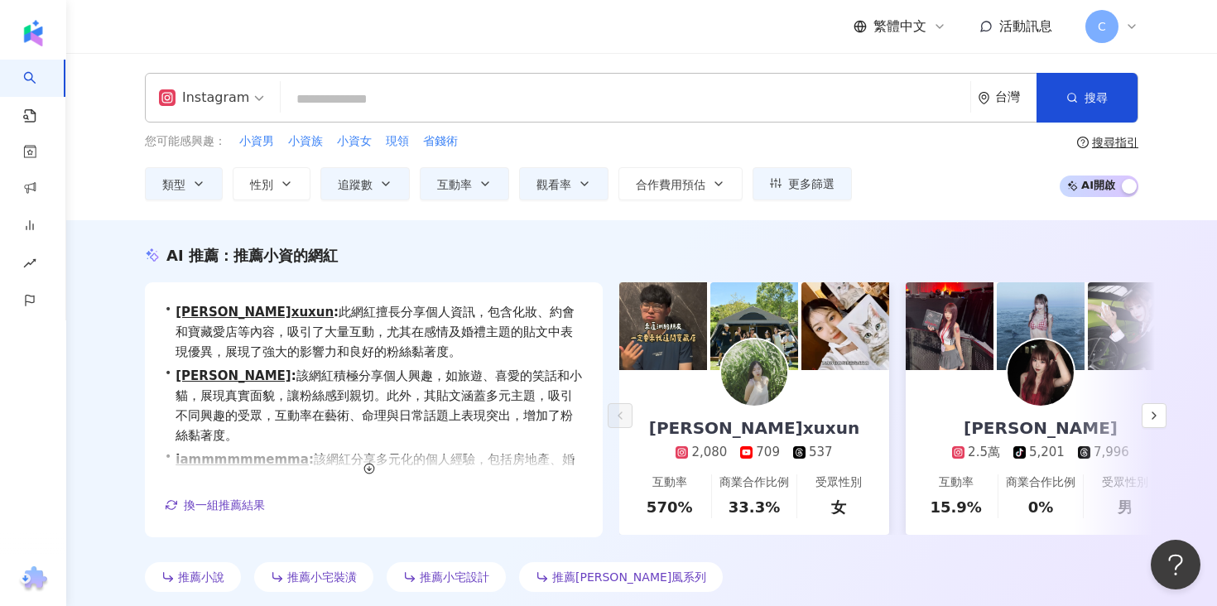
scroll to position [631, 0]
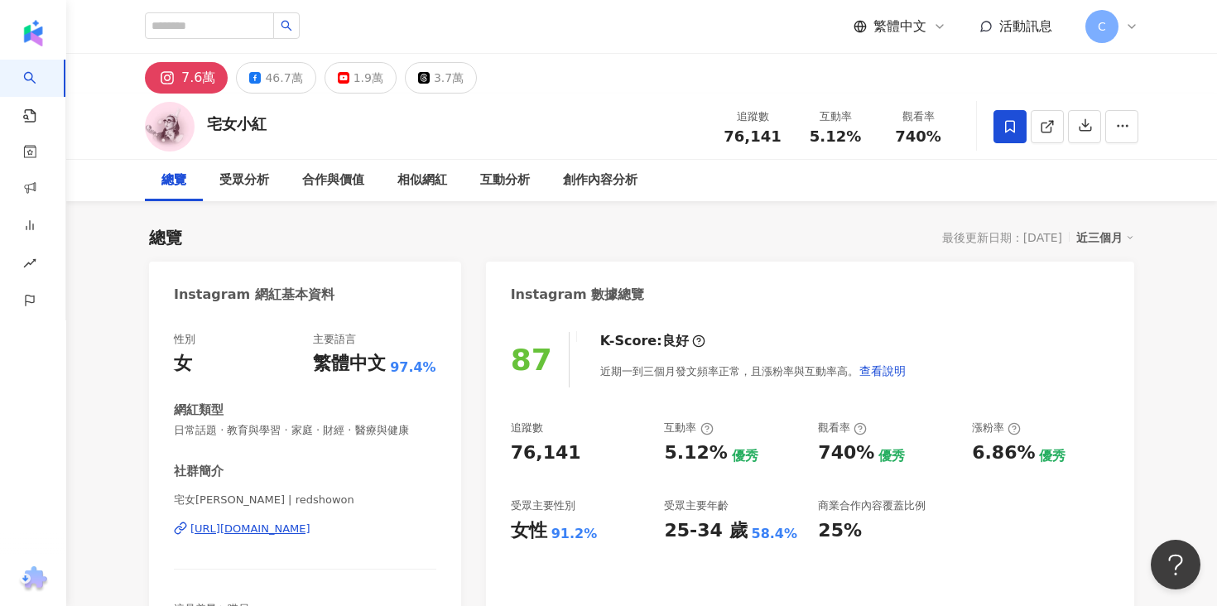
scroll to position [213, 0]
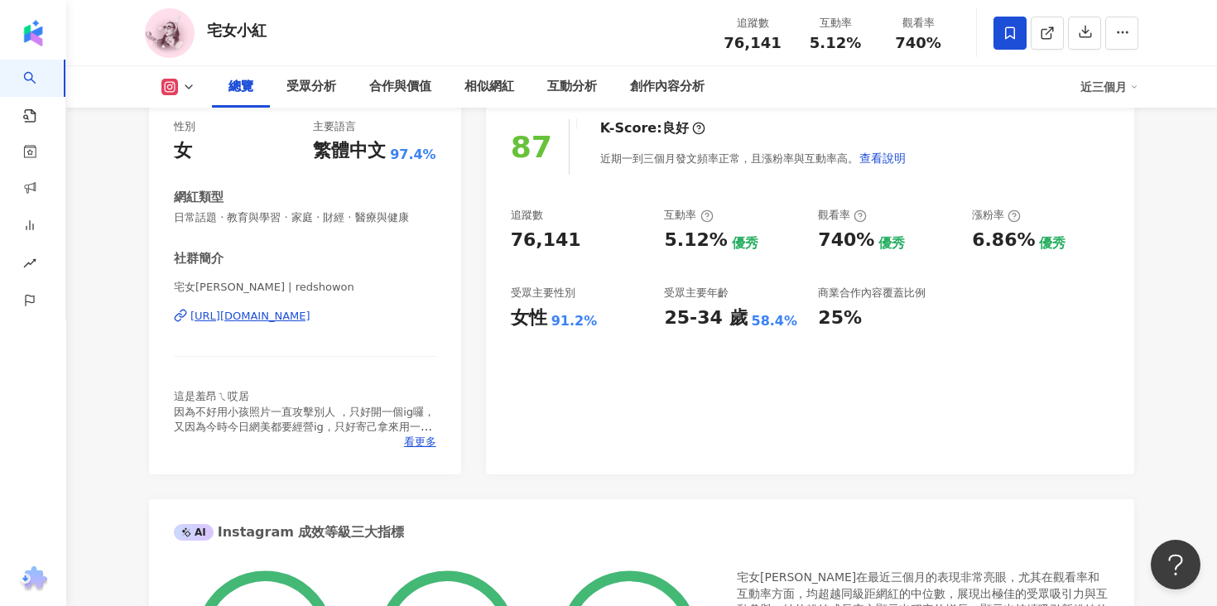
click at [310, 317] on div "https://www.instagram.com/redshowon/" at bounding box center [250, 316] width 120 height 15
click at [661, 82] on div "創作內容分析" at bounding box center [667, 87] width 74 height 20
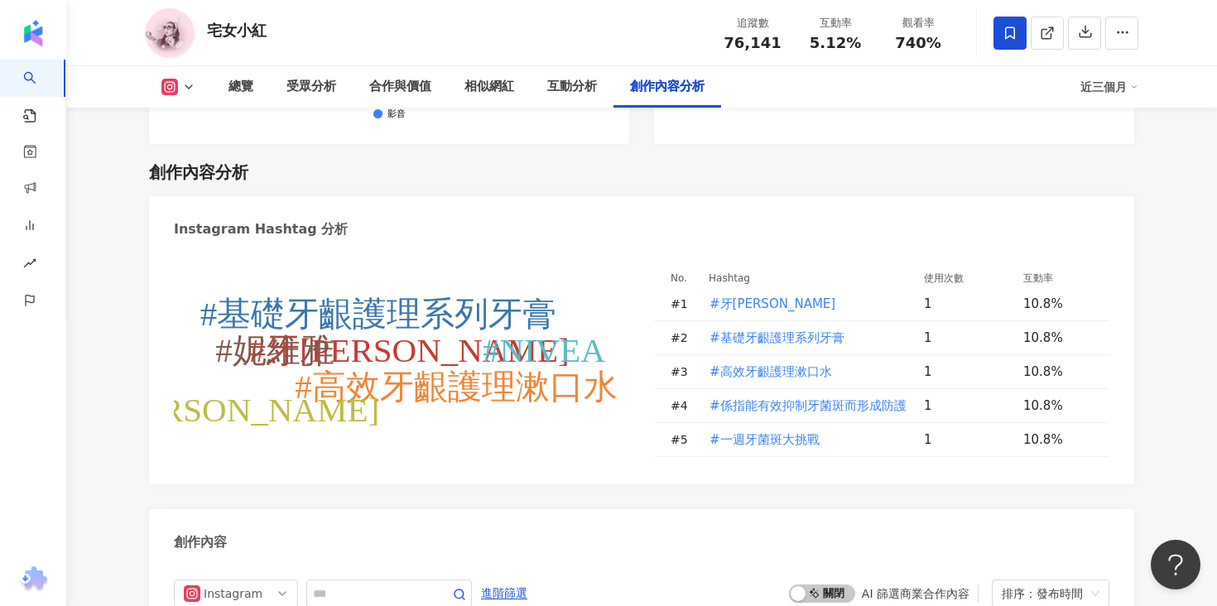
scroll to position [4949, 0]
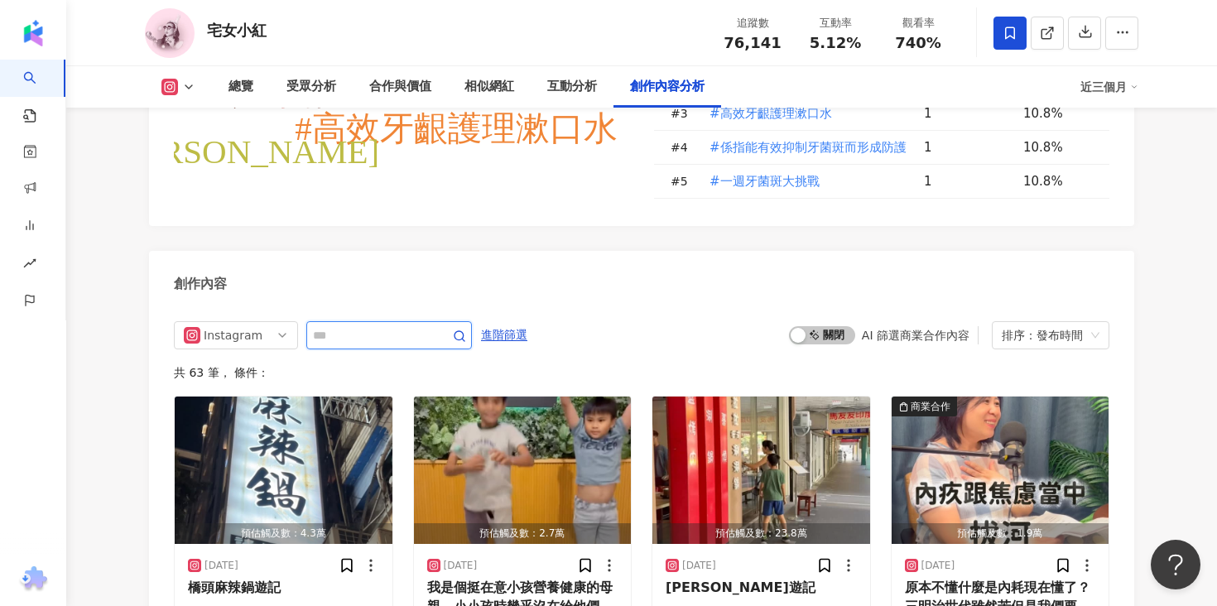
click at [402, 325] on input "text" at bounding box center [371, 335] width 116 height 20
type input "****"
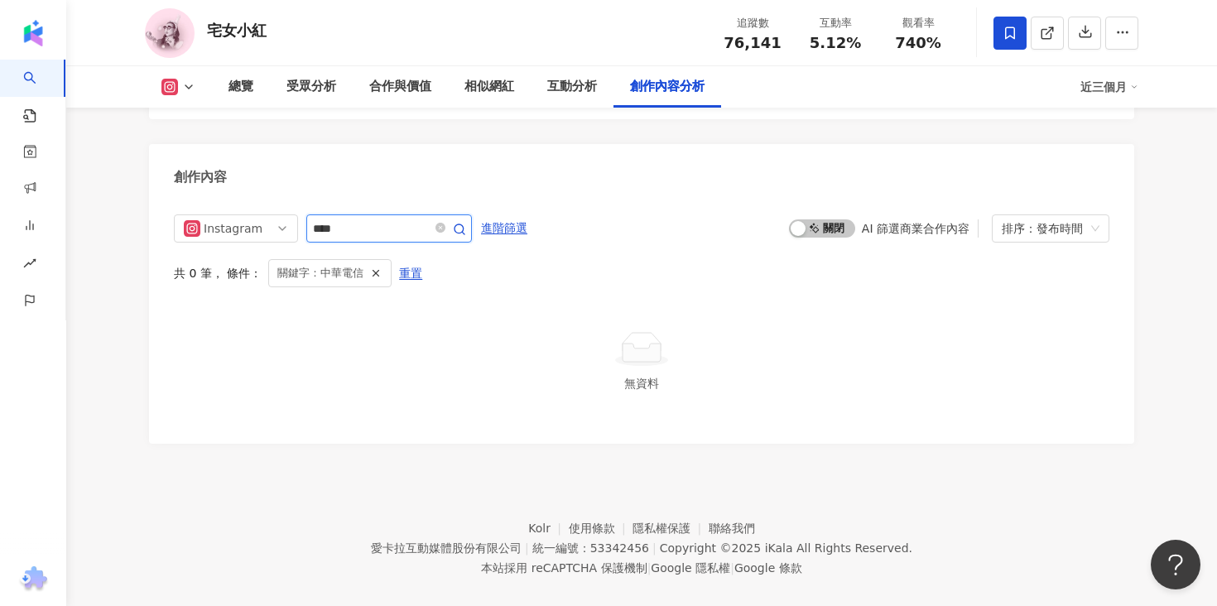
scroll to position [5041, 0]
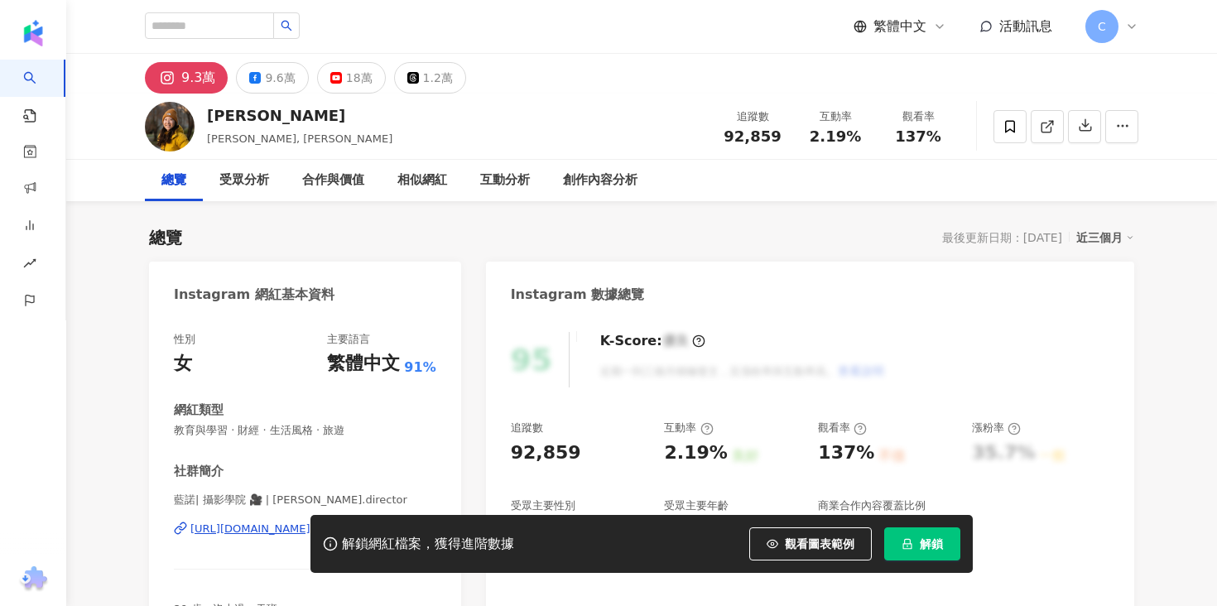
scroll to position [108, 0]
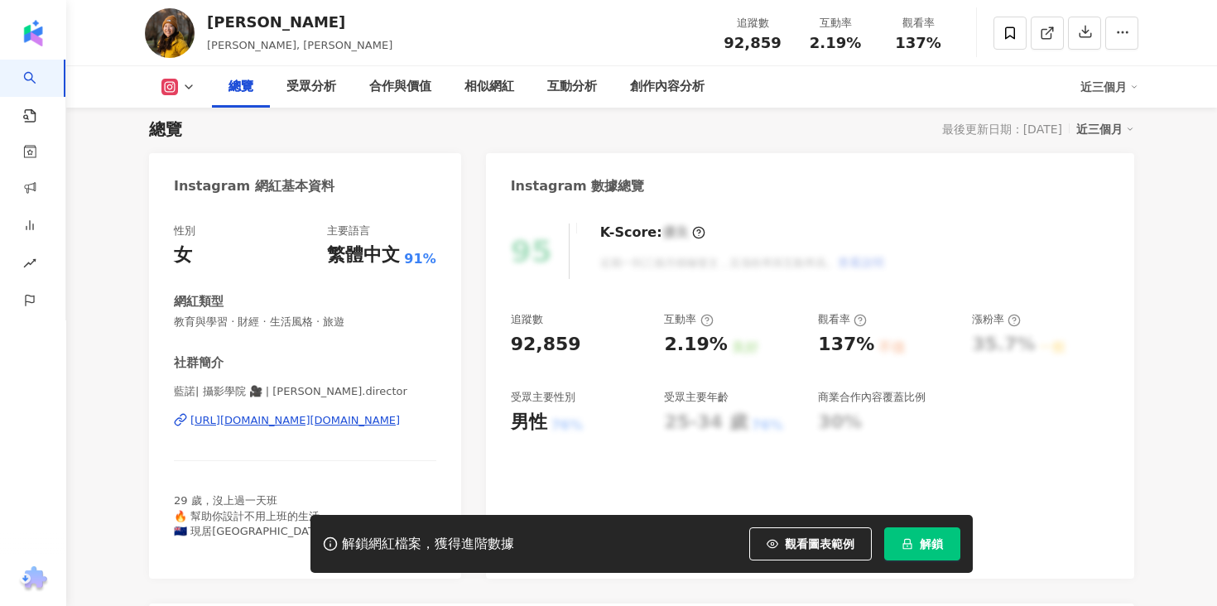
click at [358, 419] on div "https://www.instagram.com/eleanor.director/" at bounding box center [294, 420] width 209 height 15
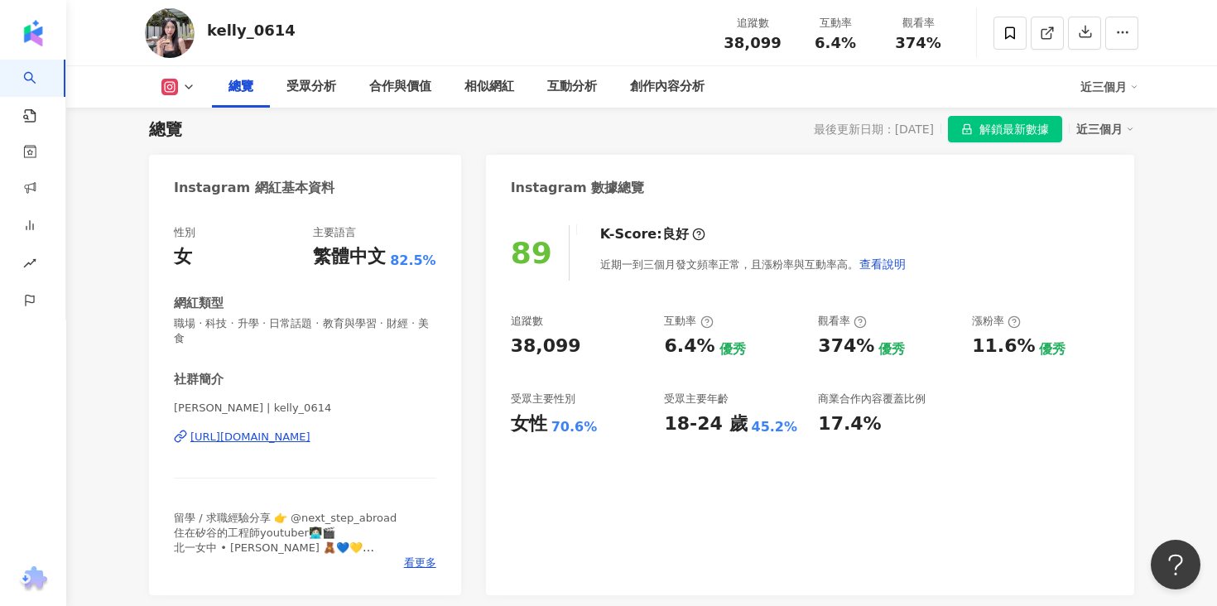
scroll to position [132, 0]
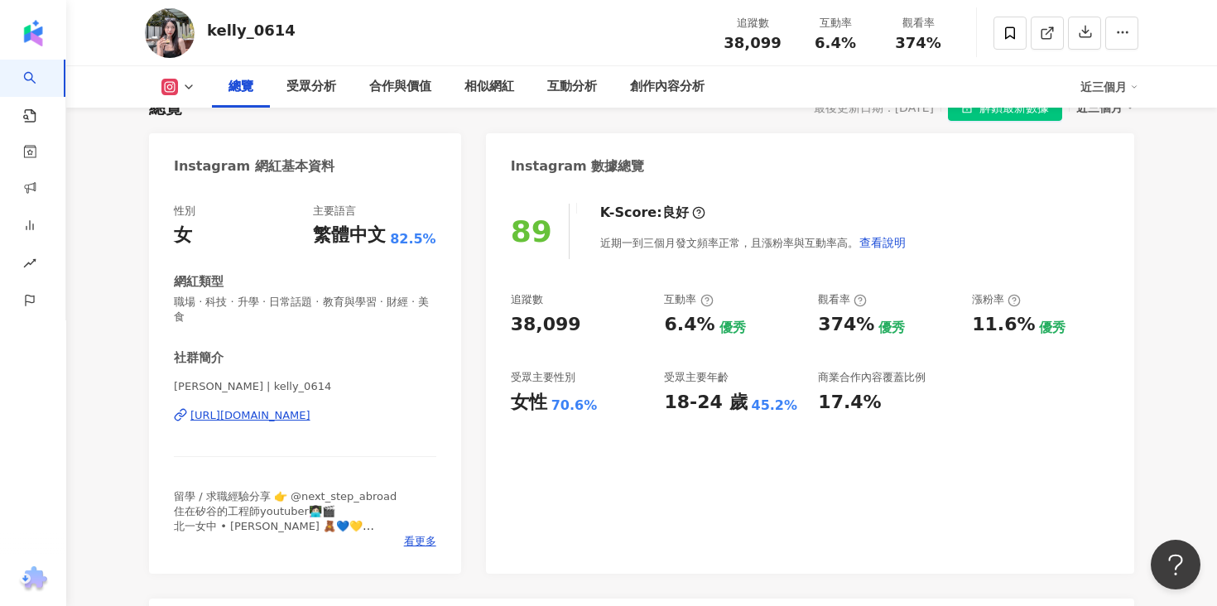
click at [310, 408] on div "https://www.instagram.com/kelly_0614/" at bounding box center [250, 415] width 120 height 15
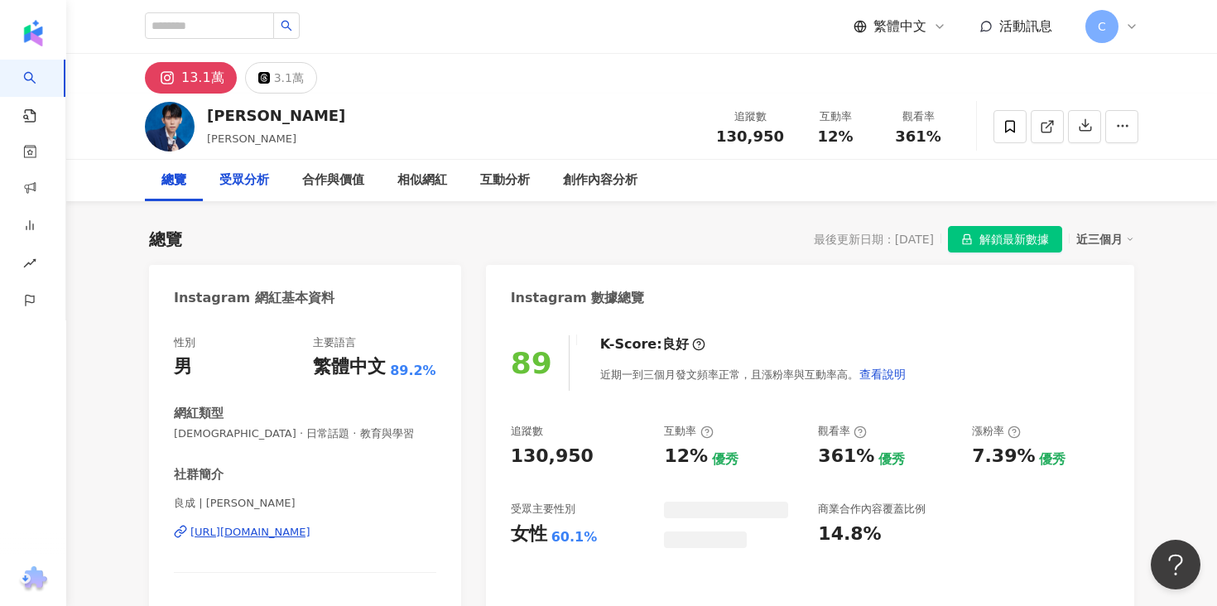
click at [257, 165] on div "受眾分析" at bounding box center [244, 180] width 83 height 41
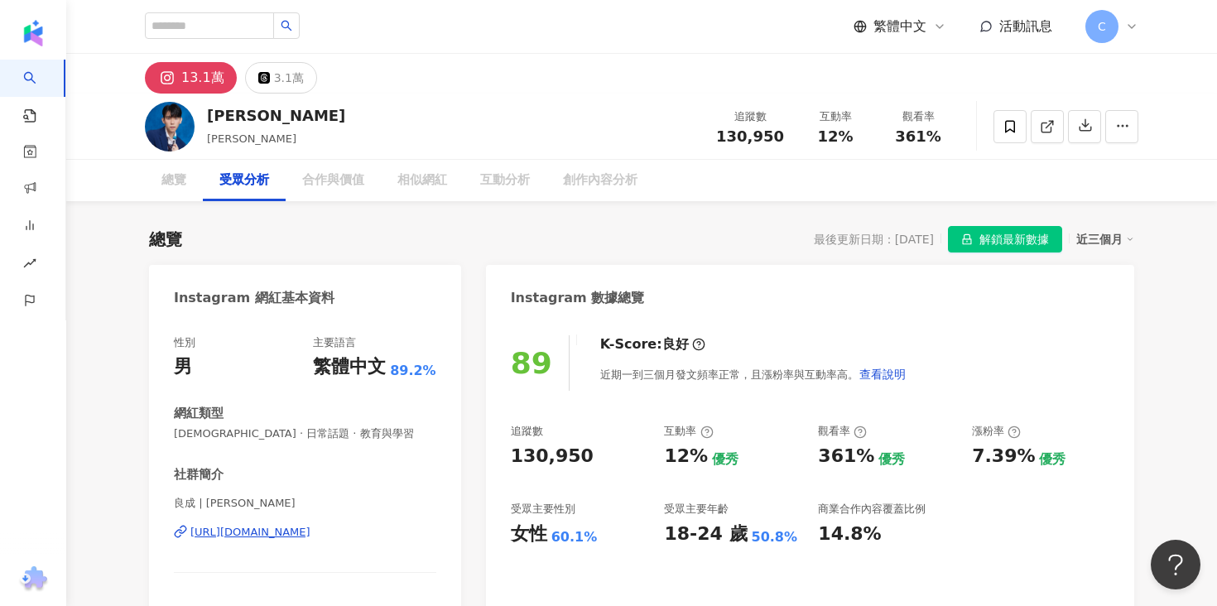
scroll to position [1404, 0]
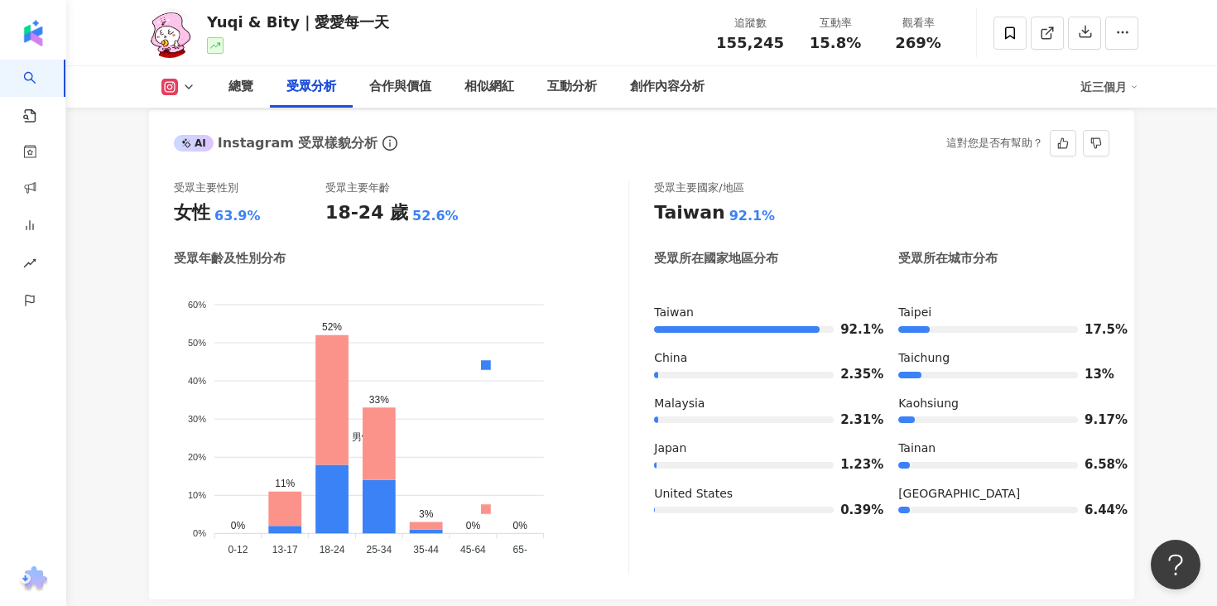
scroll to position [1500, 0]
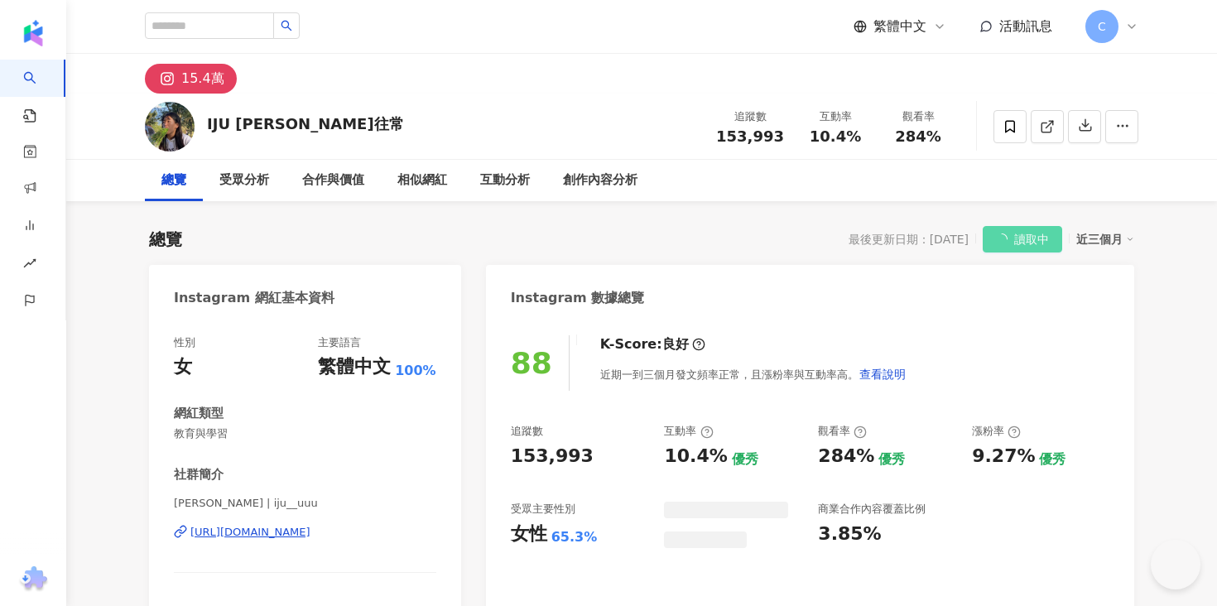
click at [248, 190] on div "受眾分析" at bounding box center [244, 180] width 83 height 41
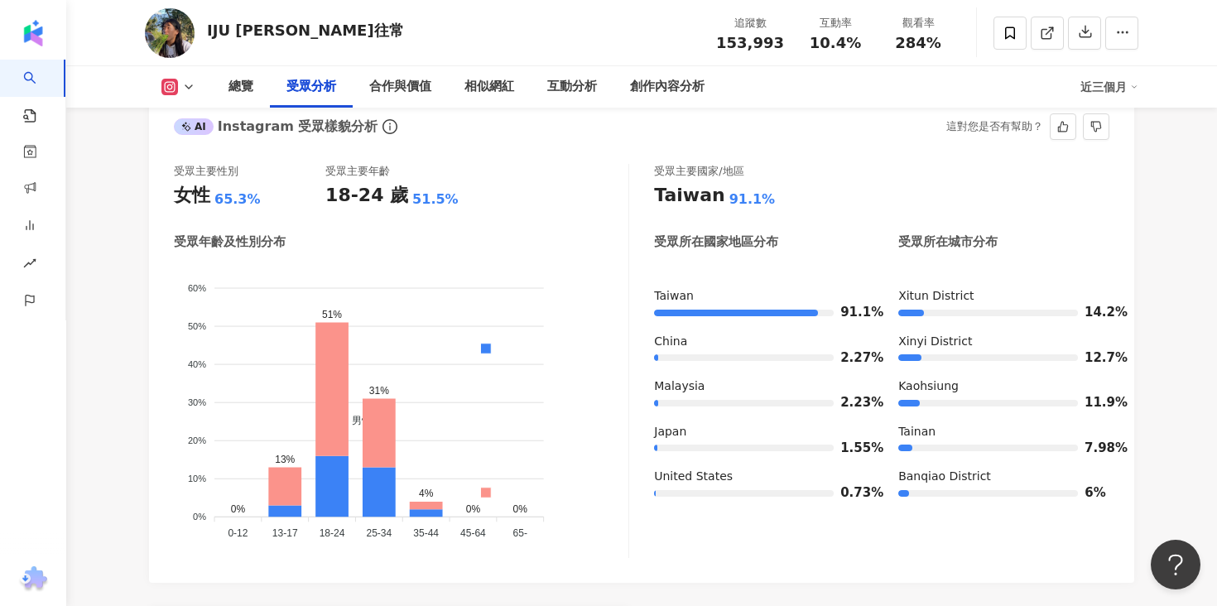
scroll to position [1479, 0]
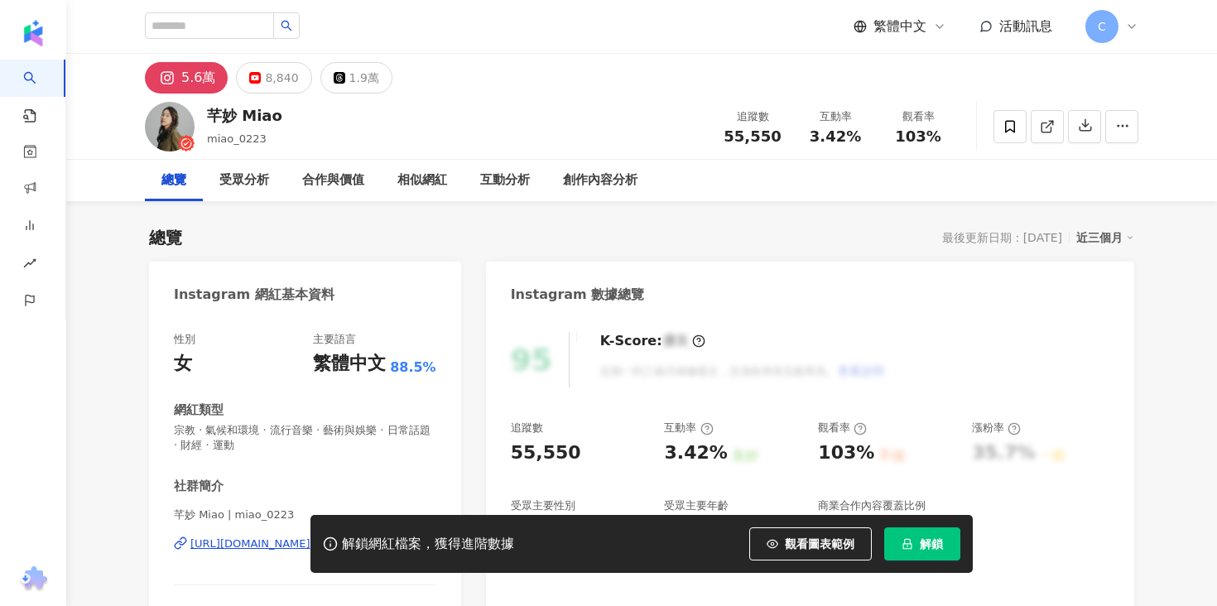
scroll to position [28, 0]
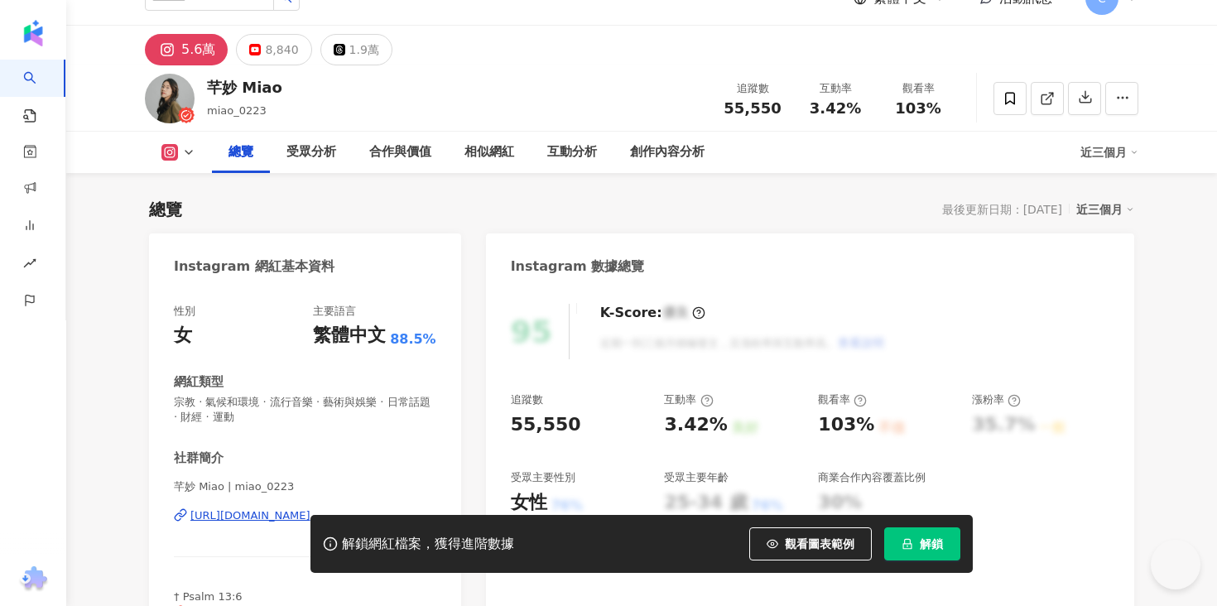
click at [306, 508] on div "https://www.instagram.com/miao_0223/" at bounding box center [250, 515] width 120 height 15
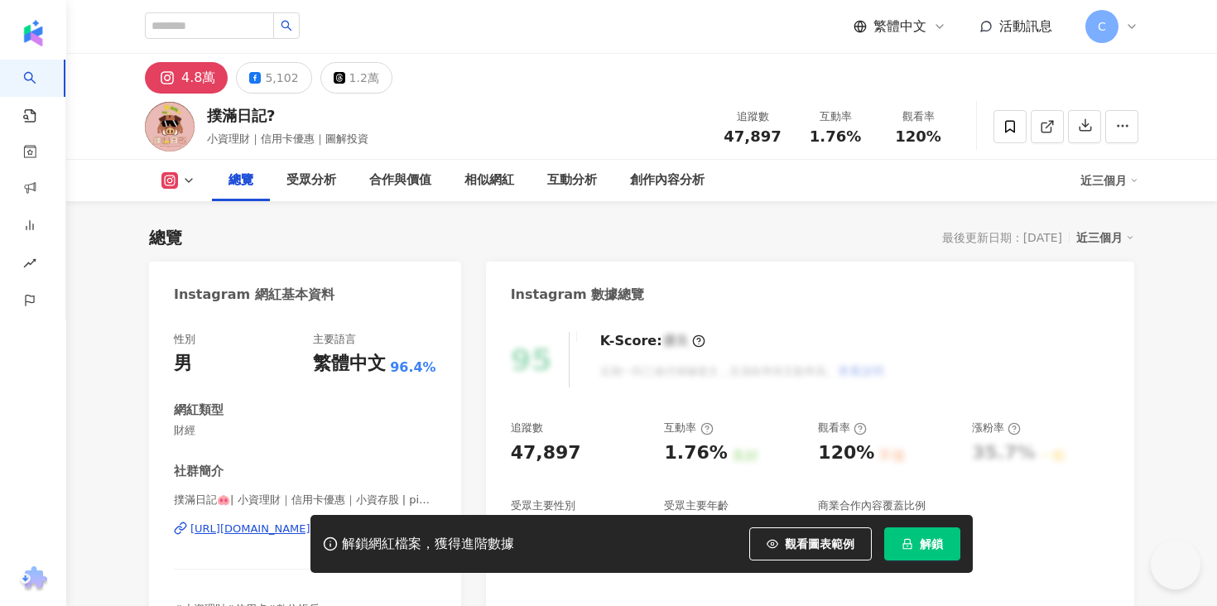
scroll to position [208, 0]
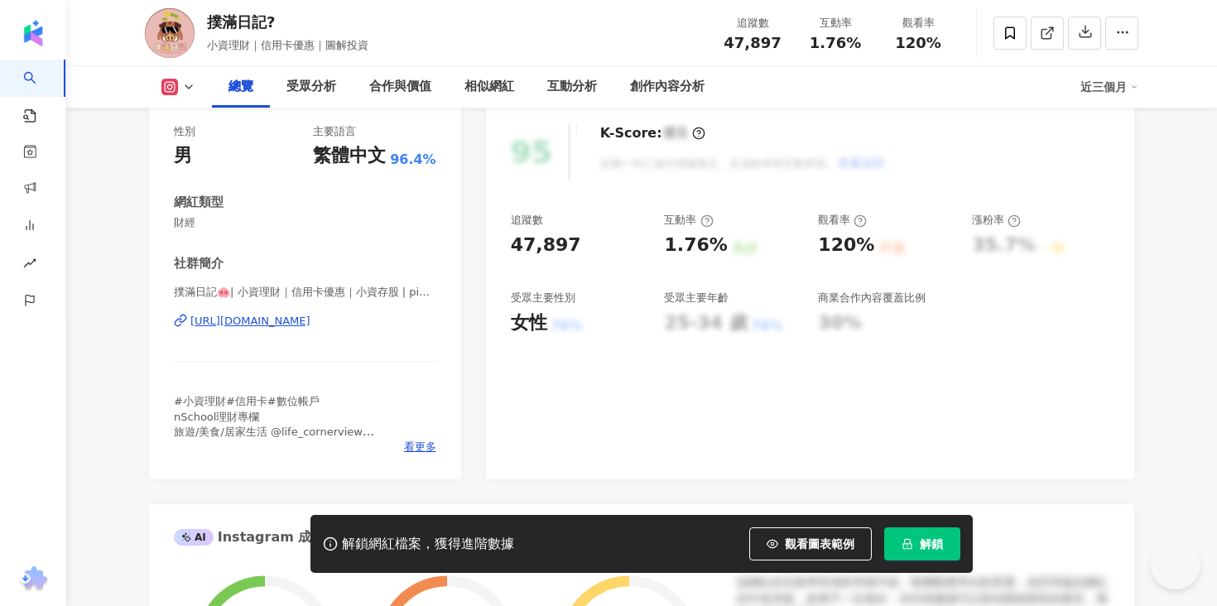
click at [310, 322] on div "[URL][DOMAIN_NAME]" at bounding box center [250, 321] width 120 height 15
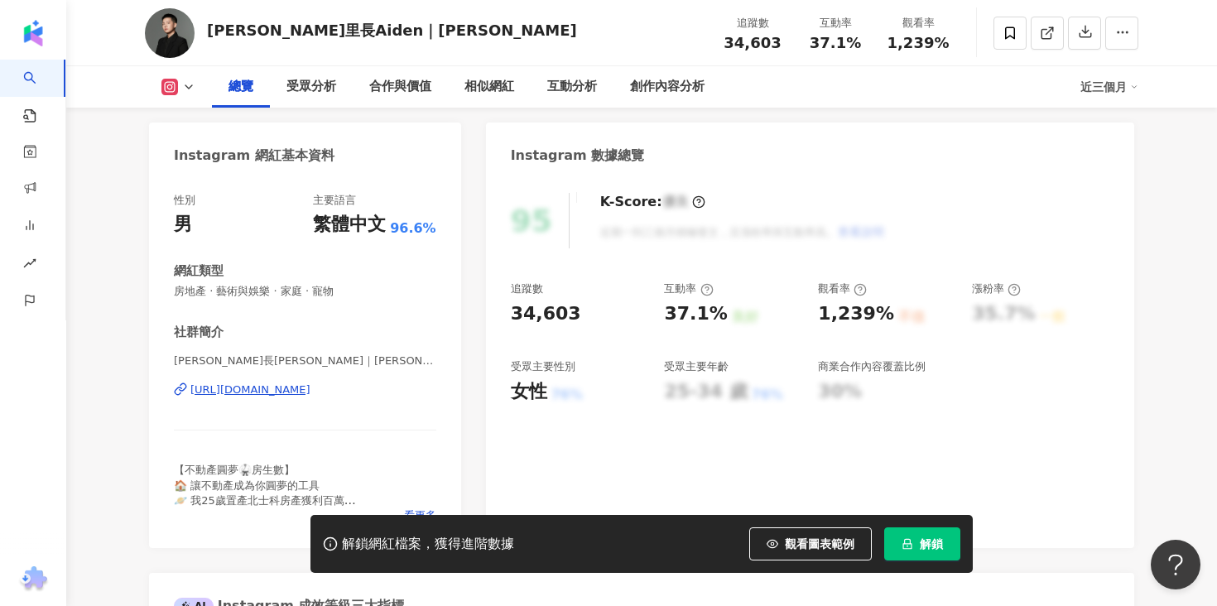
scroll to position [154, 0]
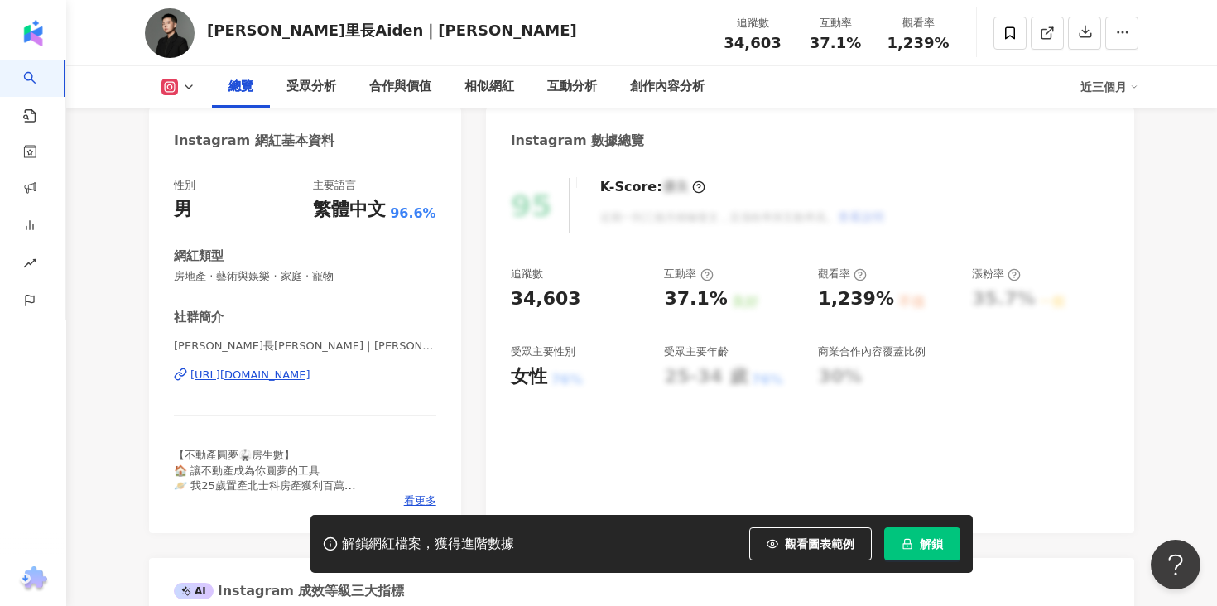
click at [310, 377] on div "https://www.instagram.com/aiden91.3/" at bounding box center [250, 374] width 120 height 15
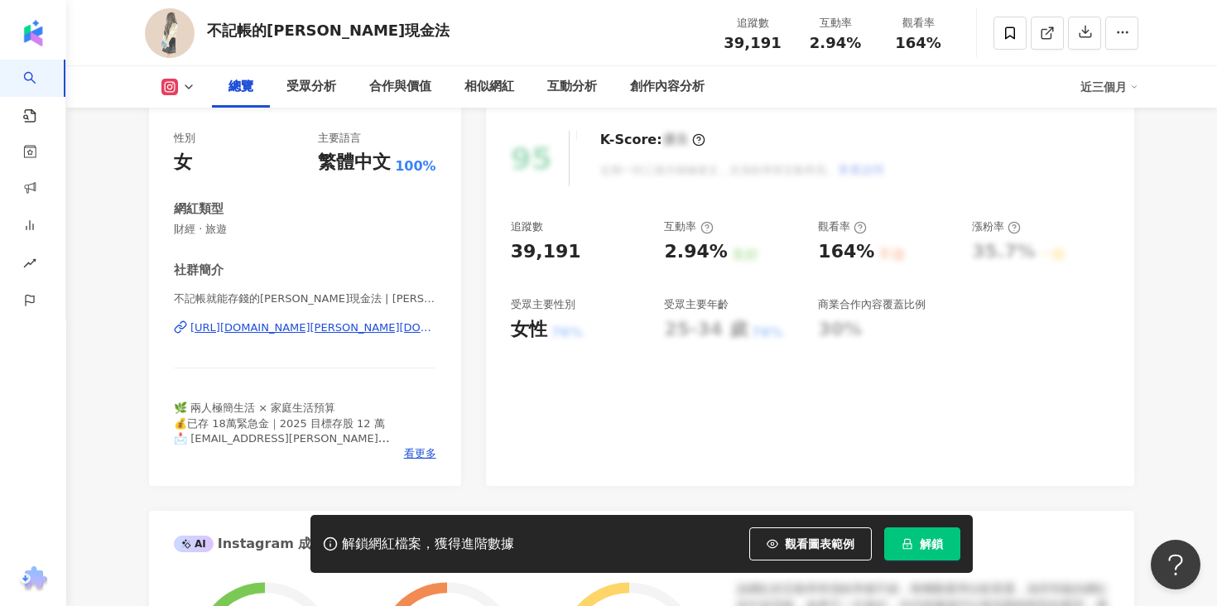
click at [371, 327] on div "https://www.instagram.com/annie.saving/" at bounding box center [313, 327] width 246 height 15
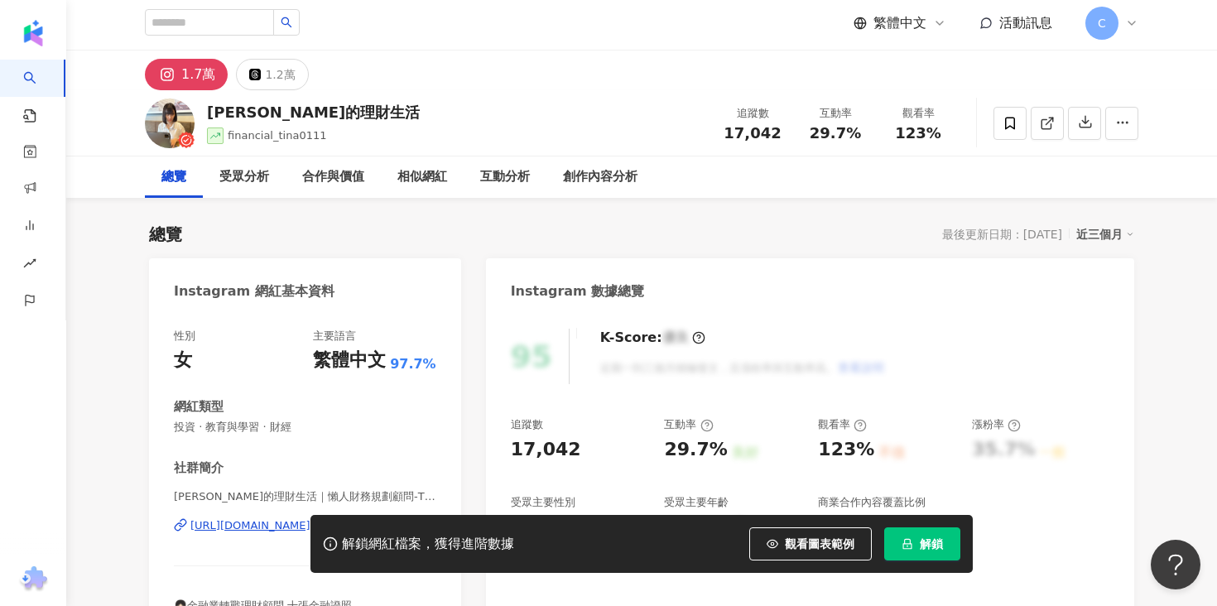
scroll to position [79, 0]
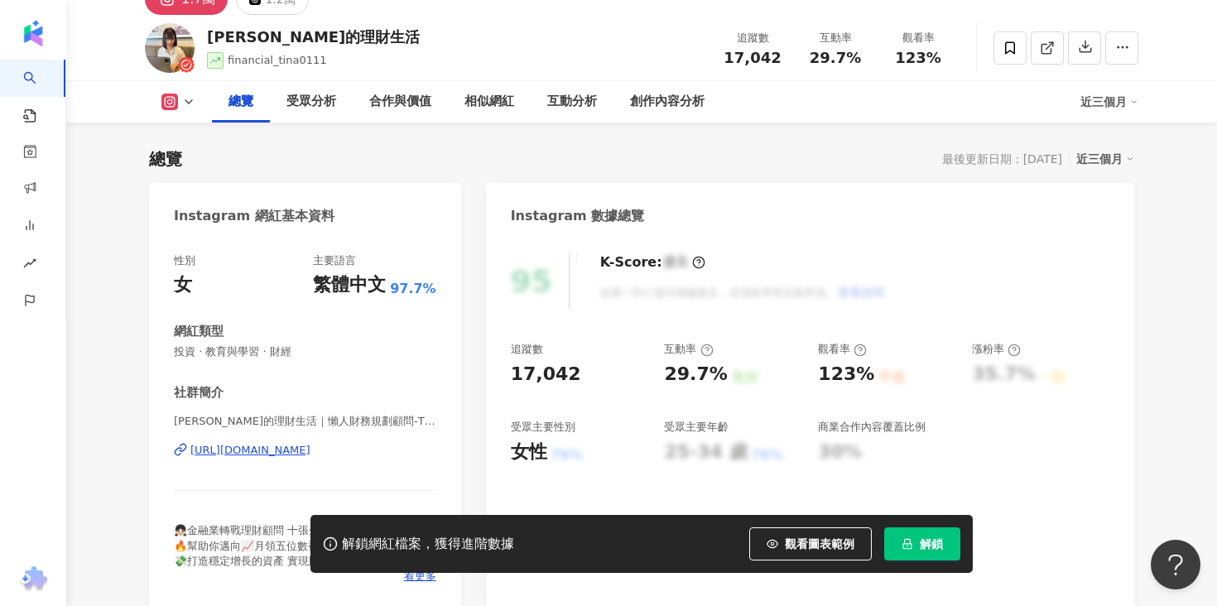
click at [346, 440] on div "Tina的理財生活｜懶人財務規劃顧問-Tzu ting | financial_tina0111 https://www.instagram.com/fina…" at bounding box center [305, 462] width 262 height 97
click at [310, 449] on div "https://www.instagram.com/financial_tina0111/" at bounding box center [250, 450] width 120 height 15
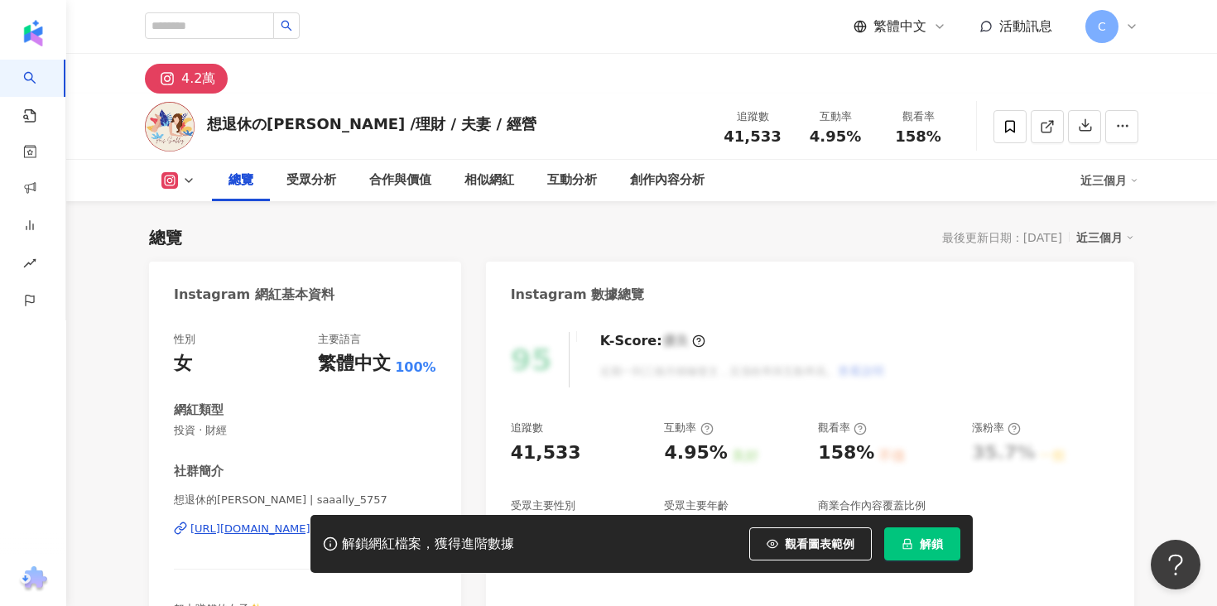
scroll to position [113, 0]
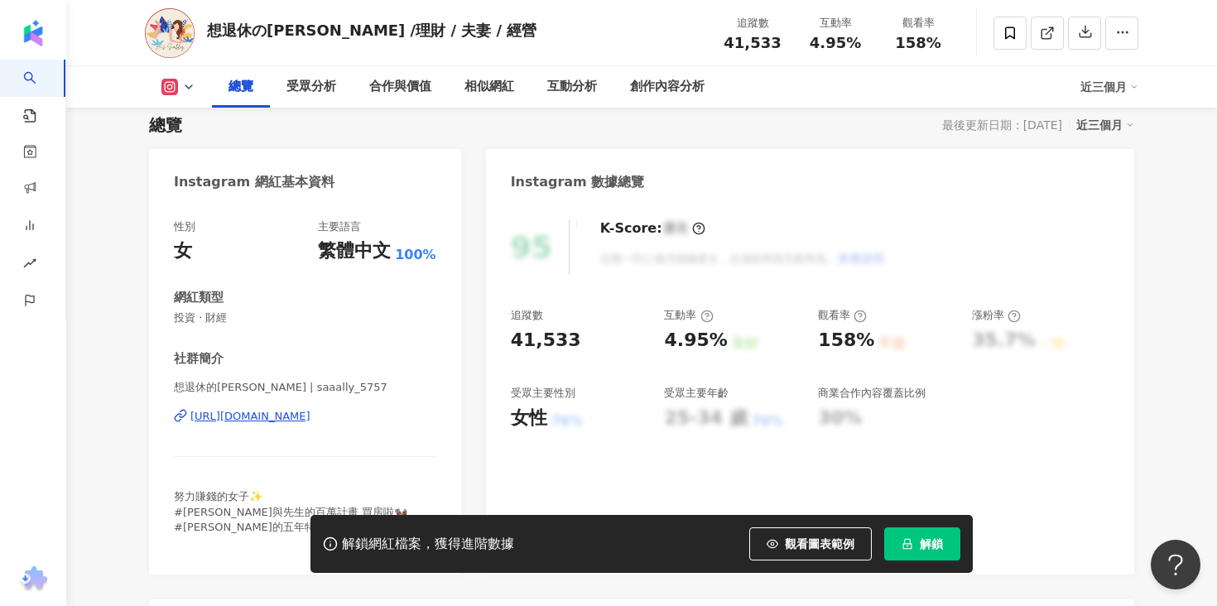
click at [377, 408] on div "想退休的莎莉 | saaally_5757 https://www.instagram.com/saaally_5757/" at bounding box center [305, 428] width 262 height 97
click at [310, 423] on div "https://www.instagram.com/saaally_5757/" at bounding box center [250, 416] width 120 height 15
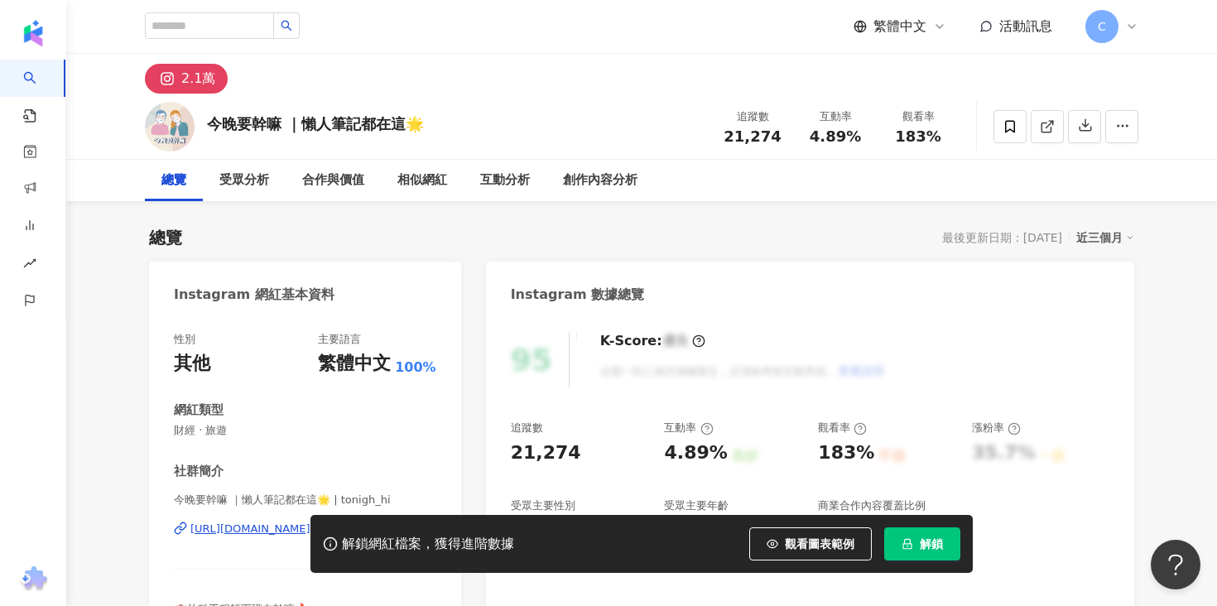
scroll to position [100, 0]
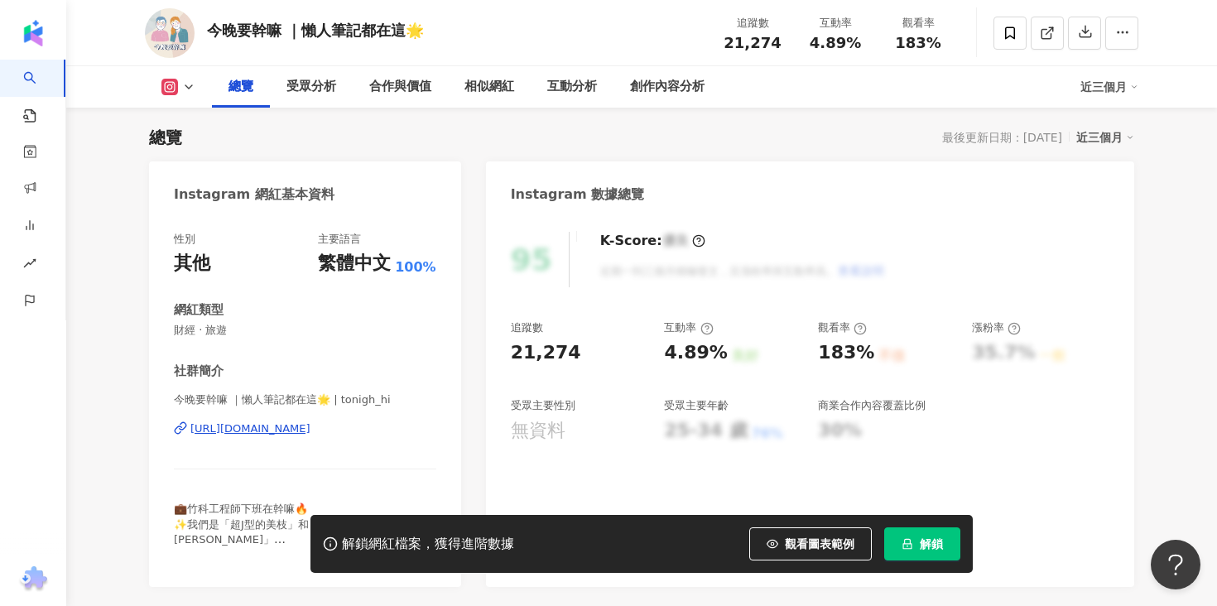
click at [310, 421] on div "https://www.instagram.com/tonigh_hi/" at bounding box center [250, 428] width 120 height 15
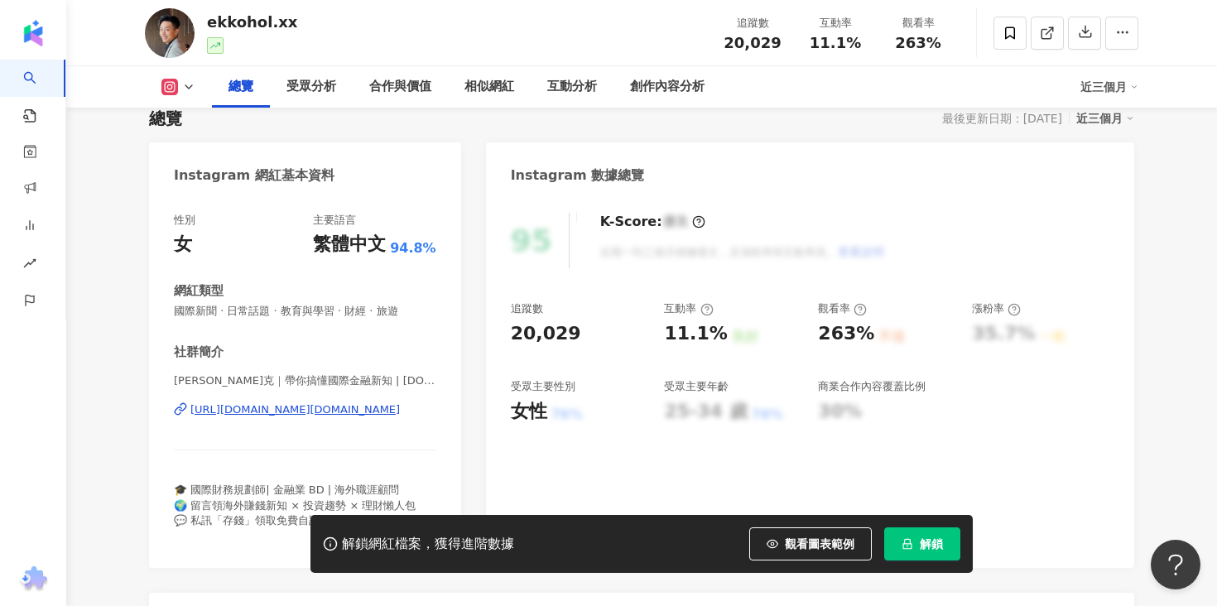
scroll to position [140, 0]
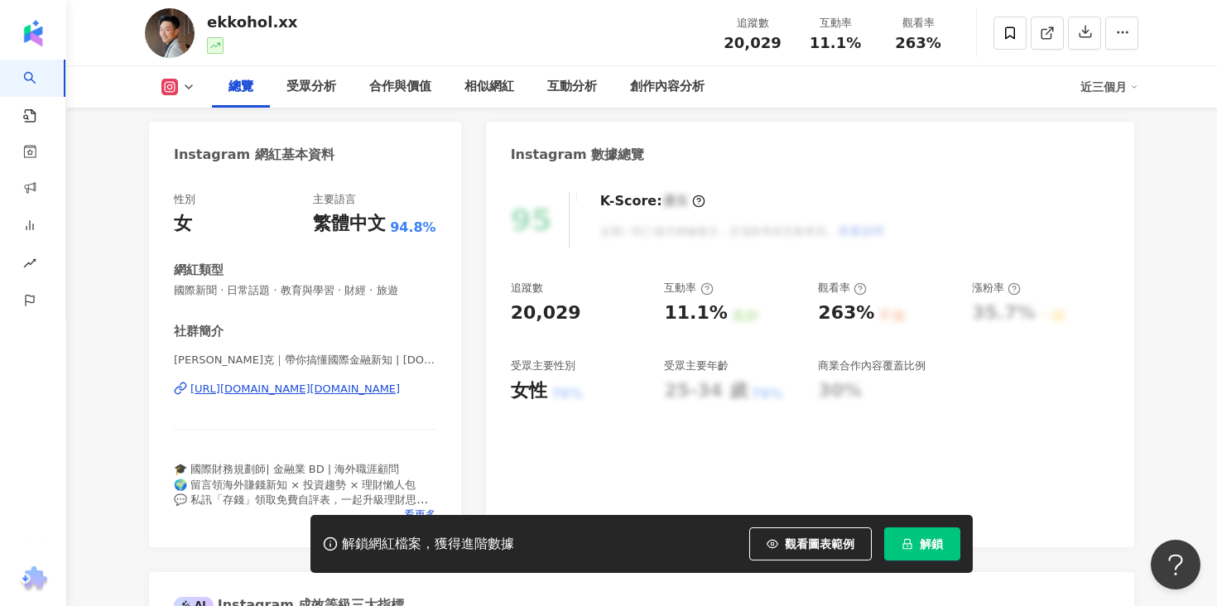
click at [356, 388] on div "https://www.instagram.com/ekko.finance/" at bounding box center [294, 389] width 209 height 15
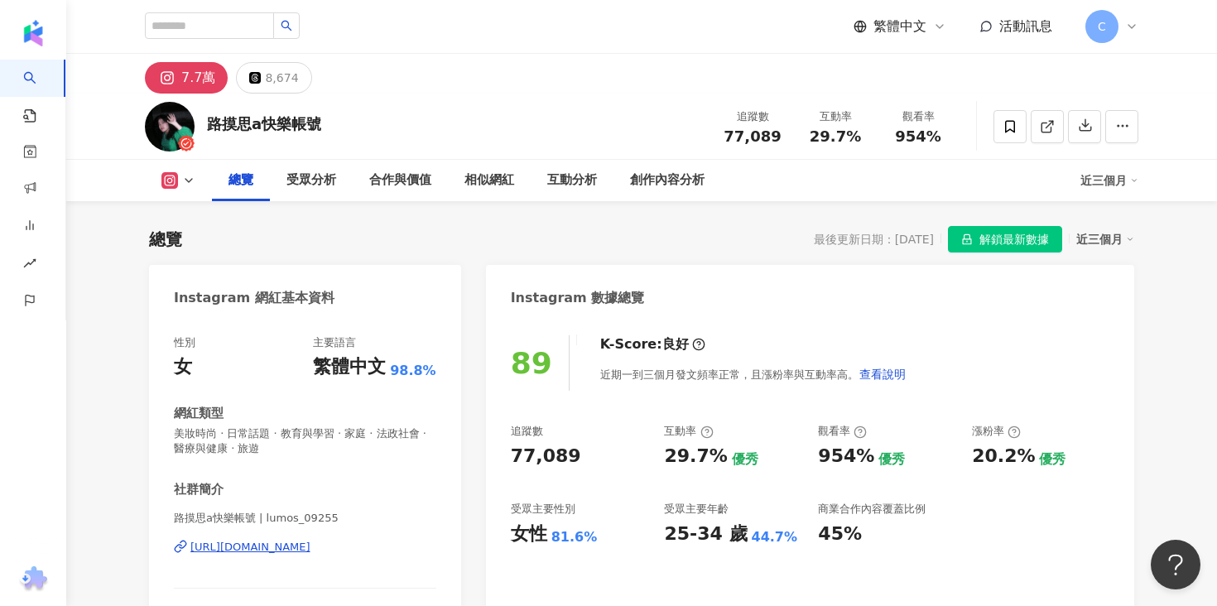
scroll to position [138, 0]
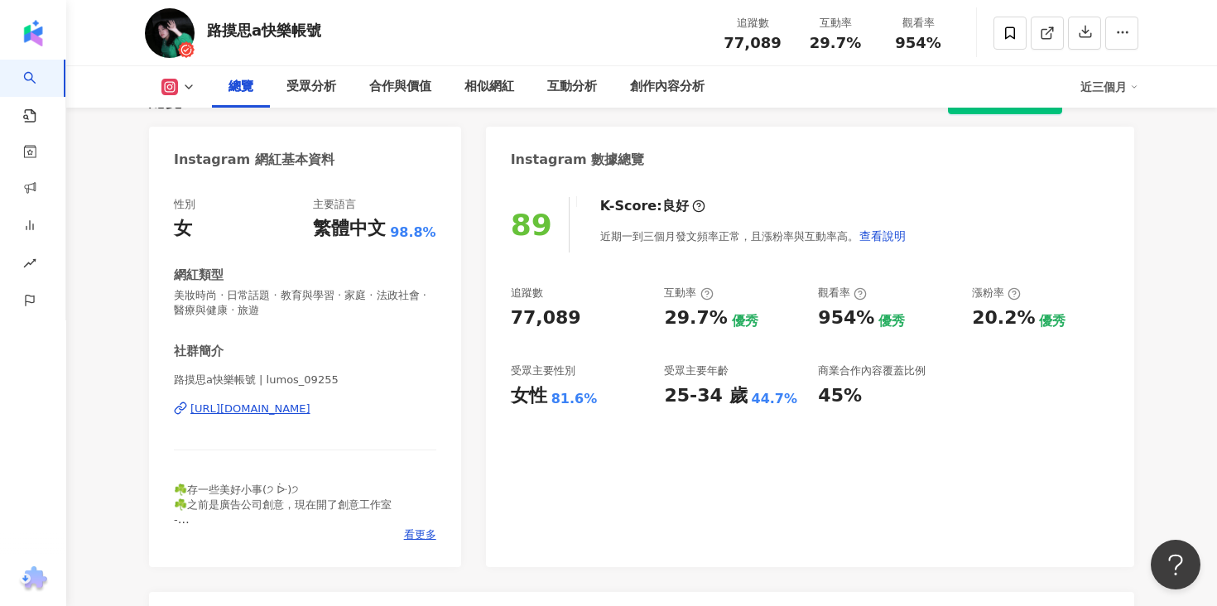
click at [310, 415] on div "[URL][DOMAIN_NAME]" at bounding box center [250, 408] width 120 height 15
click at [311, 88] on div "受眾分析" at bounding box center [311, 87] width 50 height 20
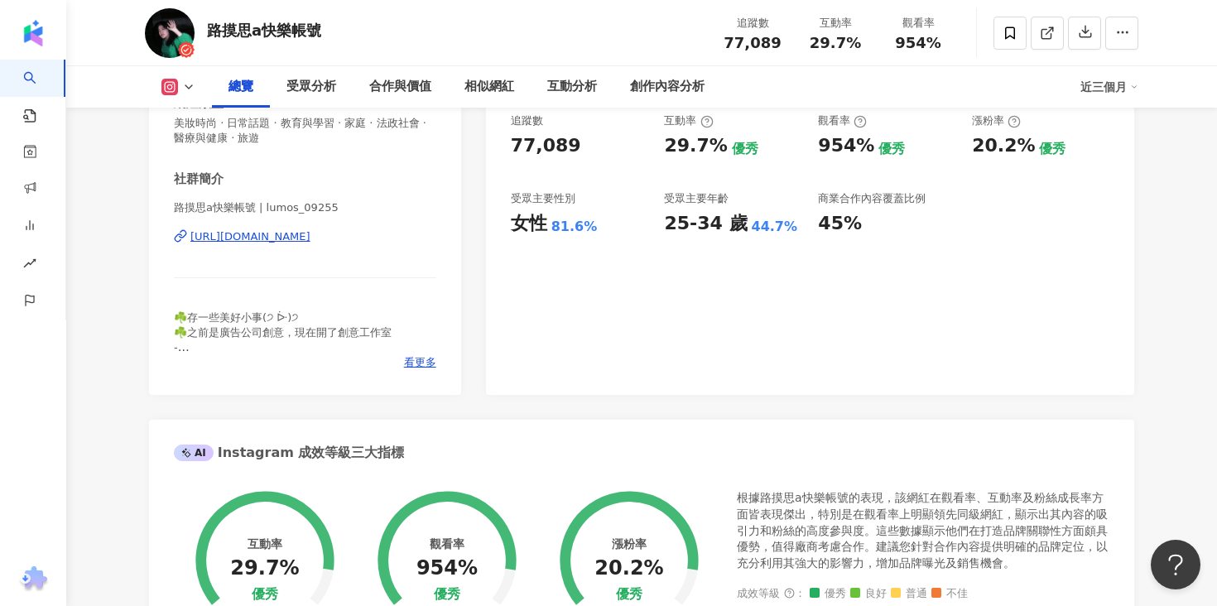
scroll to position [147, 0]
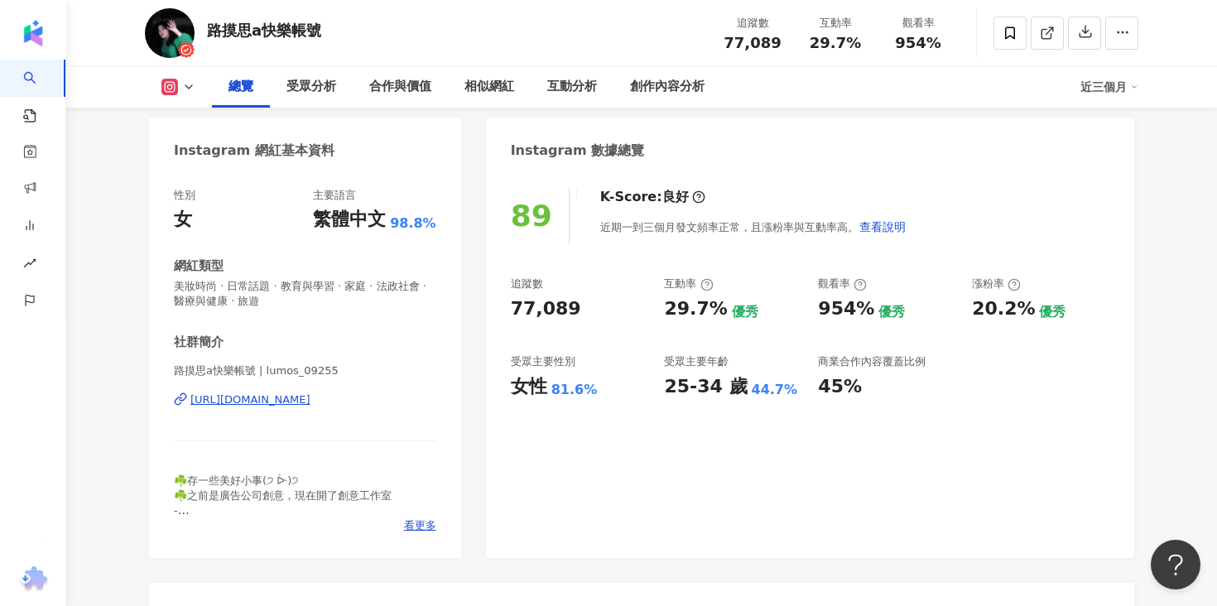
click at [310, 394] on div "[URL][DOMAIN_NAME]" at bounding box center [250, 399] width 120 height 15
